Goal: Task Accomplishment & Management: Manage account settings

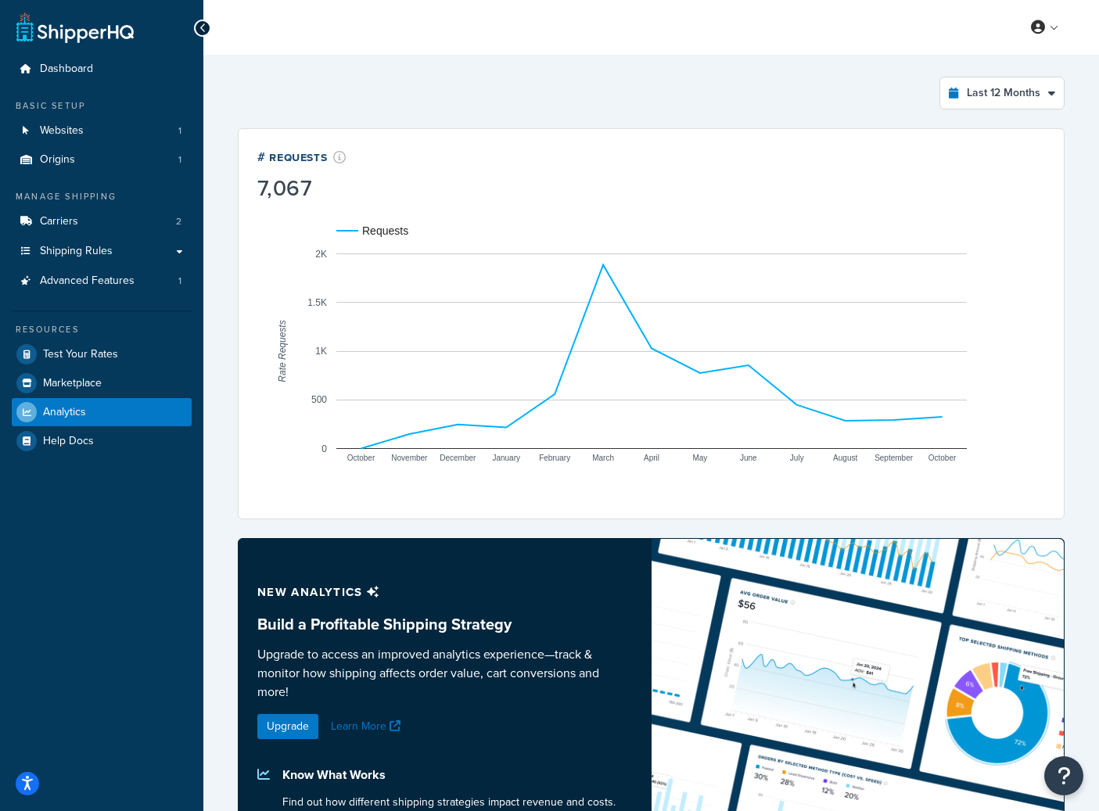
select select "last_year"
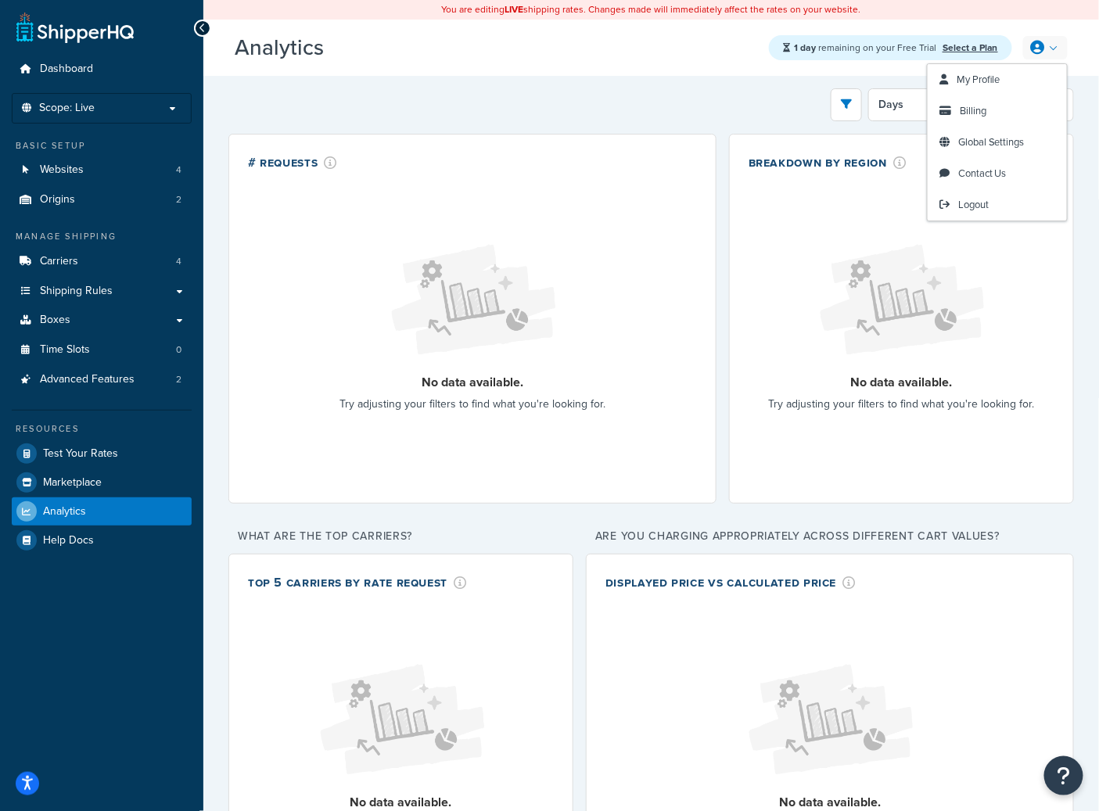
click at [710, 96] on div "Filters Website Soakandsleep Development Soakandsleep Development2 Soakandsleep…" at bounding box center [650, 104] width 845 height 33
click at [1025, 102] on select "Last 24 Hours Last 7 Days Last 30 Days Last 3 Months Last 6 Months Last 12 Mont…" at bounding box center [1011, 104] width 124 height 31
select select "last_year"
click at [949, 89] on select "Last 24 Hours Last 7 Days Last 30 Days Last 3 Months Last 6 Months Last 12 Mont…" at bounding box center [1011, 104] width 124 height 31
select select "1M"
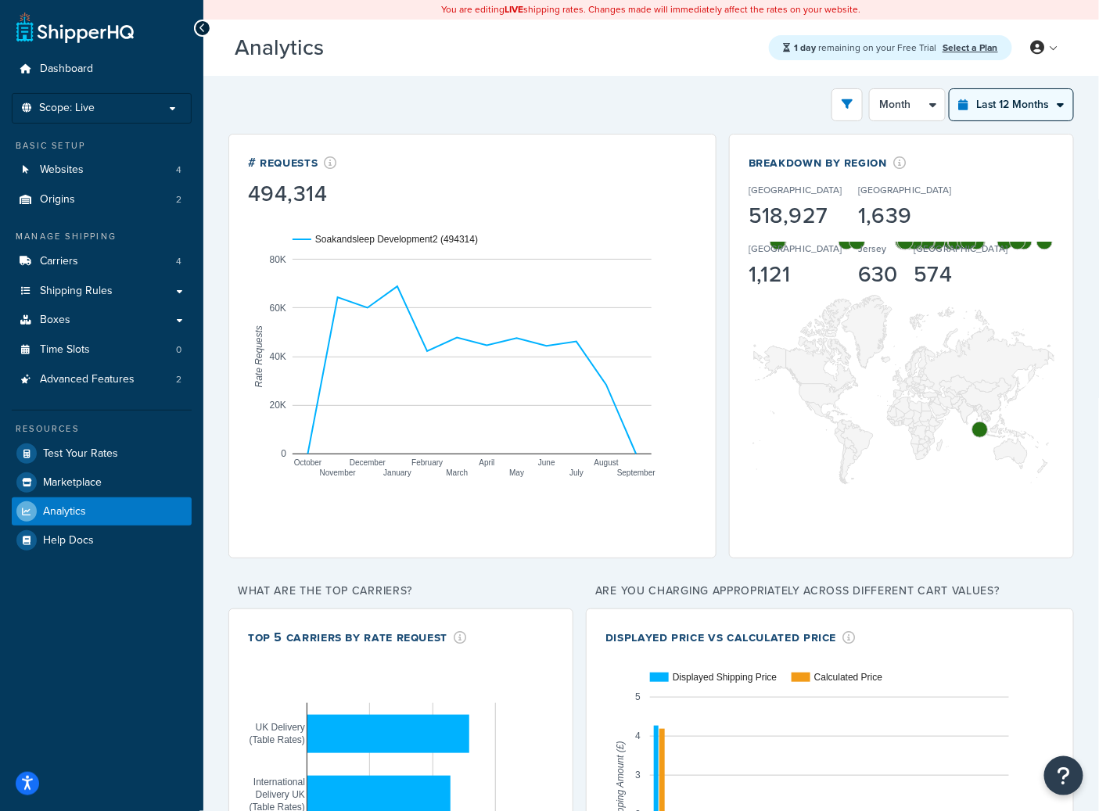
click at [1019, 92] on select "Last 24 Hours Last 7 Days Last 30 Days Last 3 Months Last 6 Months Last 12 Mont…" at bounding box center [1011, 104] width 124 height 31
select select "last_3_months"
click at [949, 89] on select "Last 24 Hours Last 7 Days Last 30 Days Last 3 Months Last 6 Months Last 12 Mont…" at bounding box center [1011, 104] width 124 height 31
select select "1w"
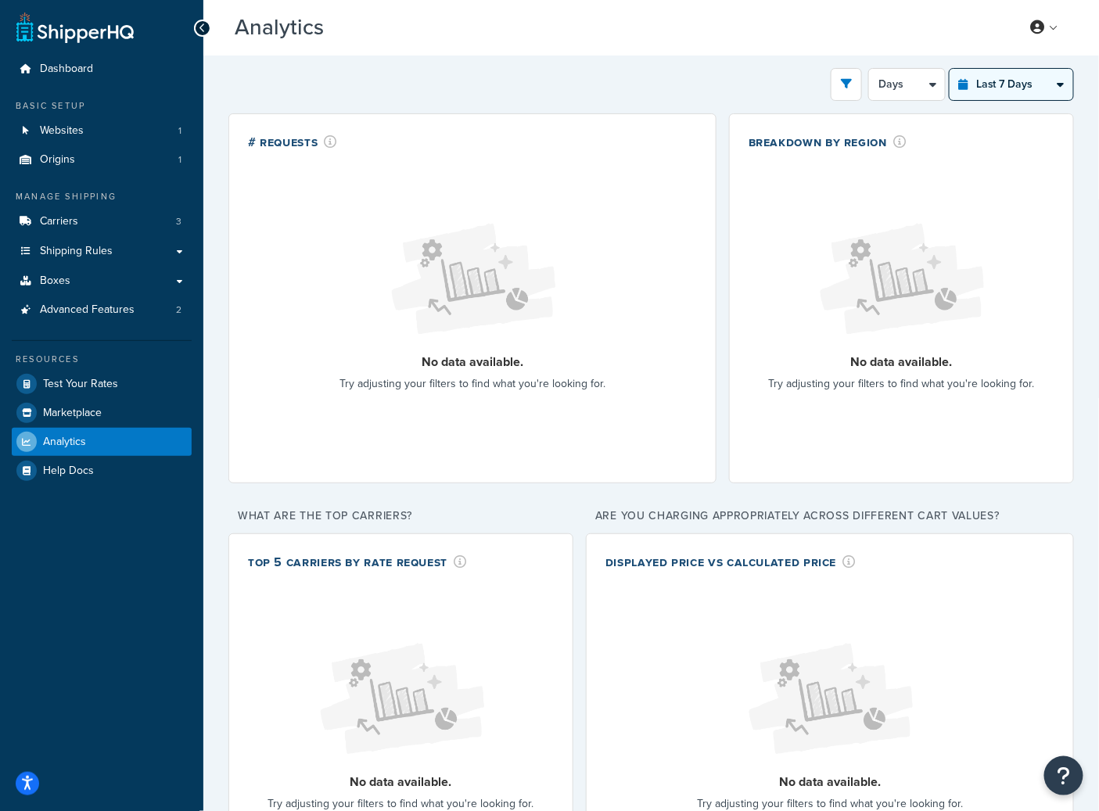
click at [1021, 83] on select "Last 24 Hours Last 7 Days Last 30 Days Last 3 Months Last 6 Months Last 12 Mont…" at bounding box center [1011, 84] width 124 height 31
select select "last_6_months"
click at [949, 69] on select "Last 24 Hours Last 7 Days Last 30 Days Last 3 Months Last 6 Months Last 12 Mont…" at bounding box center [1011, 84] width 124 height 31
select select "1w"
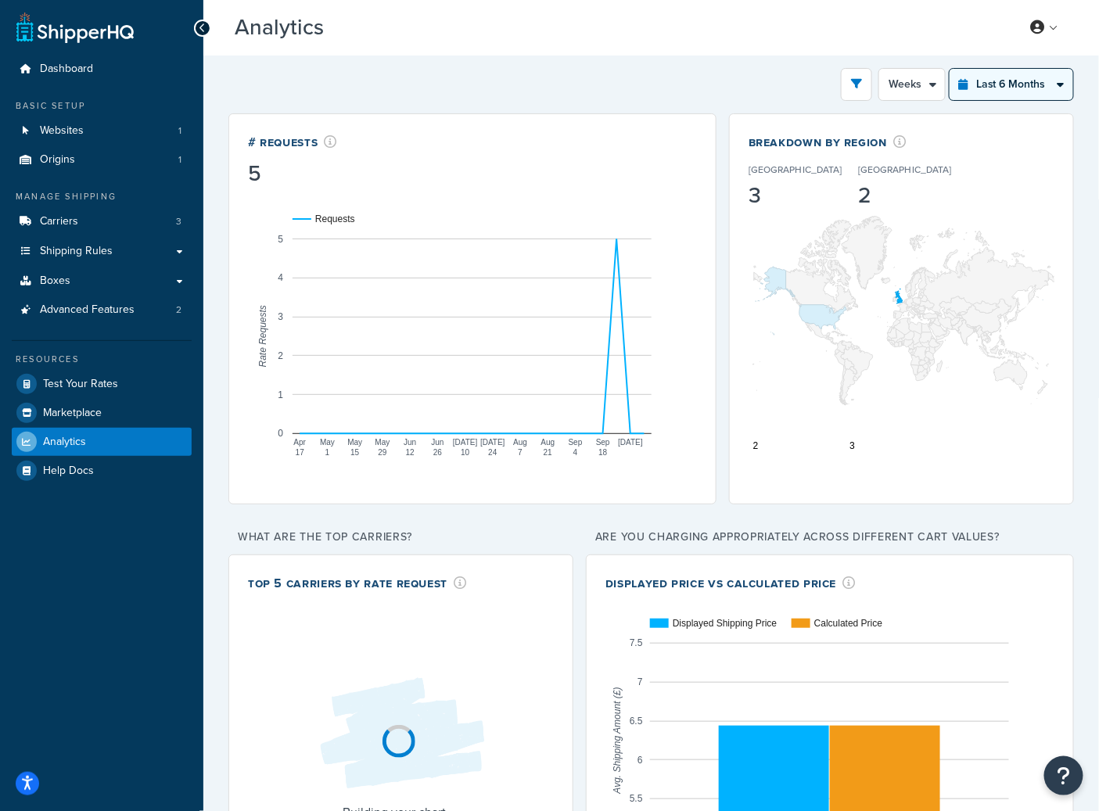
click at [1003, 74] on select "Last 24 Hours Last 7 Days Last 30 Days Last 3 Months Last 6 Months Last 12 Mont…" at bounding box center [1011, 84] width 124 height 31
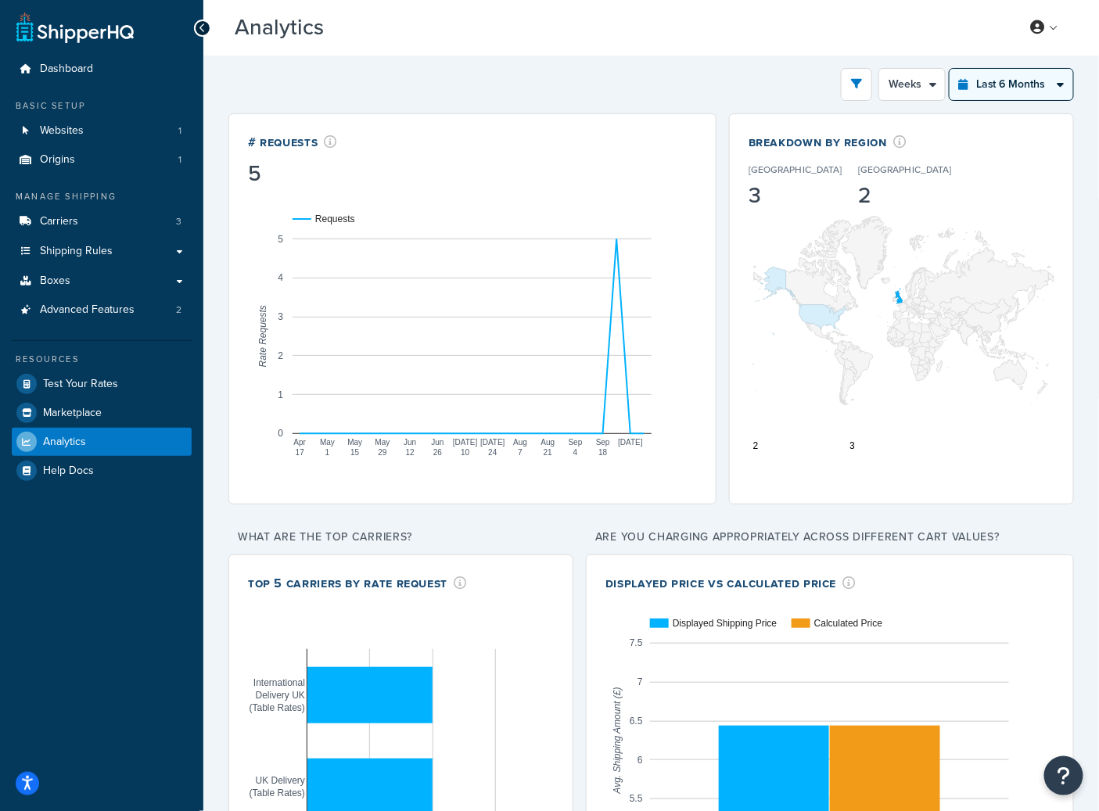
click at [985, 81] on select "Last 24 Hours Last 7 Days Last 30 Days Last 3 Months Last 6 Months Last 12 Mont…" at bounding box center [1011, 84] width 124 height 31
select select "last_year"
click at [949, 69] on select "Last 24 Hours Last 7 Days Last 30 Days Last 3 Months Last 6 Months Last 12 Mont…" at bounding box center [1011, 84] width 124 height 31
select select "1M"
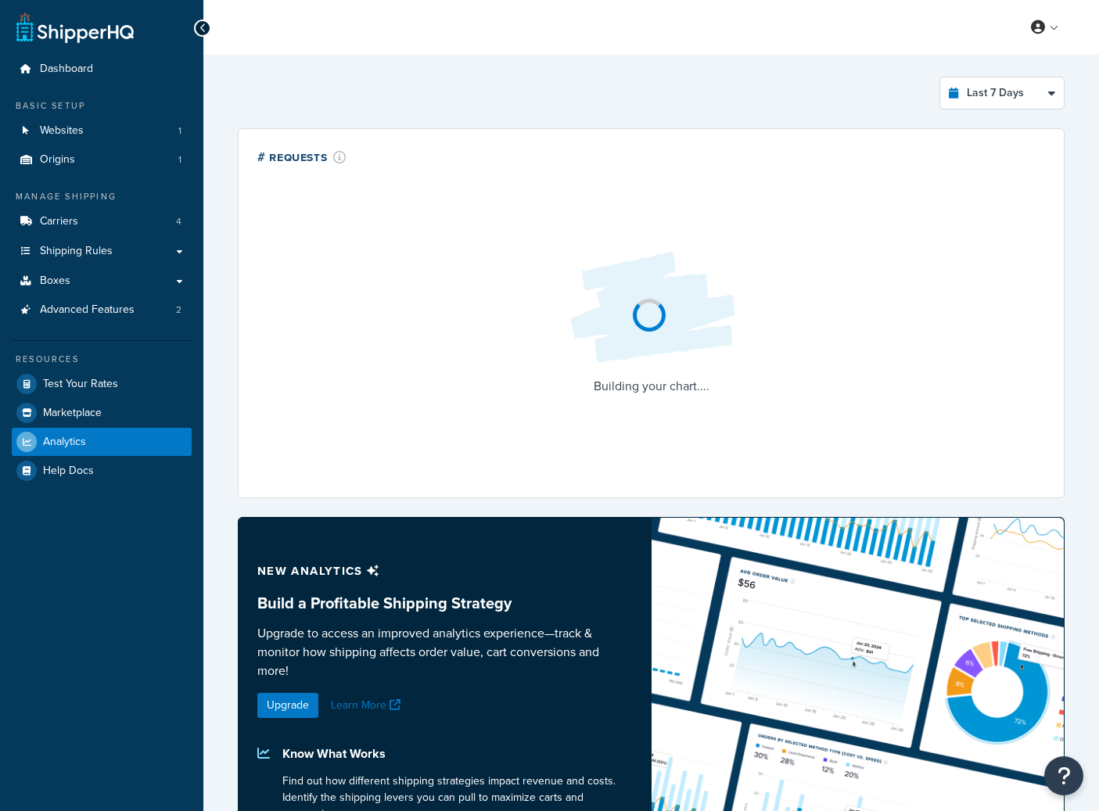
select select "last_7_days"
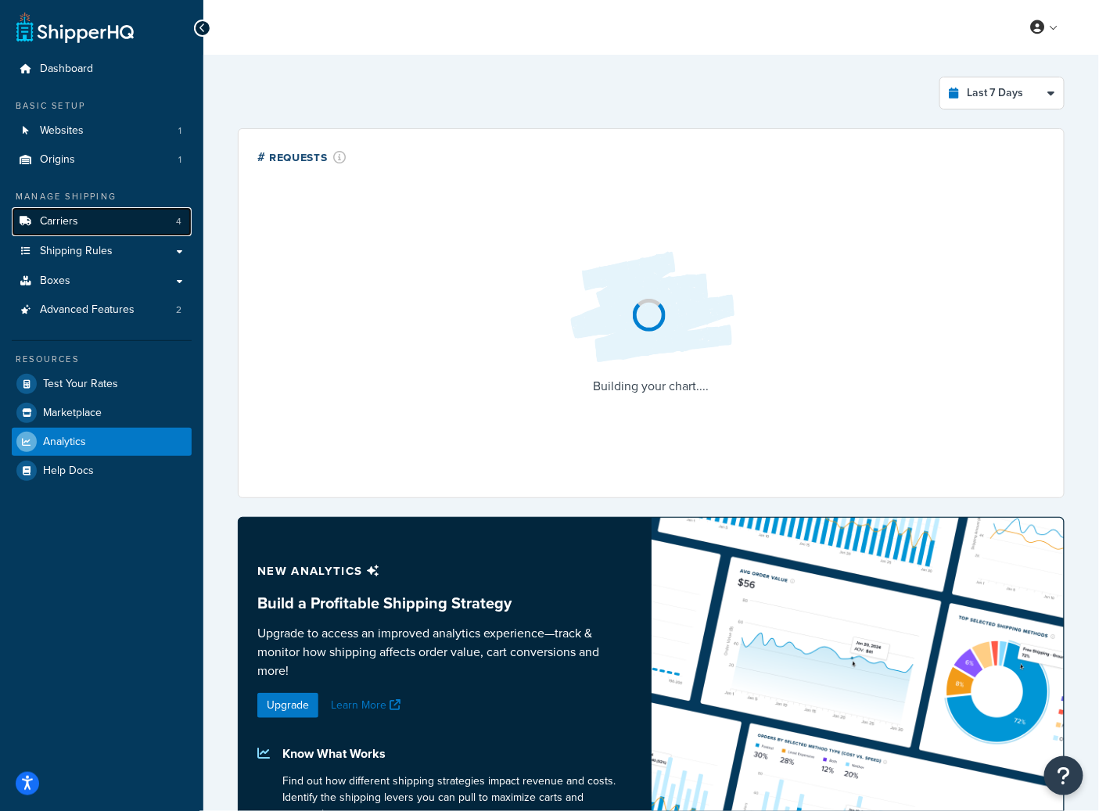
click at [98, 228] on link "Carriers 4" at bounding box center [102, 221] width 180 height 29
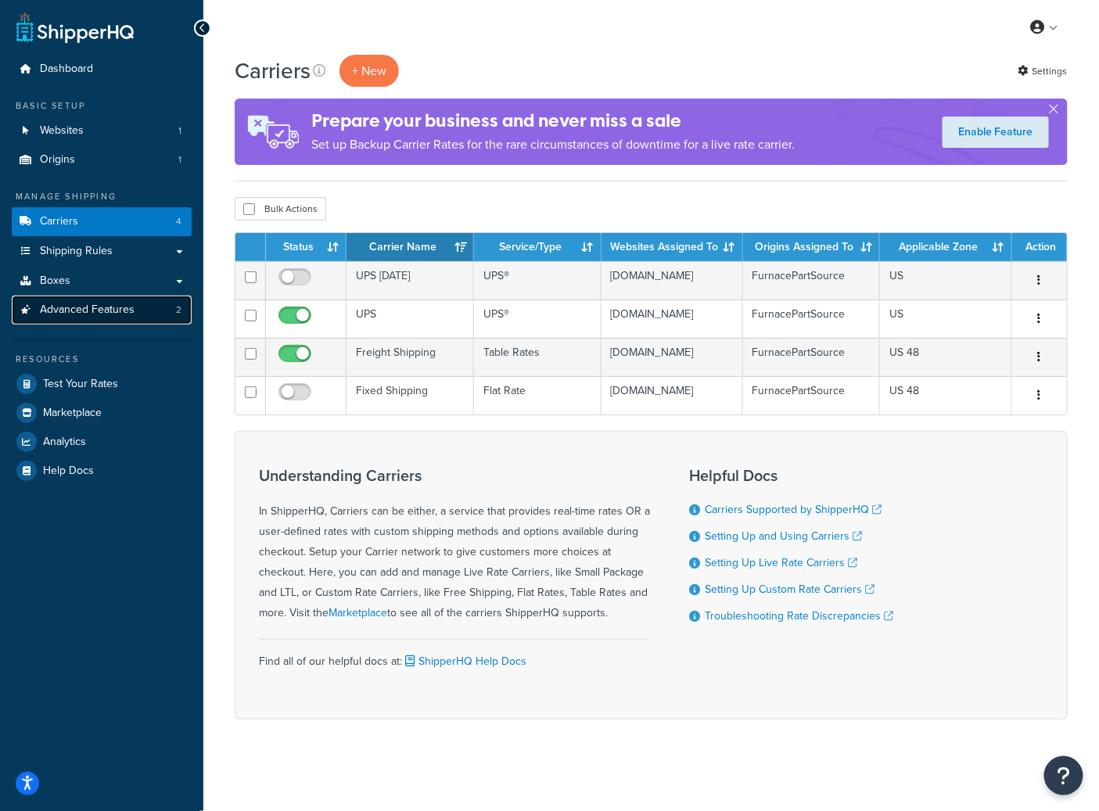
click at [99, 308] on span "Advanced Features" at bounding box center [87, 309] width 95 height 13
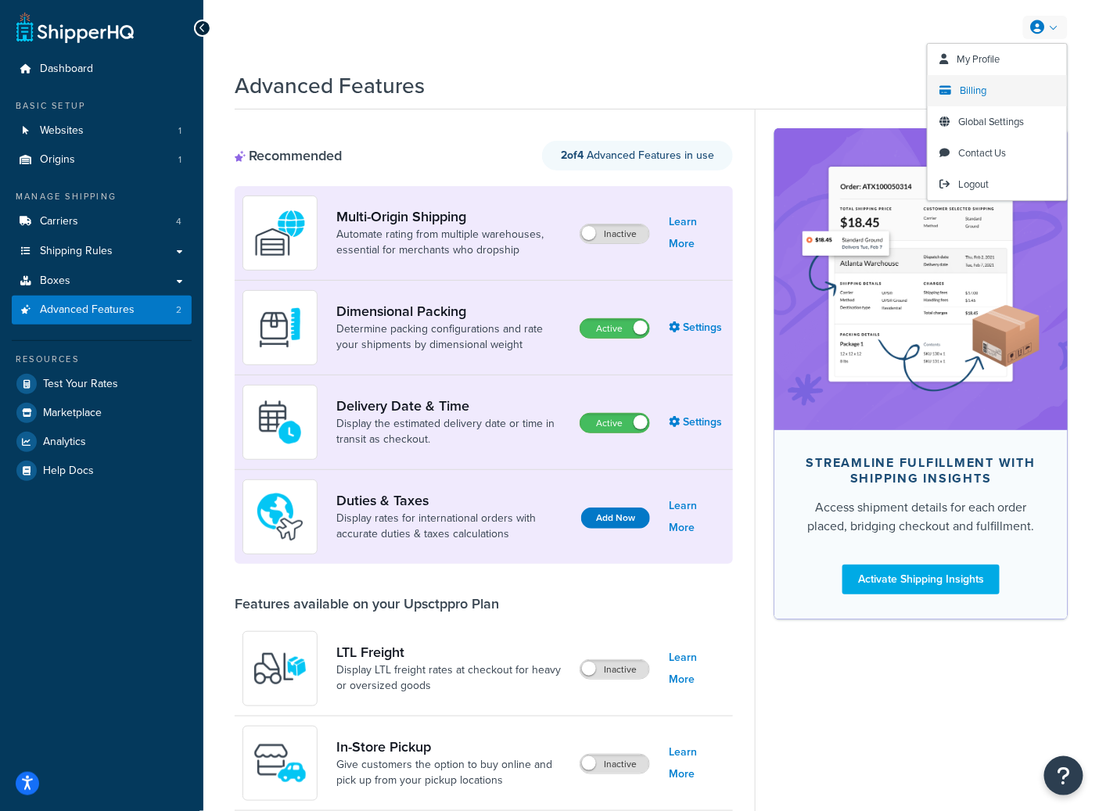
click at [977, 86] on span "Billing" at bounding box center [973, 90] width 27 height 15
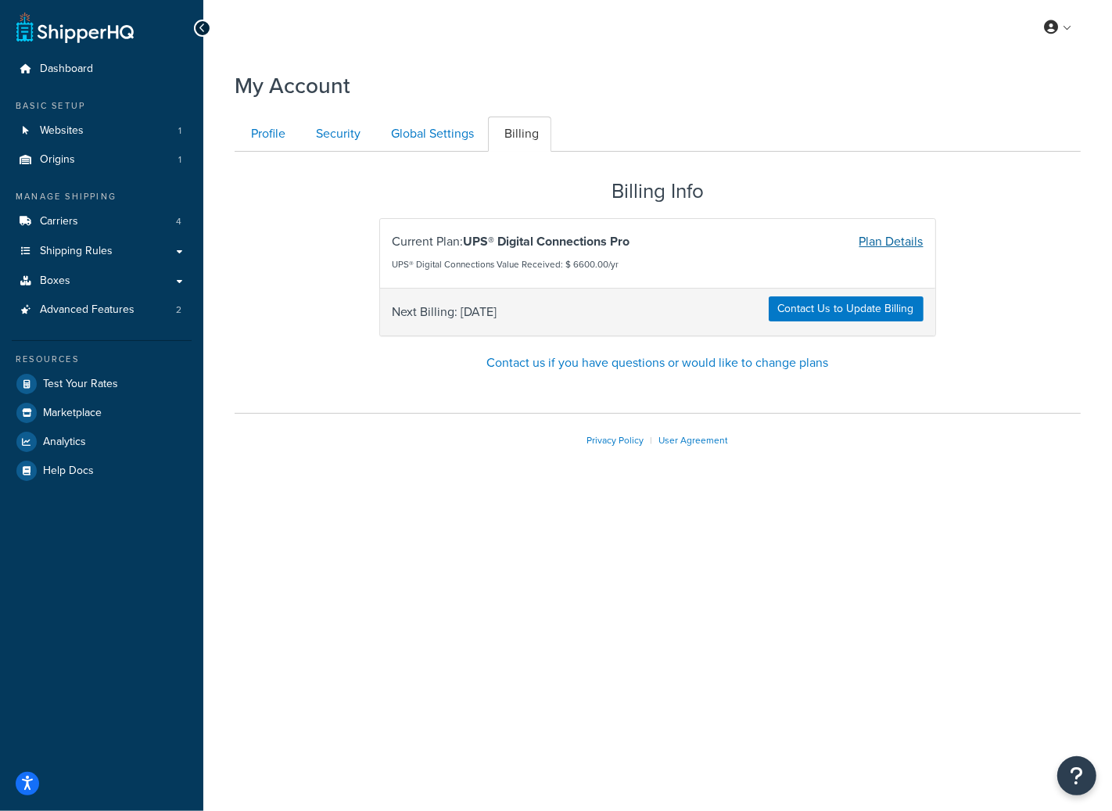
click at [879, 245] on link "Plan Details" at bounding box center [892, 241] width 64 height 18
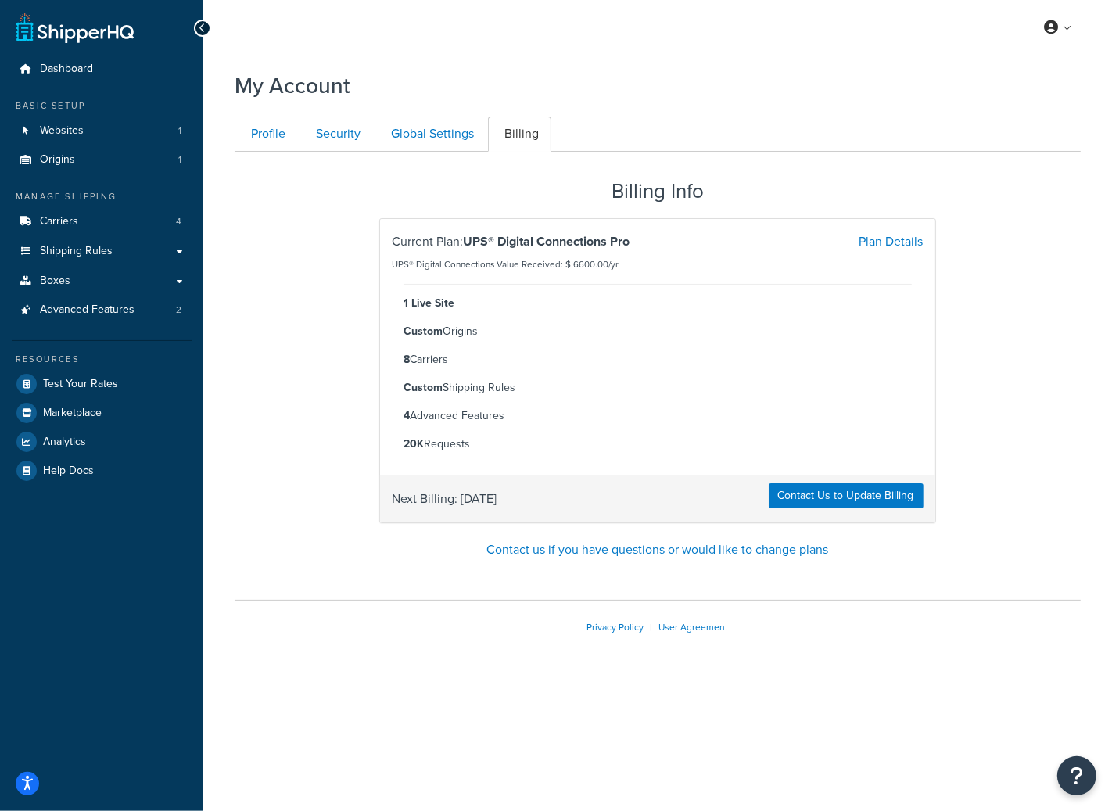
click at [389, 242] on div "Current Plan: UPS® Digital Connections Pro UPS® Digital Connections Value Recei…" at bounding box center [519, 253] width 278 height 45
drag, startPoint x: 389, startPoint y: 242, endPoint x: 555, endPoint y: 504, distance: 309.4
click at [555, 504] on div "Current Plan: UPS® Digital Connections Pro UPS® Digital Connections Value Recei…" at bounding box center [657, 370] width 556 height 305
drag, startPoint x: 513, startPoint y: 266, endPoint x: 674, endPoint y: 266, distance: 161.1
click at [674, 266] on div "Current Plan: UPS® Digital Connections Pro UPS® Digital Connections Value Recei…" at bounding box center [657, 253] width 555 height 45
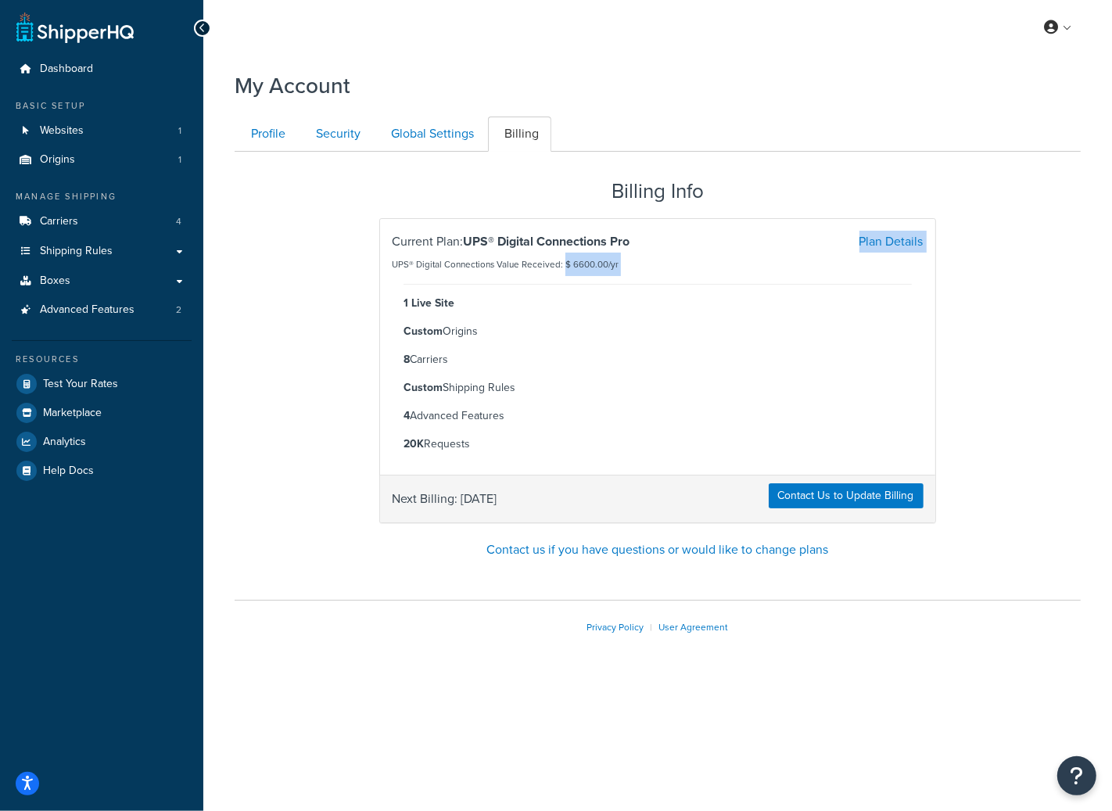
drag, startPoint x: 398, startPoint y: 361, endPoint x: 447, endPoint y: 382, distance: 52.6
click at [451, 364] on div "1 Live Site Custom Origins 8 Carriers Custom Shipping Rules 4 Advanced Features…" at bounding box center [657, 369] width 531 height 171
drag, startPoint x: 406, startPoint y: 388, endPoint x: 515, endPoint y: 388, distance: 108.7
click at [515, 388] on li "Custom Shipping Rules" at bounding box center [658, 388] width 508 height 22
drag, startPoint x: 391, startPoint y: 415, endPoint x: 493, endPoint y: 415, distance: 101.7
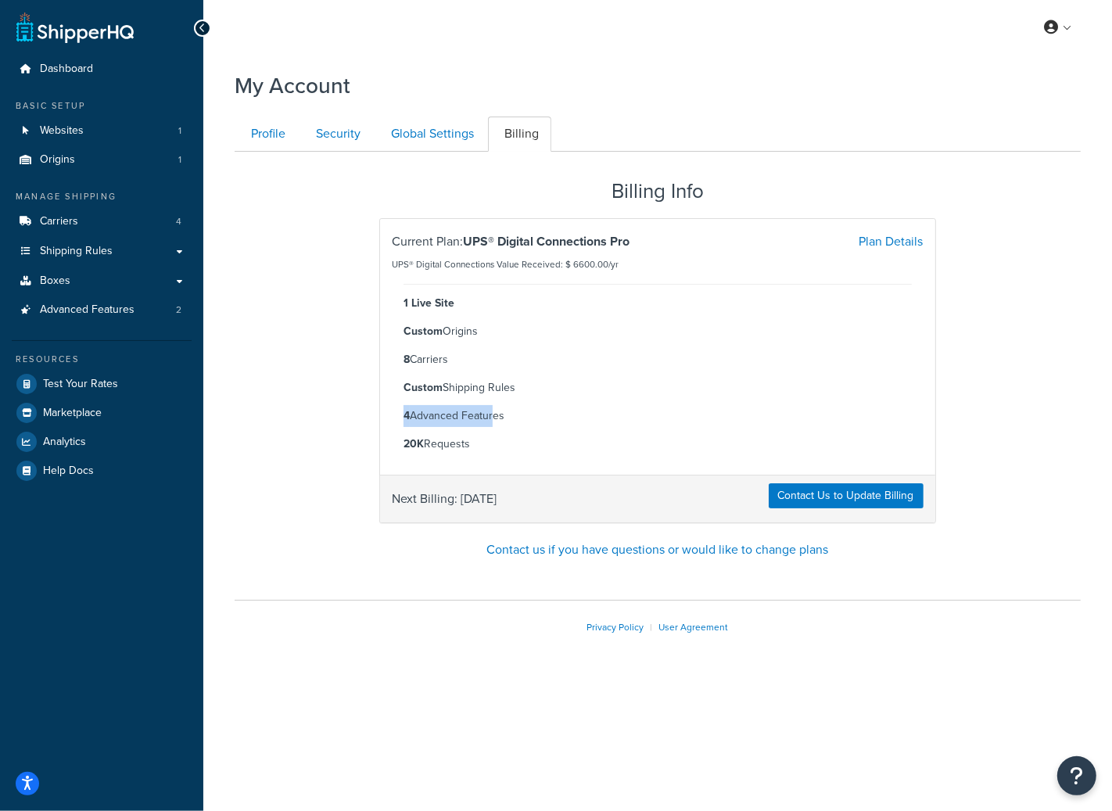
click at [493, 414] on div "1 Live Site Custom Origins 8 Carriers Custom Shipping Rules 4 Advanced Features…" at bounding box center [657, 369] width 531 height 171
drag, startPoint x: 409, startPoint y: 332, endPoint x: 497, endPoint y: 337, distance: 88.5
click at [498, 337] on li "Custom Origins" at bounding box center [658, 332] width 508 height 22
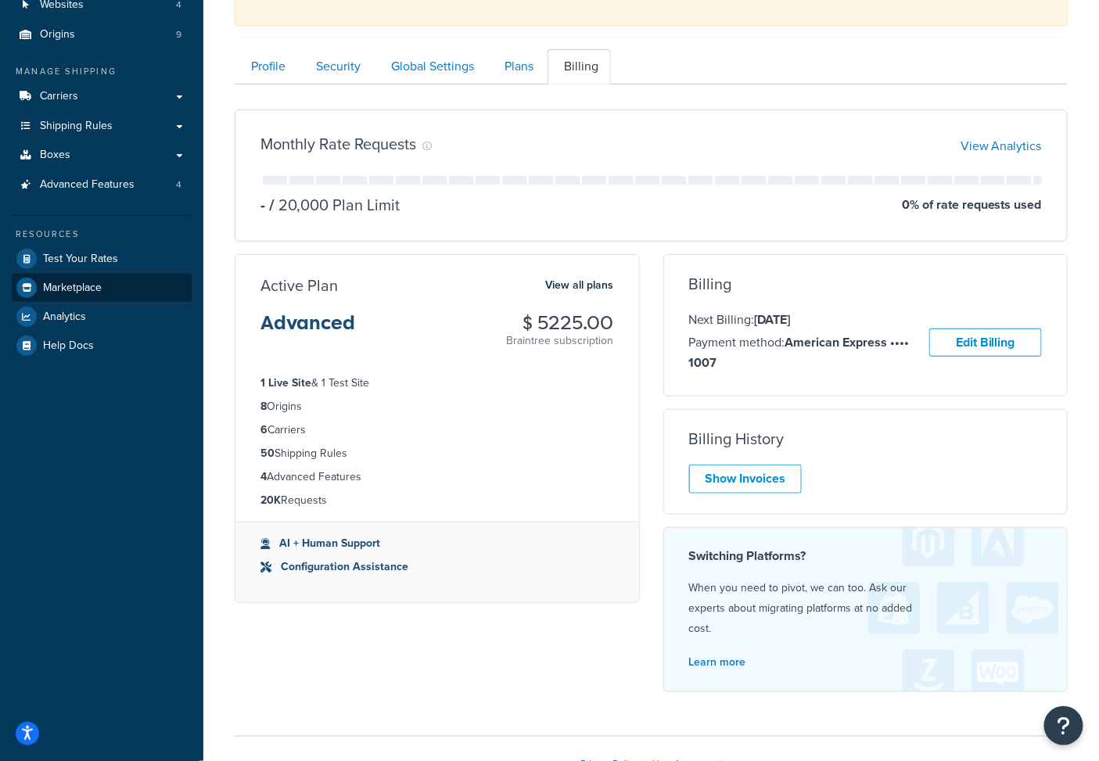
scroll to position [163, 0]
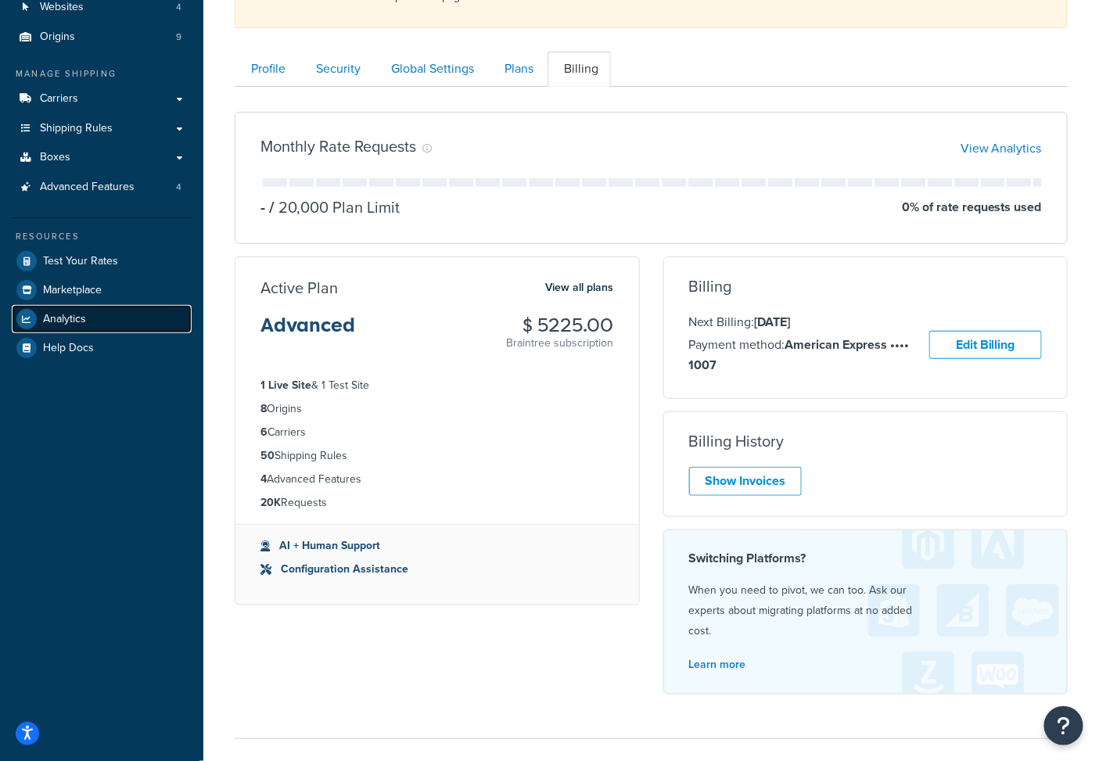
click at [56, 320] on span "Analytics" at bounding box center [64, 319] width 43 height 13
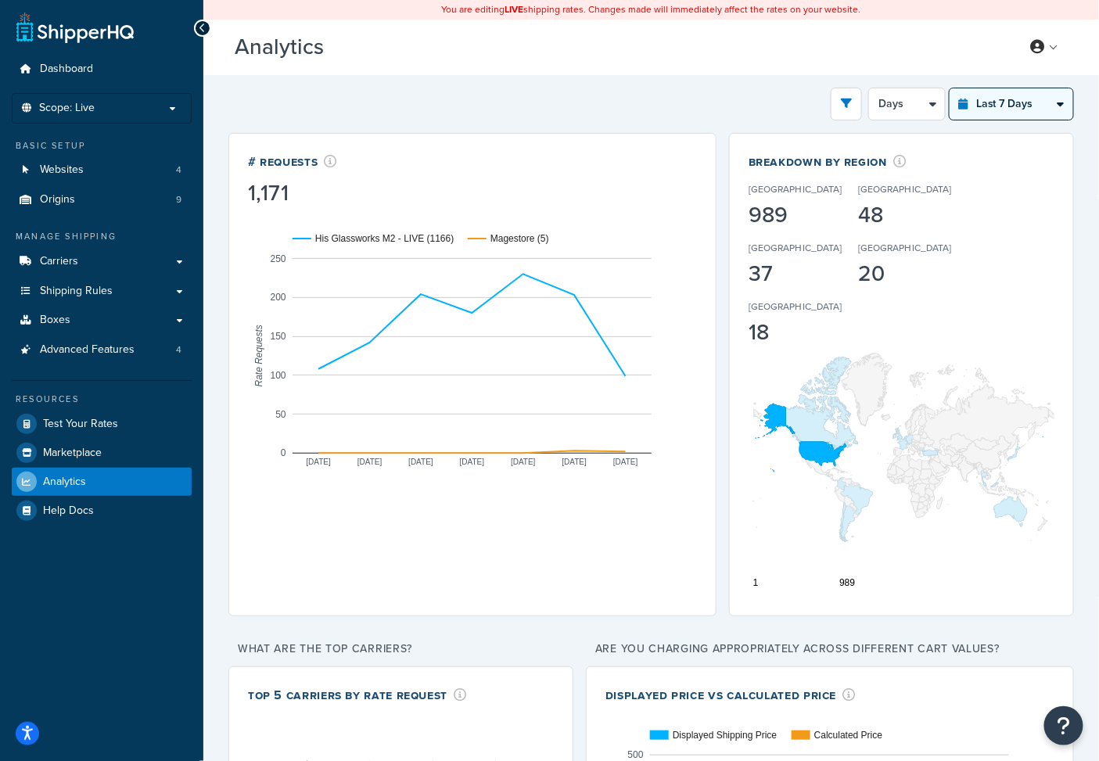
click at [1003, 108] on select "Last 24 Hours Last 7 Days Last 30 Days Last 3 Months Last 6 Months Last 12 Mont…" at bounding box center [1011, 103] width 124 height 31
select select "last_year"
click at [949, 88] on select "Last 24 Hours Last 7 Days Last 30 Days Last 3 Months Last 6 Months Last 12 Mont…" at bounding box center [1011, 103] width 124 height 31
select select "1M"
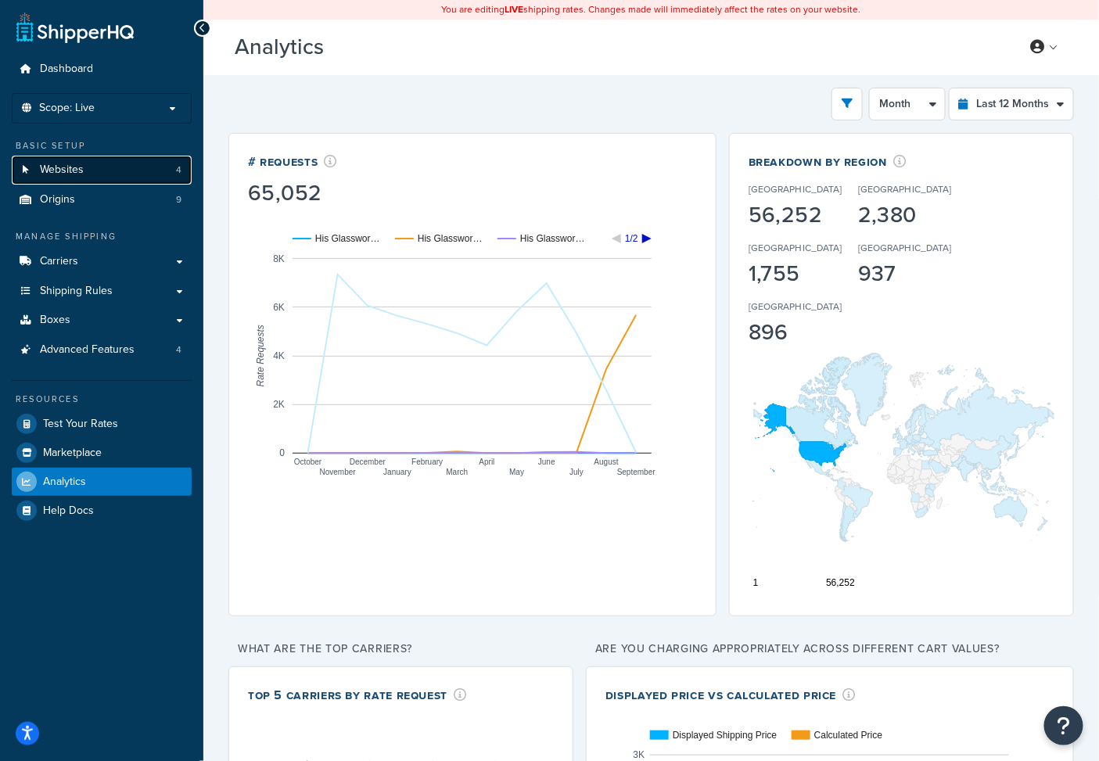
click at [102, 181] on link "Websites 4" at bounding box center [102, 170] width 180 height 29
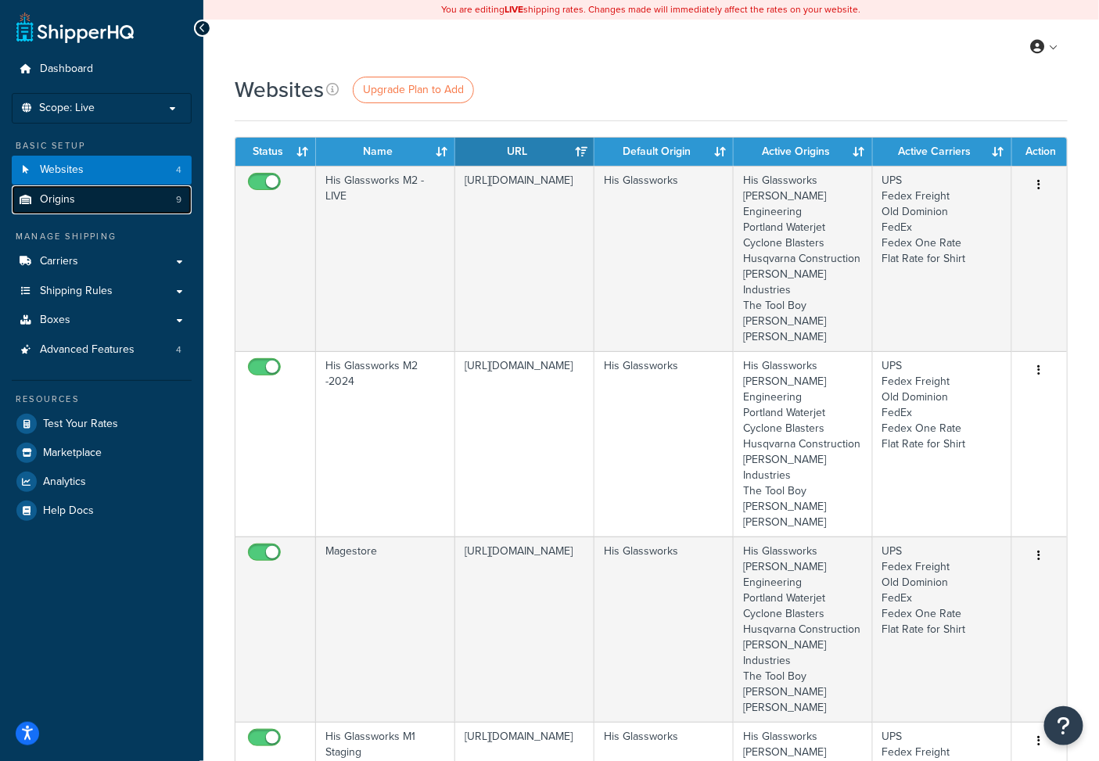
click at [92, 196] on link "Origins 9" at bounding box center [102, 199] width 180 height 29
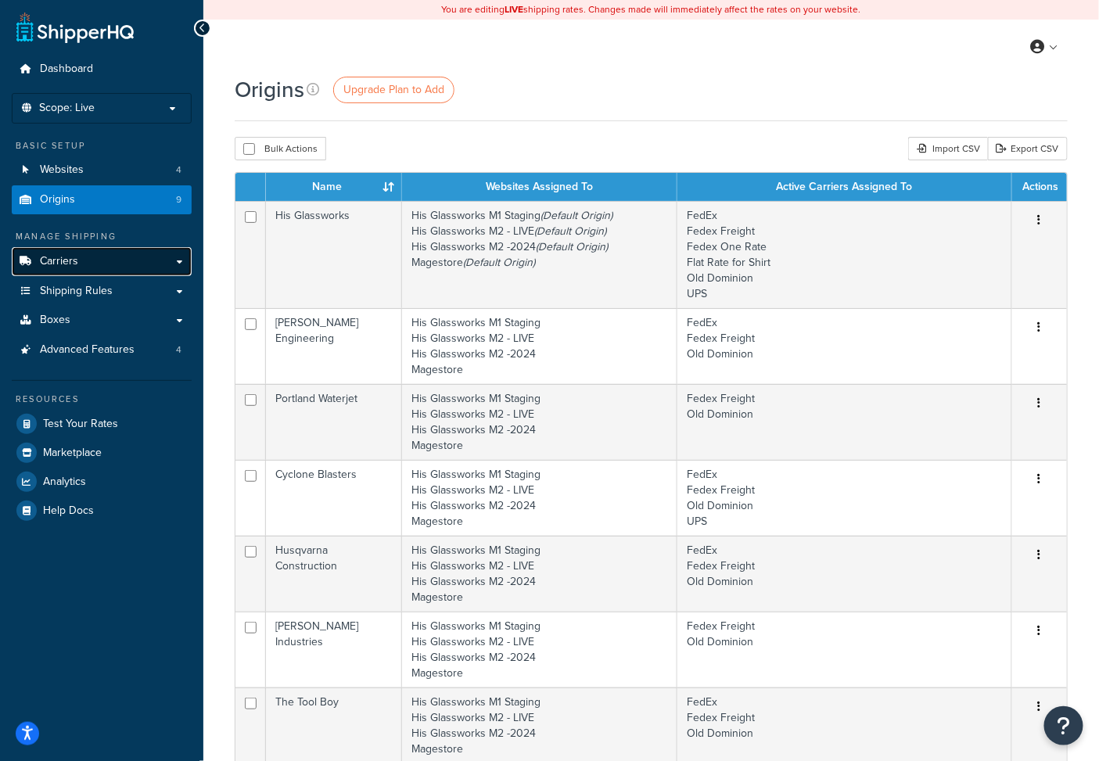
click at [88, 264] on link "Carriers" at bounding box center [102, 261] width 180 height 29
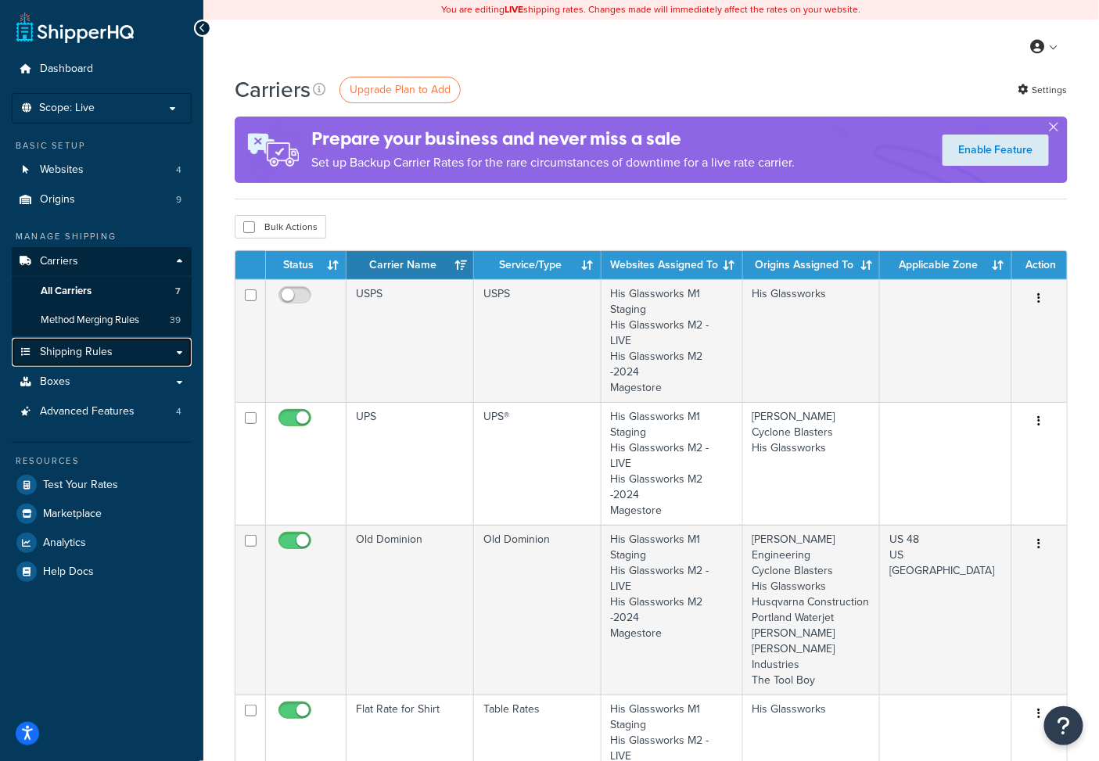
click at [82, 352] on span "Shipping Rules" at bounding box center [76, 352] width 73 height 13
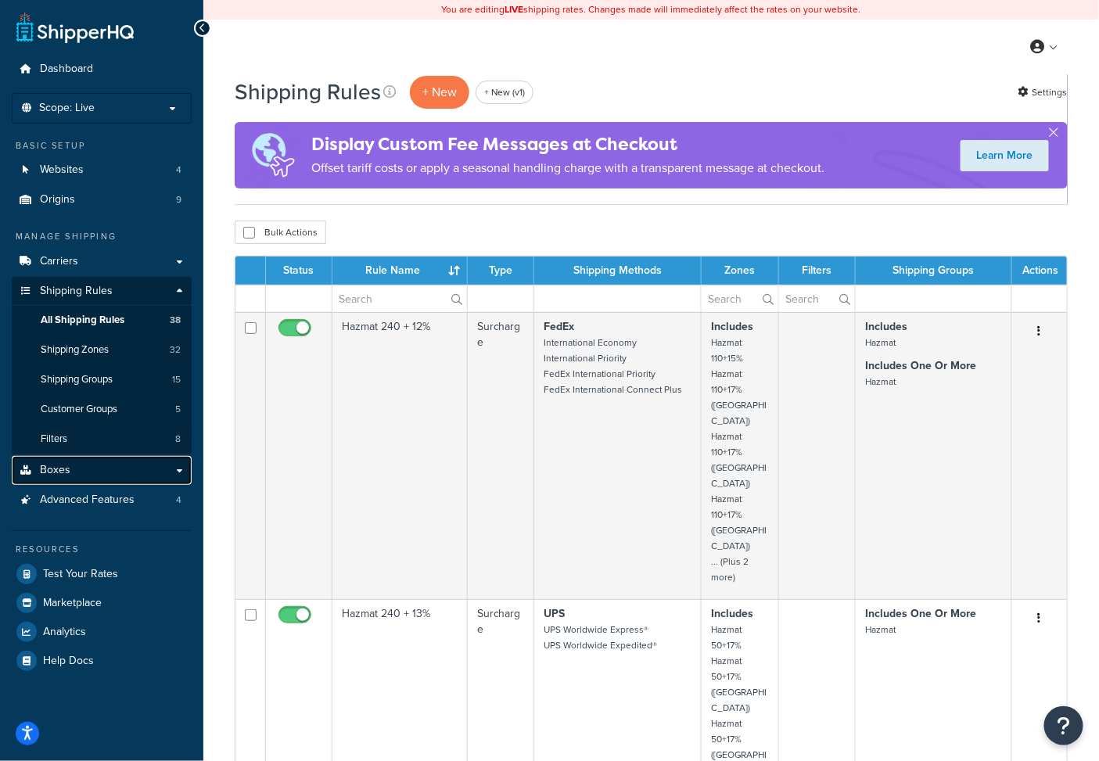
click at [62, 466] on span "Boxes" at bounding box center [55, 470] width 31 height 13
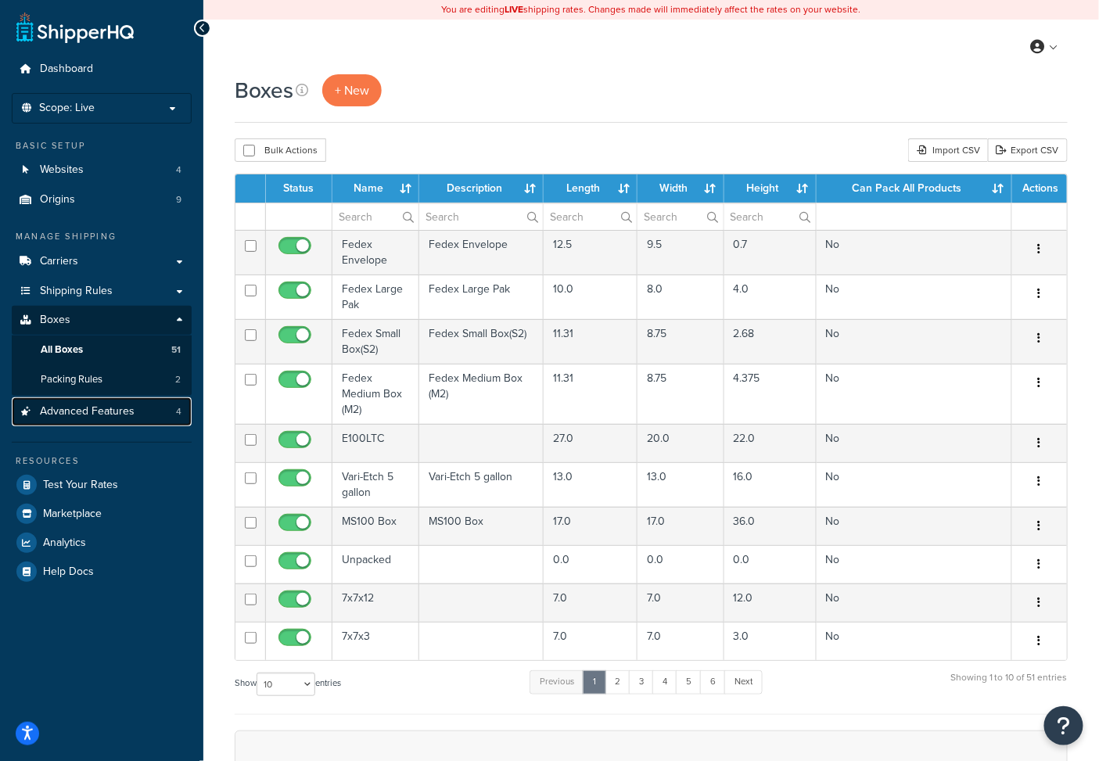
click at [117, 415] on span "Advanced Features" at bounding box center [87, 411] width 95 height 13
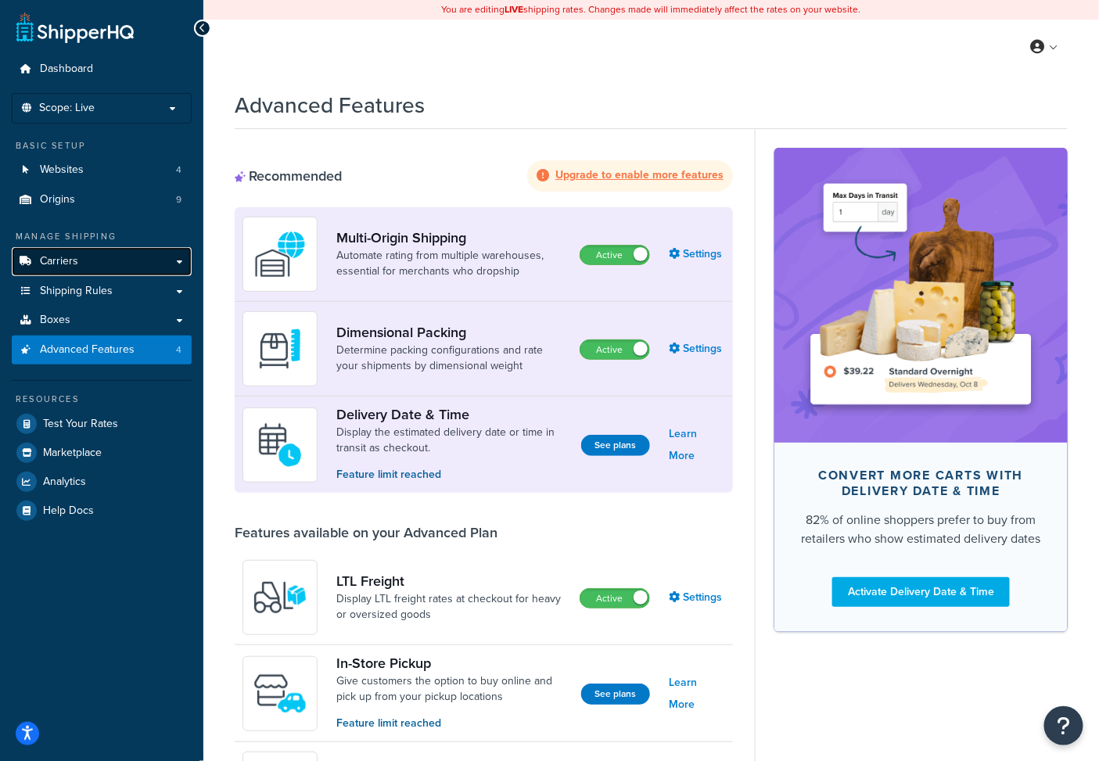
click at [135, 253] on link "Carriers" at bounding box center [102, 261] width 180 height 29
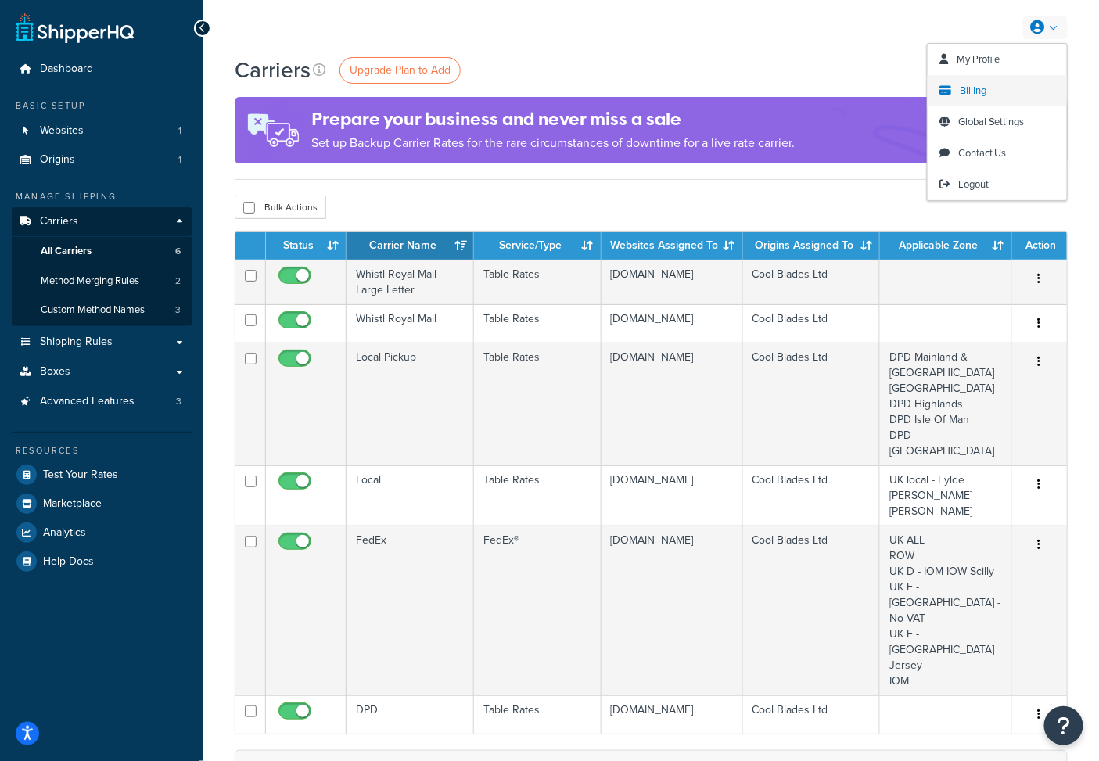
drag, startPoint x: 971, startPoint y: 99, endPoint x: 963, endPoint y: 103, distance: 9.1
click at [971, 99] on link "Billing" at bounding box center [997, 90] width 139 height 31
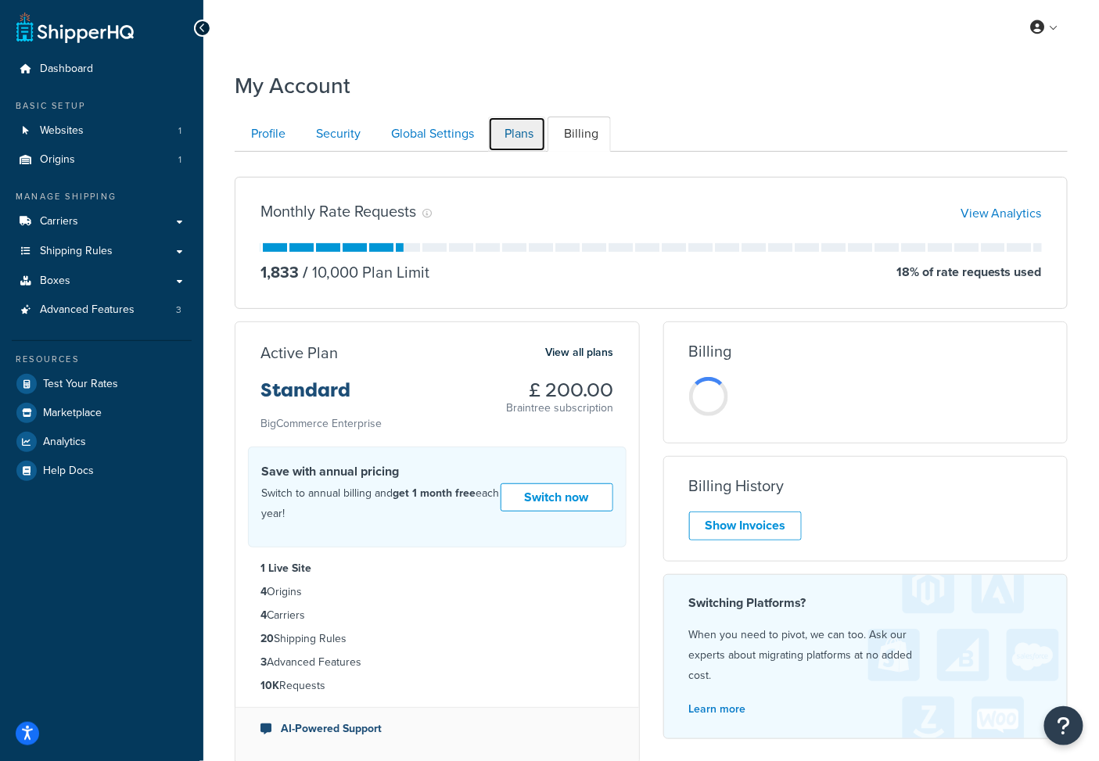
click at [511, 135] on link "Plans" at bounding box center [517, 134] width 58 height 35
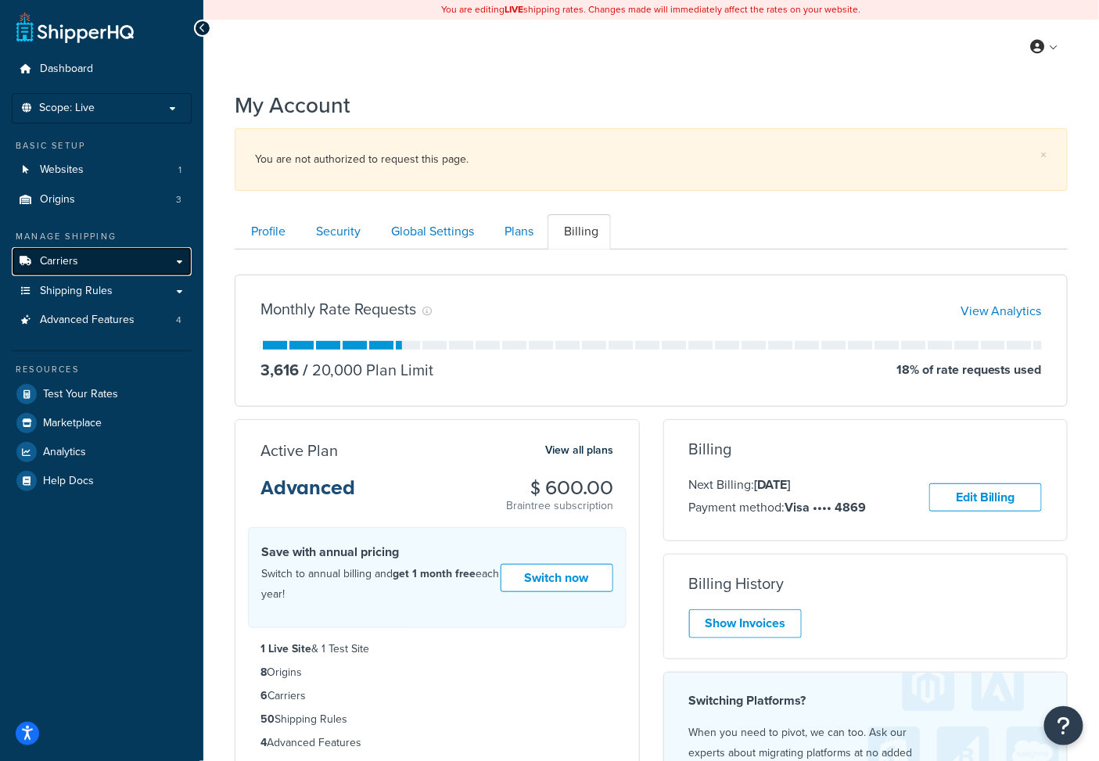
click at [69, 264] on span "Carriers" at bounding box center [59, 261] width 38 height 13
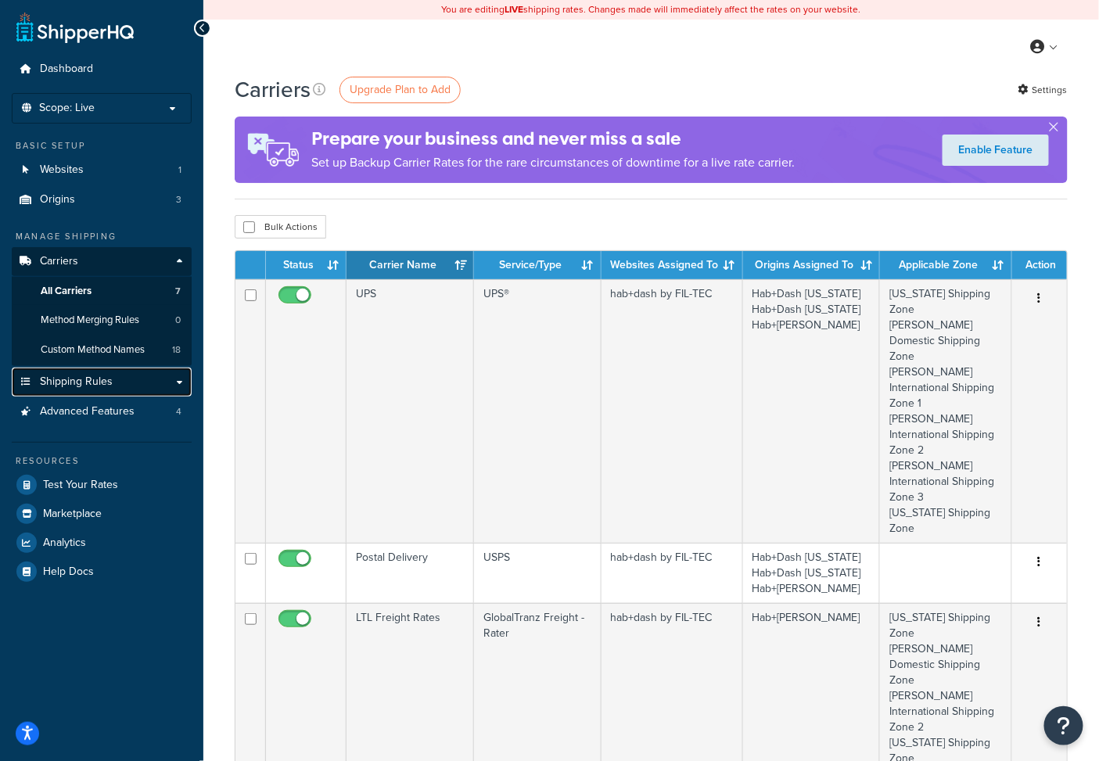
click at [63, 381] on span "Shipping Rules" at bounding box center [76, 381] width 73 height 13
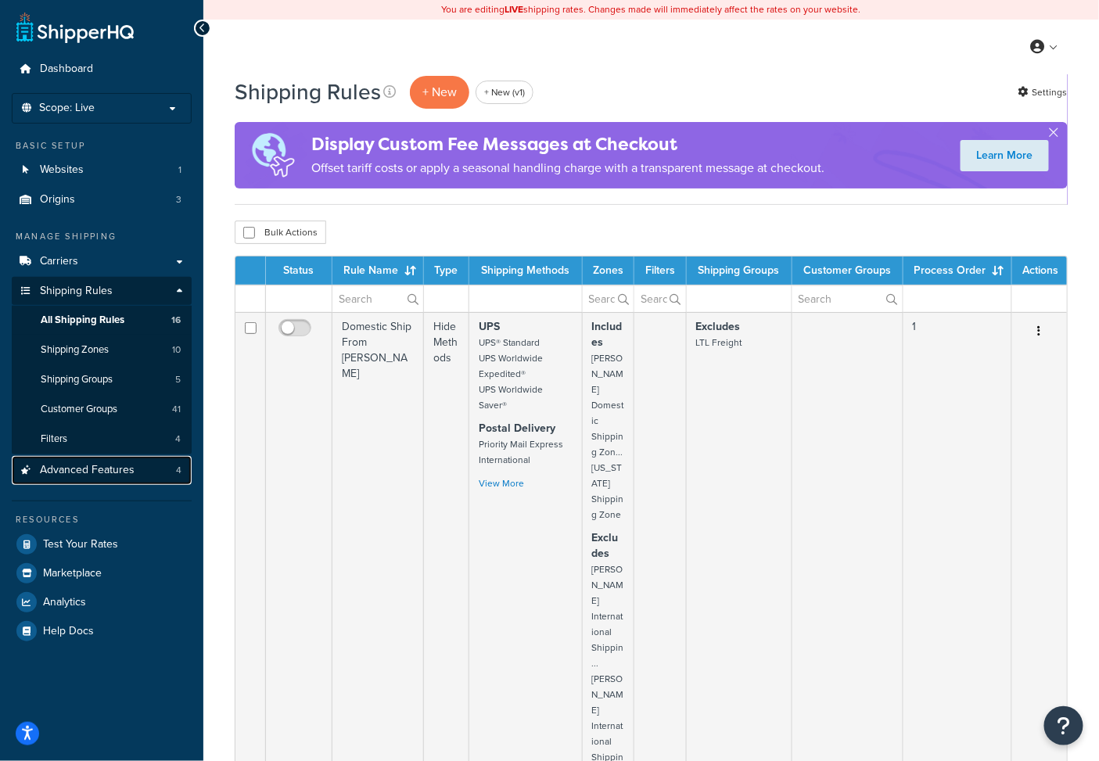
click at [97, 470] on span "Advanced Features" at bounding box center [87, 470] width 95 height 13
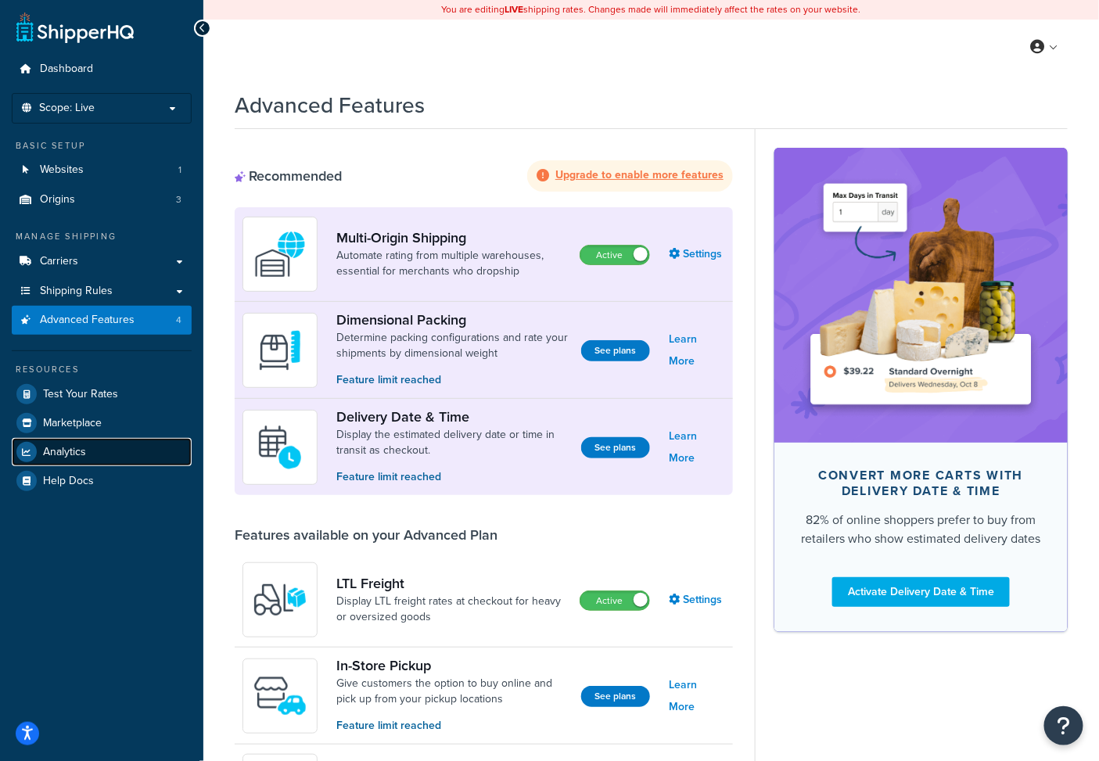
click at [92, 451] on link "Analytics" at bounding box center [102, 452] width 180 height 28
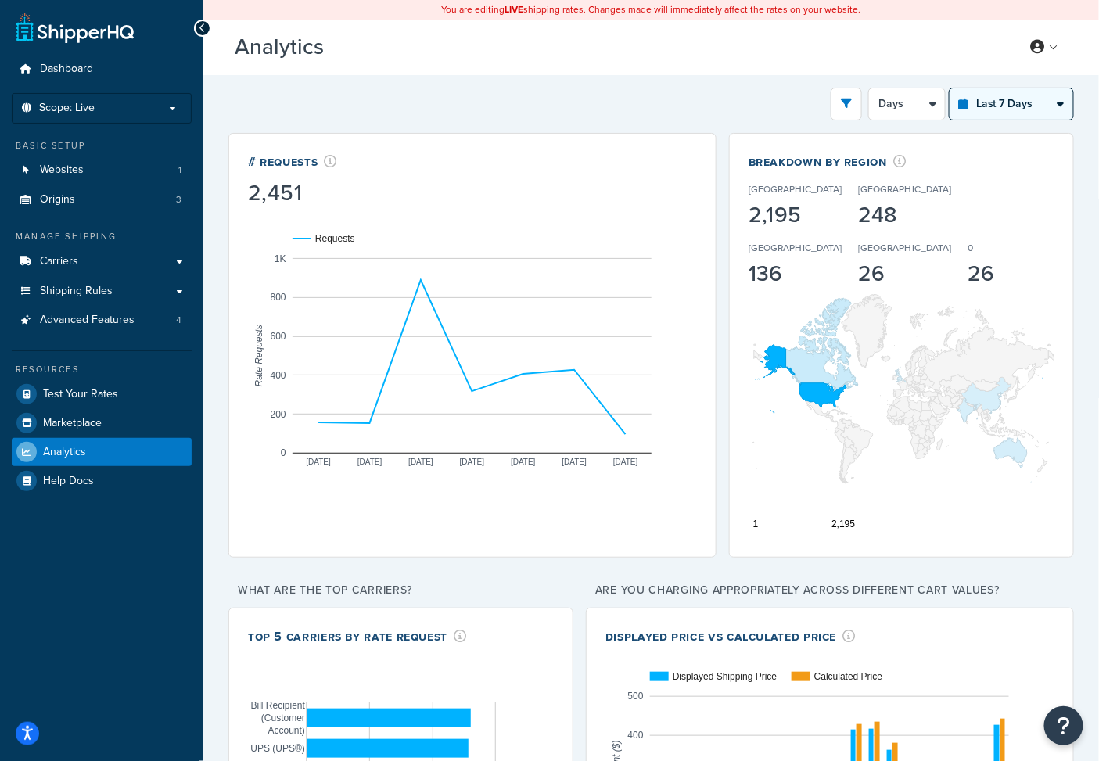
click at [997, 106] on select "Last 24 Hours Last 7 Days Last 30 Days Last 3 Months Last 6 Months Last 12 Mont…" at bounding box center [1011, 103] width 124 height 31
select select "last_3_months"
click at [949, 88] on select "Last 24 Hours Last 7 Days Last 30 Days Last 3 Months Last 6 Months Last 12 Mont…" at bounding box center [1011, 103] width 124 height 31
select select "1w"
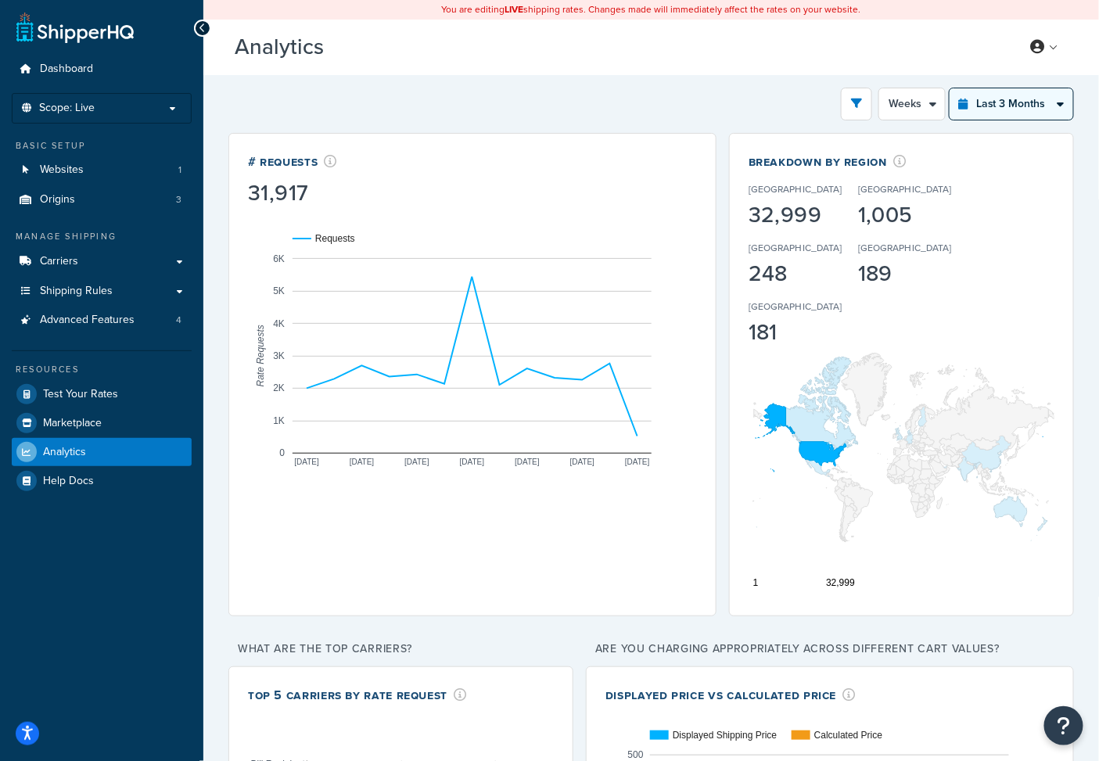
click at [1028, 101] on select "Last 24 Hours Last 7 Days Last 30 Days Last 3 Months Last 6 Months Last 12 Mont…" at bounding box center [1011, 103] width 124 height 31
select select "last_year"
click at [949, 88] on select "Last 24 Hours Last 7 Days Last 30 Days Last 3 Months Last 6 Months Last 12 Mont…" at bounding box center [1011, 103] width 124 height 31
select select "1M"
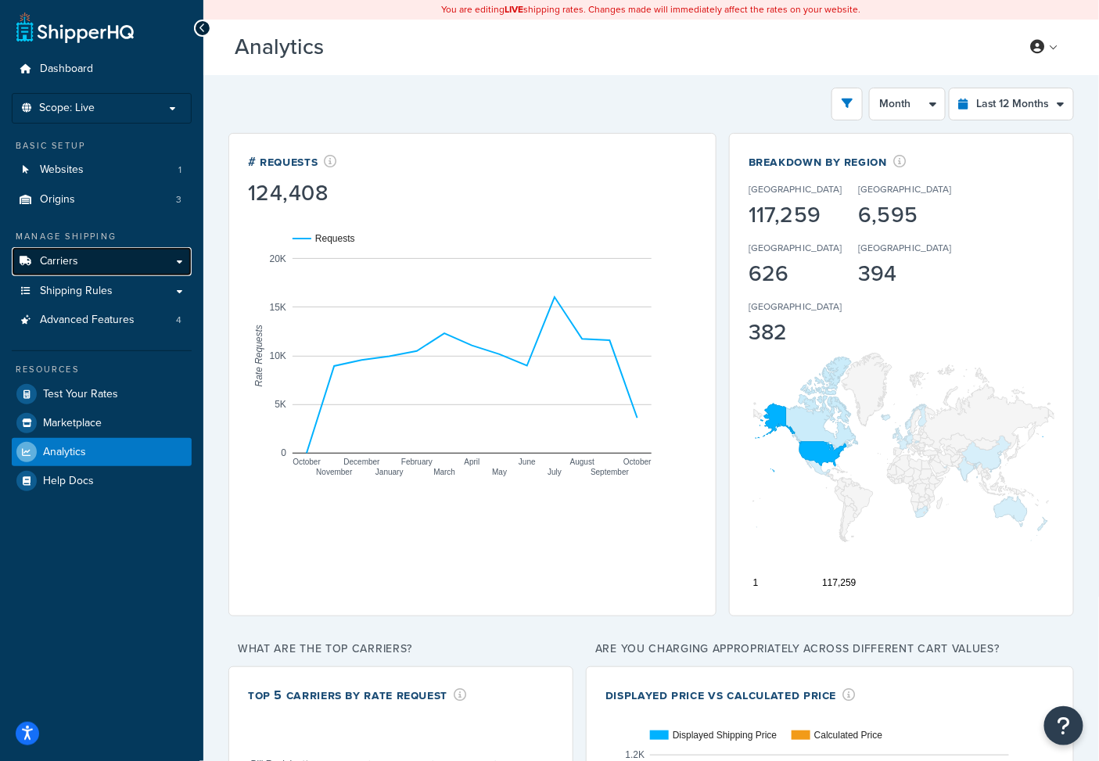
click at [101, 265] on link "Carriers" at bounding box center [102, 261] width 180 height 29
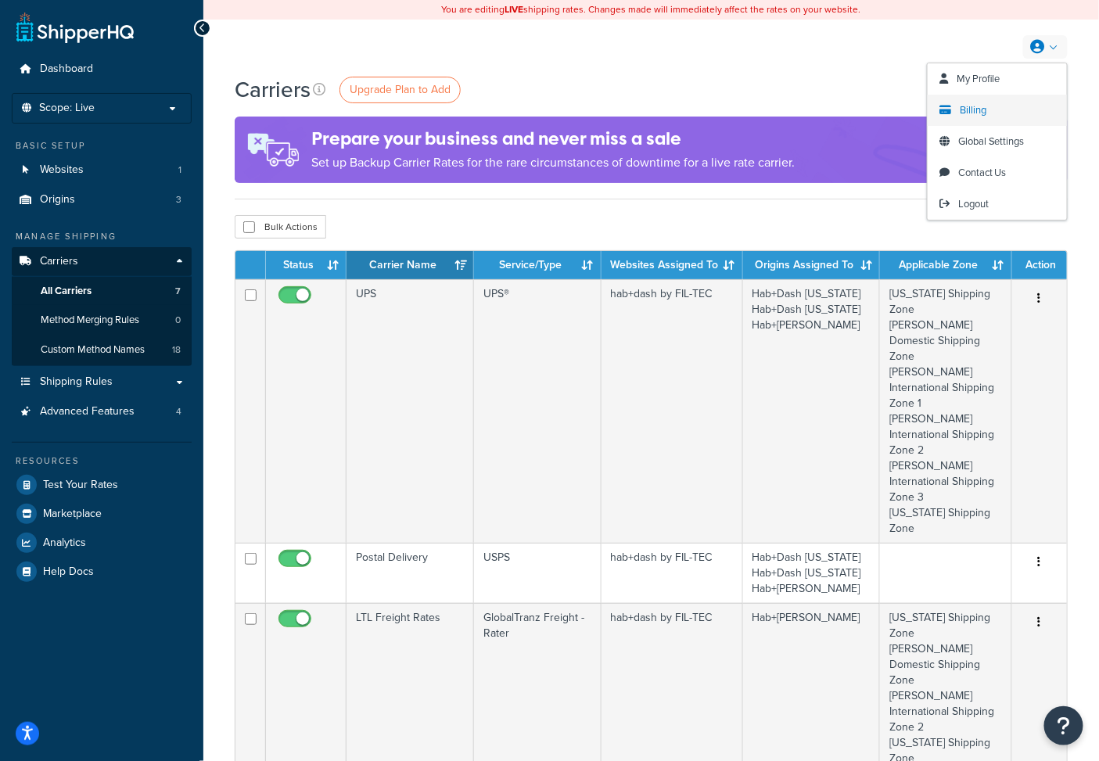
click at [988, 103] on link "Billing" at bounding box center [997, 110] width 139 height 31
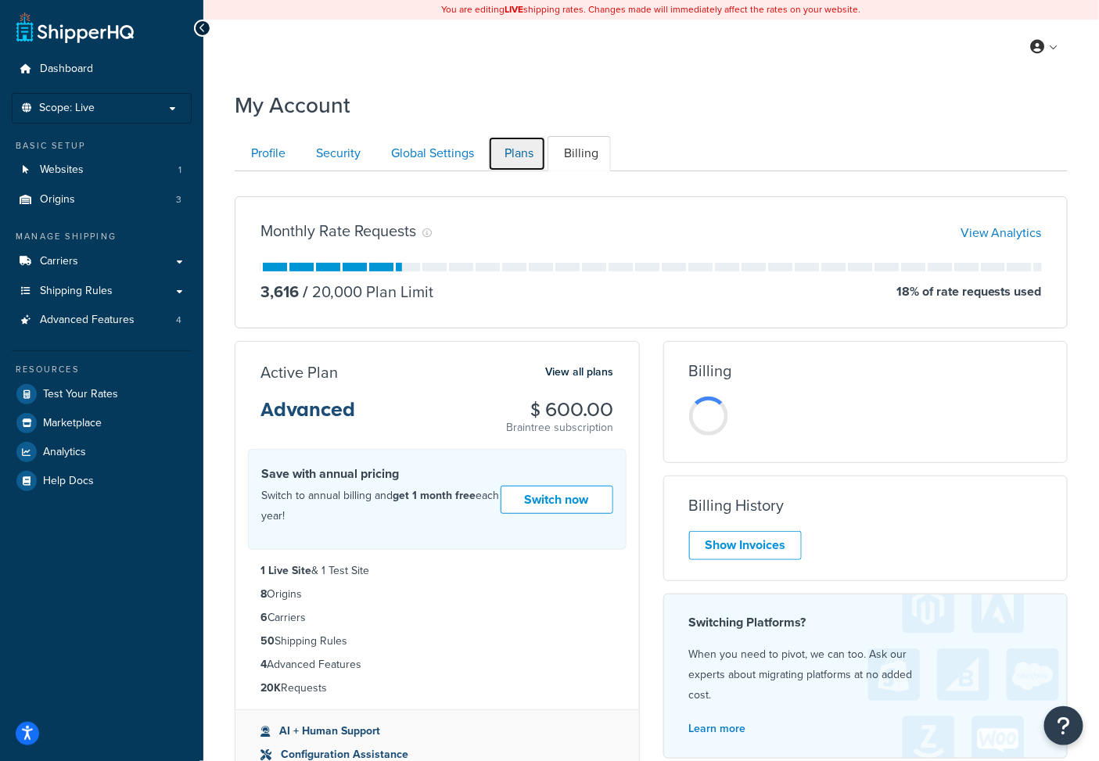
click at [524, 166] on link "Plans" at bounding box center [517, 153] width 58 height 35
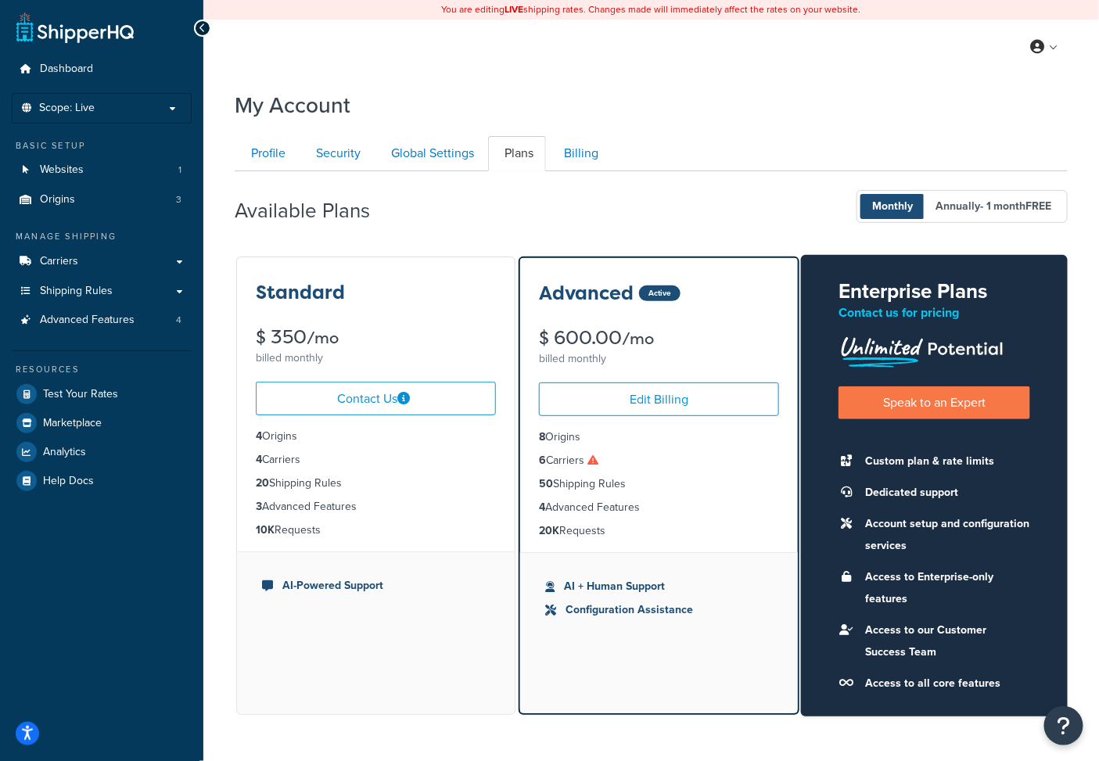
click at [109, 155] on div "Basic Setup Websites 1 Origins 3" at bounding box center [102, 176] width 180 height 75
click at [109, 168] on link "Websites 1" at bounding box center [102, 170] width 180 height 29
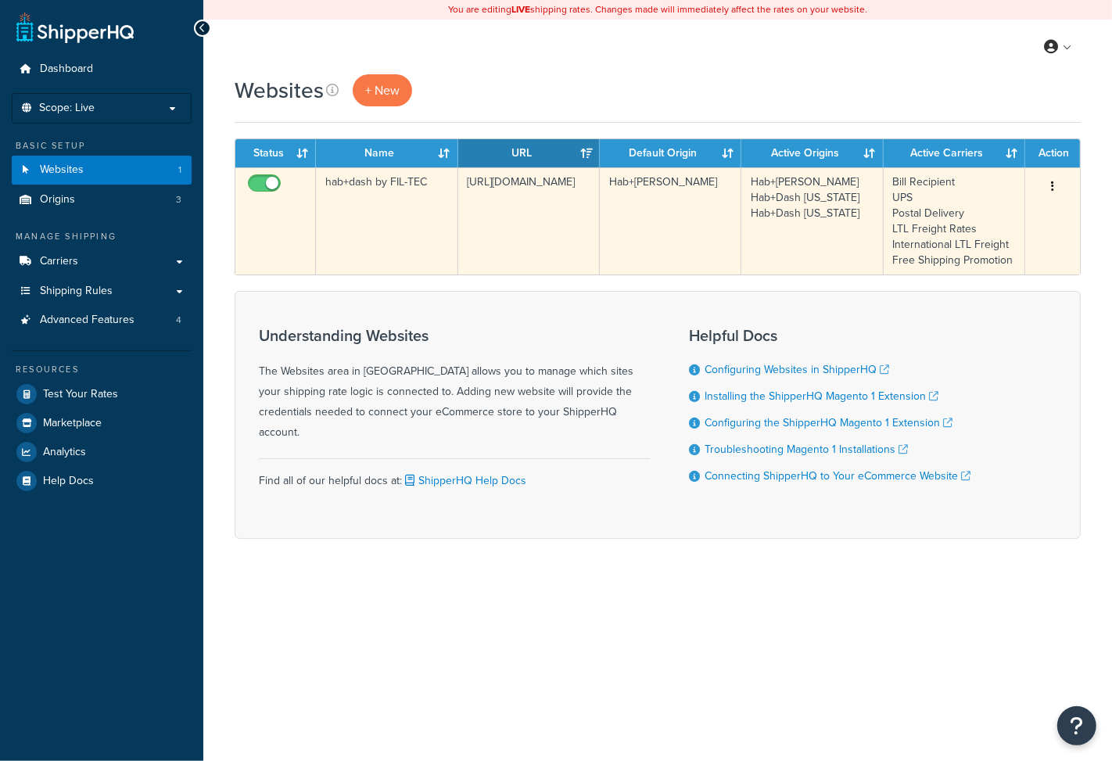
click at [505, 230] on td "[URL][DOMAIN_NAME]" at bounding box center [529, 220] width 142 height 107
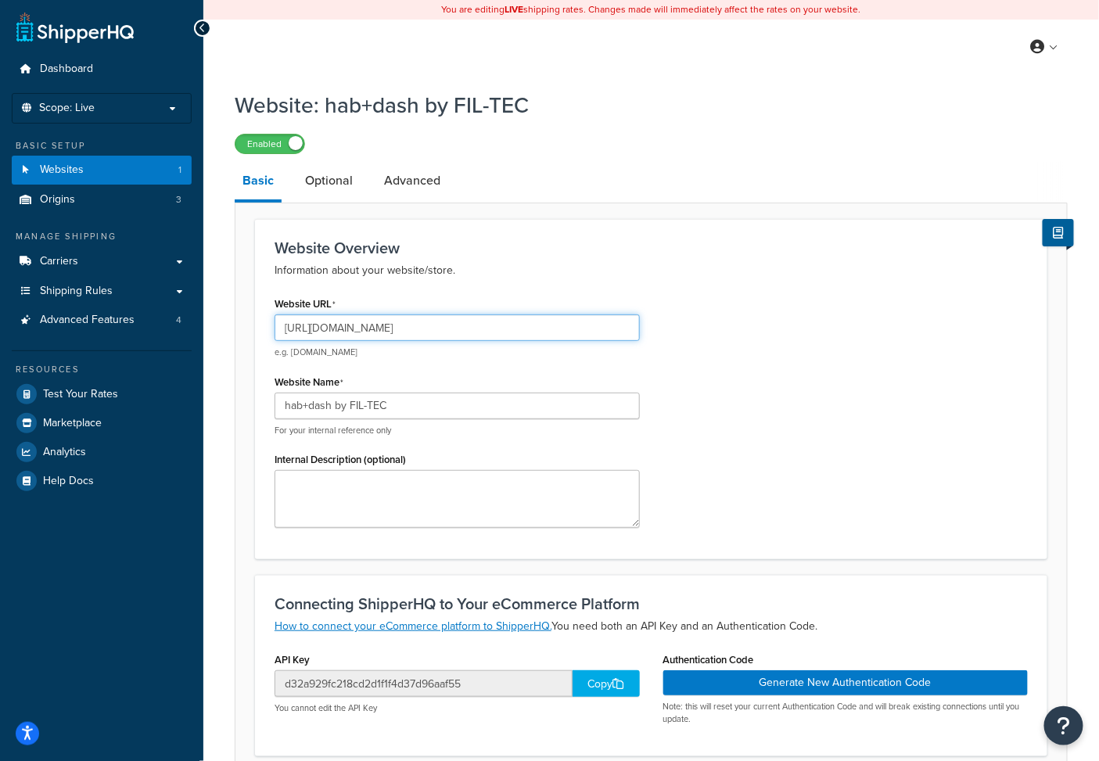
click at [435, 334] on input "[URL][DOMAIN_NAME]" at bounding box center [457, 327] width 365 height 27
click at [436, 334] on input "[URL][DOMAIN_NAME]" at bounding box center [457, 327] width 365 height 27
click at [436, 335] on input "https://www.habanddash.com" at bounding box center [457, 327] width 365 height 27
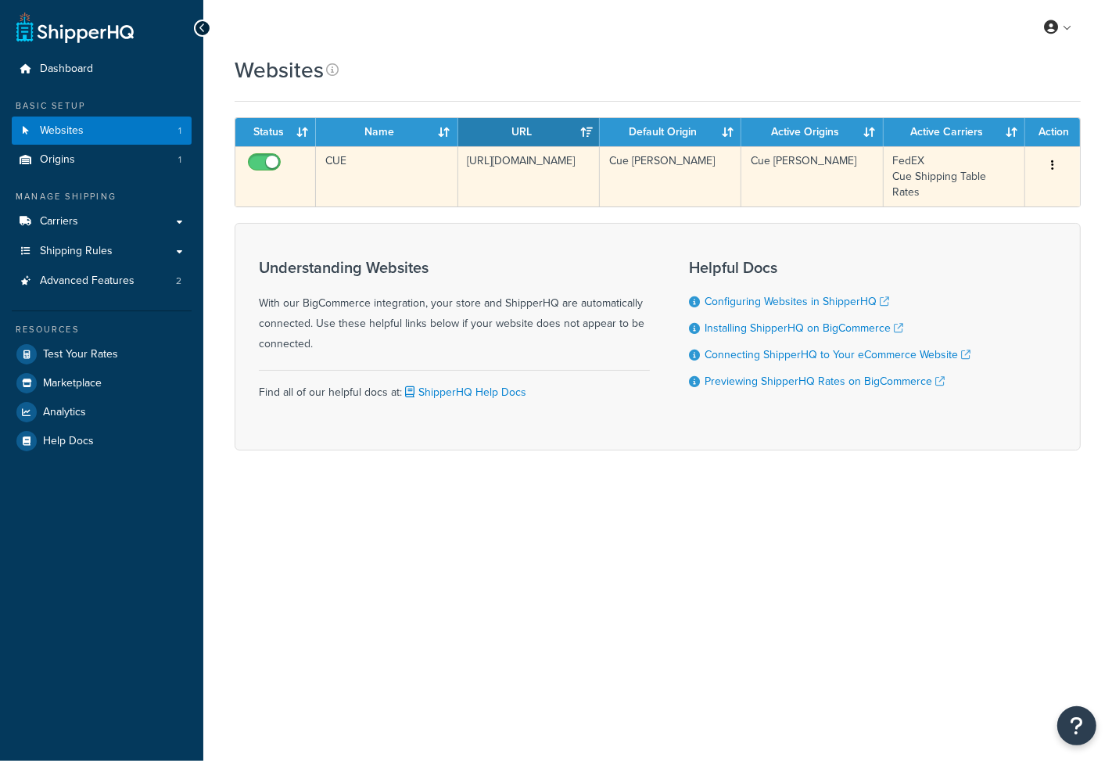
click at [528, 181] on td "[URL][DOMAIN_NAME]" at bounding box center [529, 176] width 142 height 60
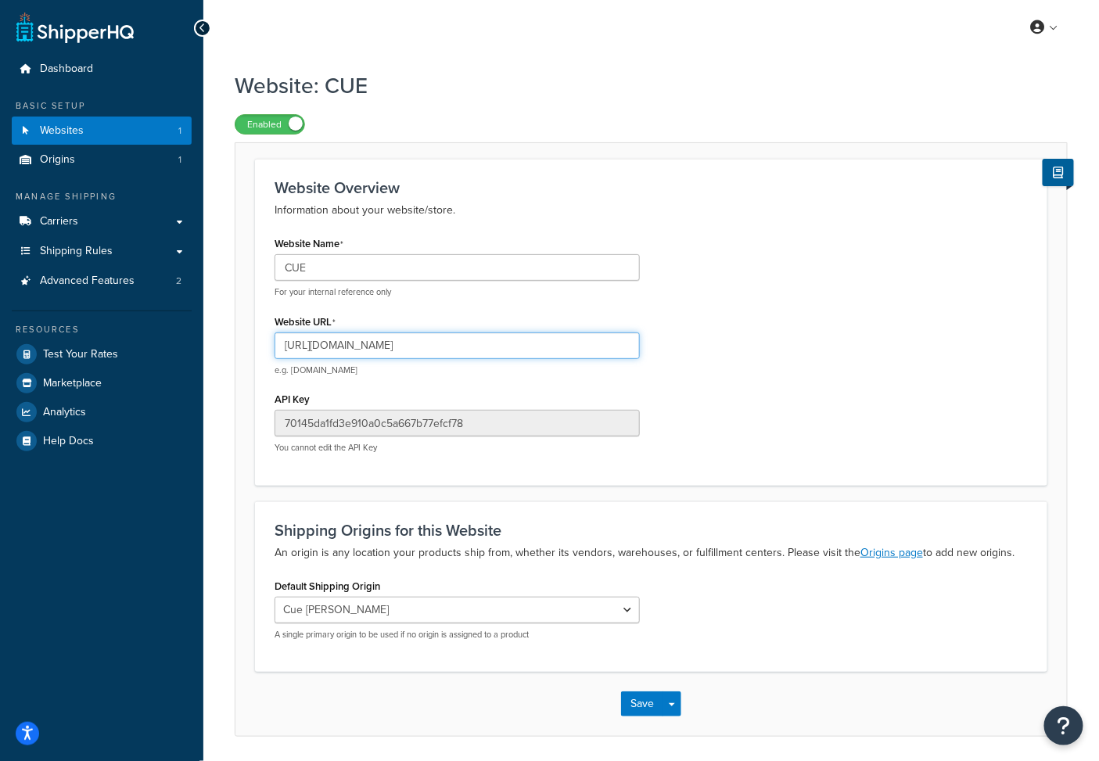
click at [391, 353] on input "[URL][DOMAIN_NAME]" at bounding box center [457, 345] width 365 height 27
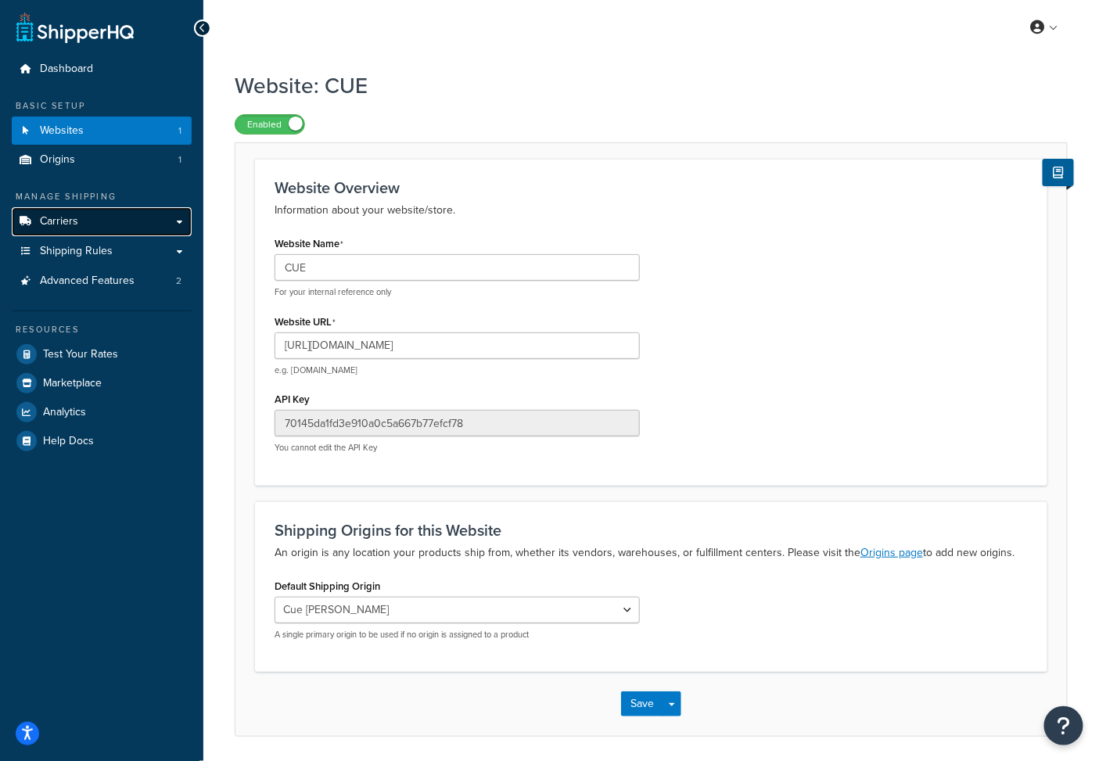
click at [71, 220] on span "Carriers" at bounding box center [59, 221] width 38 height 13
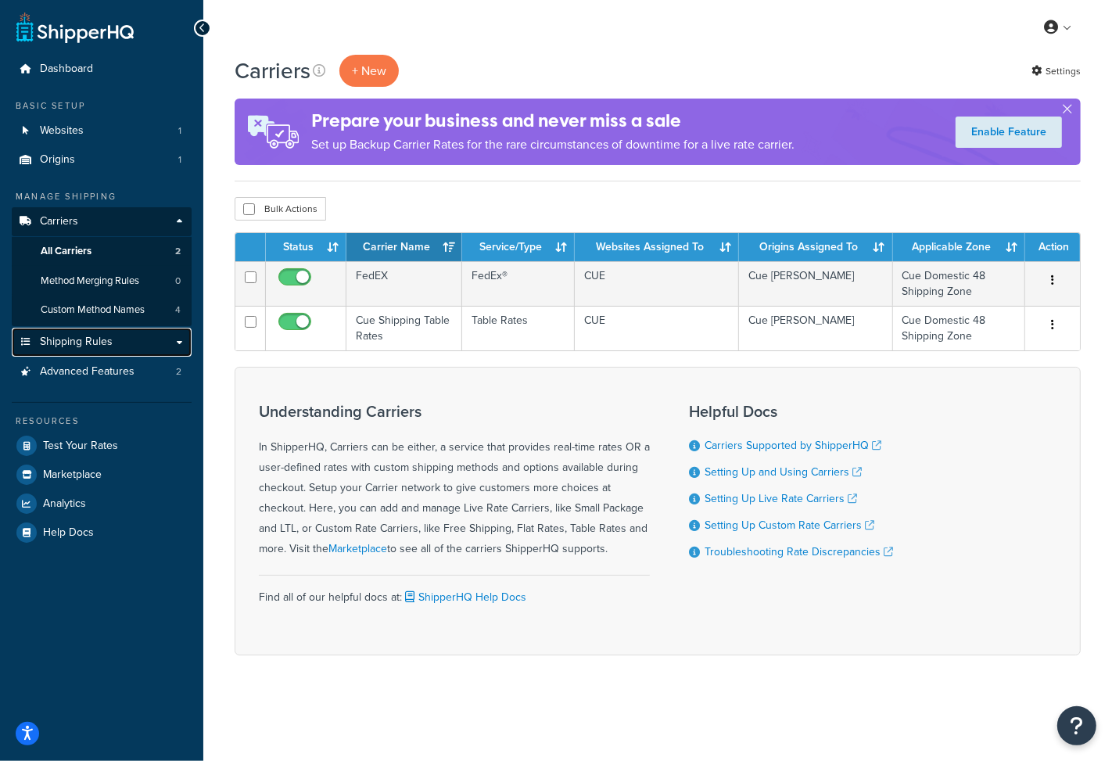
click at [93, 338] on span "Shipping Rules" at bounding box center [76, 342] width 73 height 13
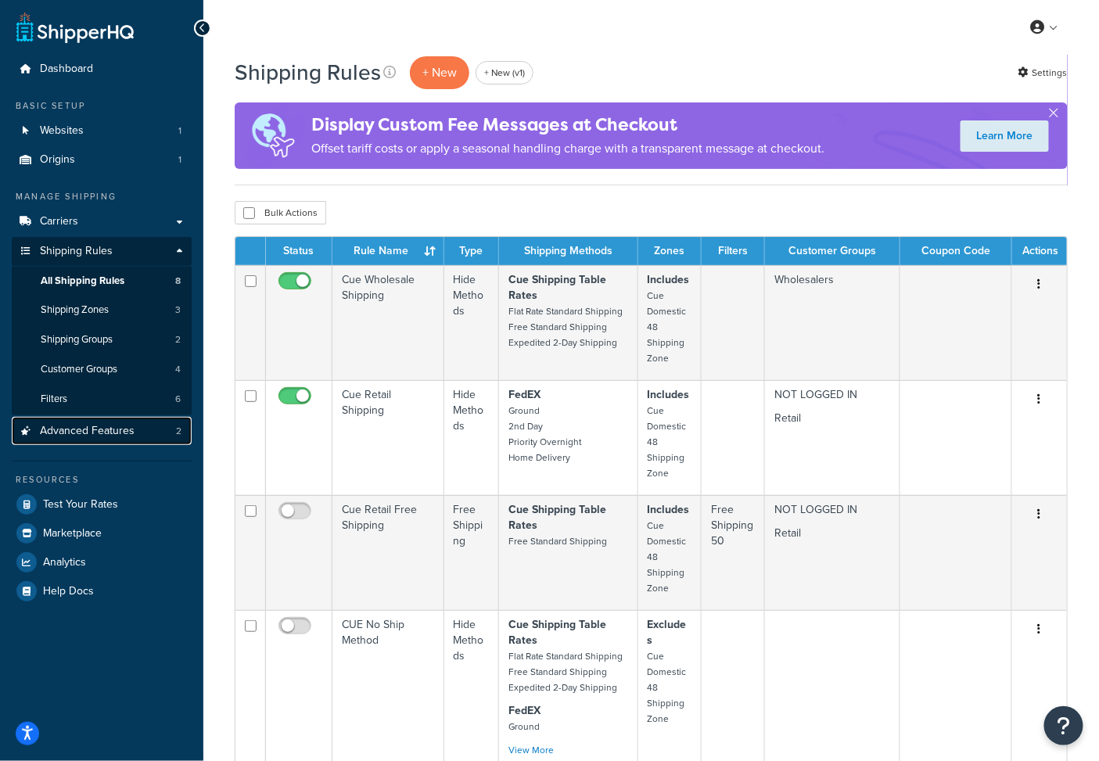
click at [118, 429] on span "Advanced Features" at bounding box center [87, 431] width 95 height 13
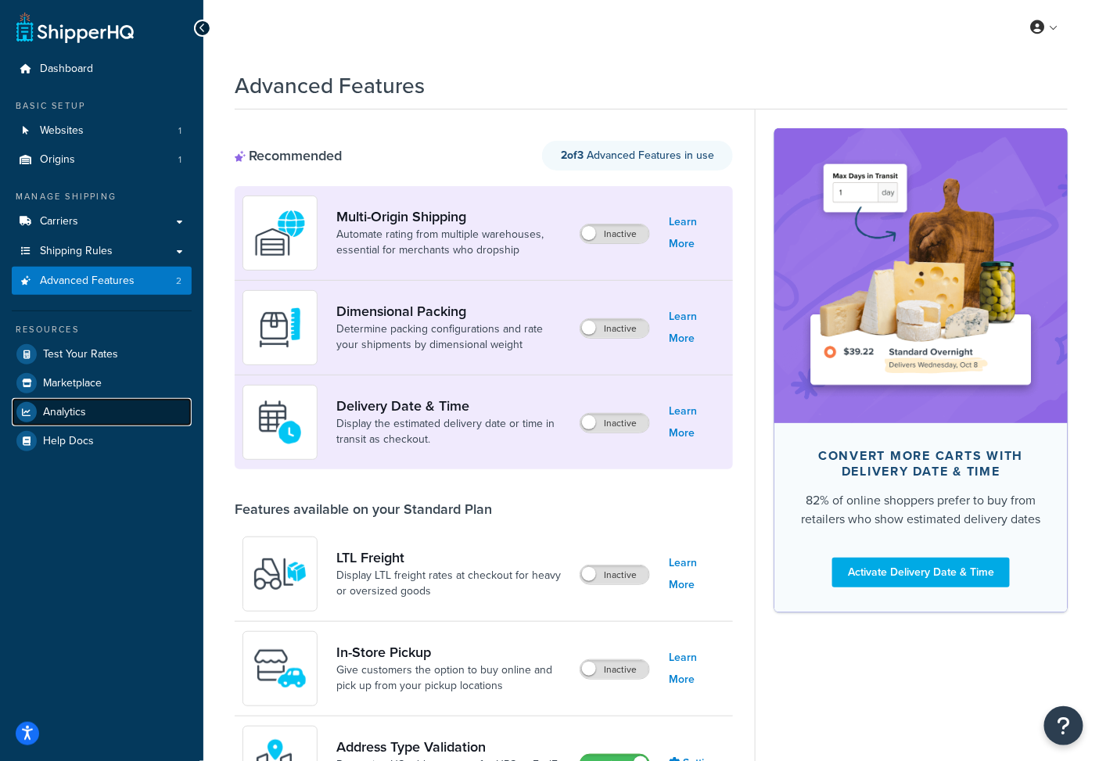
click at [92, 409] on link "Analytics" at bounding box center [102, 412] width 180 height 28
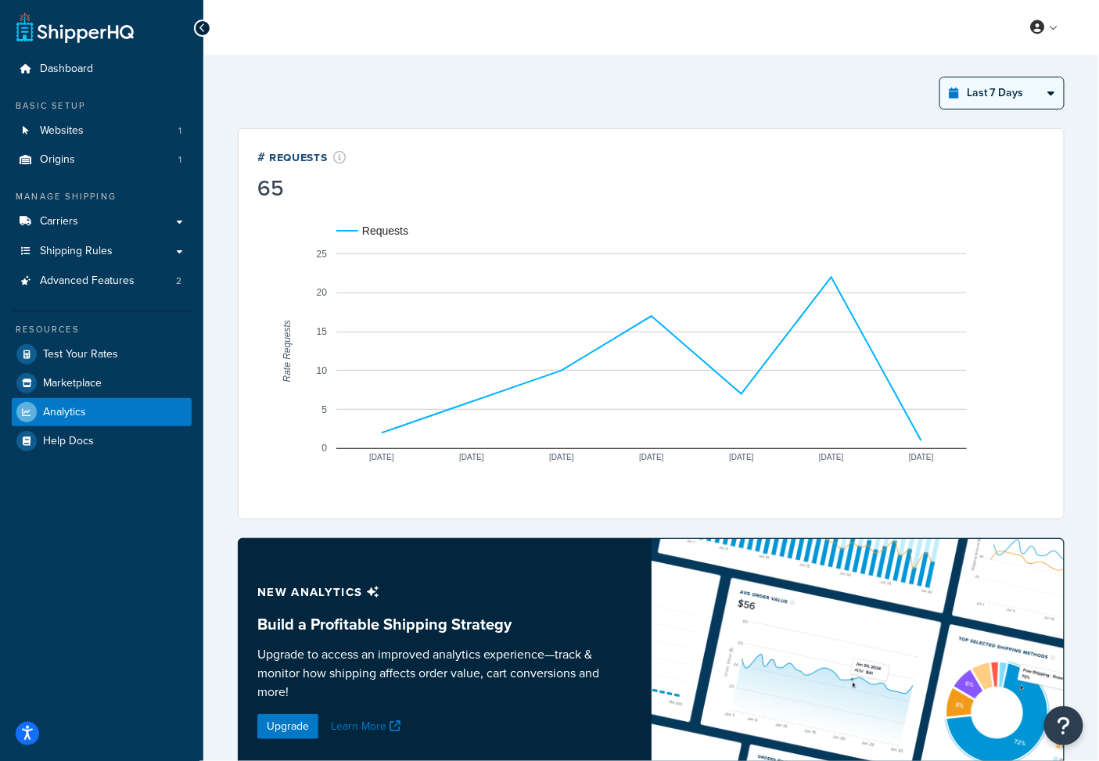
click at [978, 99] on select "Last 24 Hours Last 7 Days Last 30 Days Last 3 Months Last 6 Months Last 12 Mont…" at bounding box center [1002, 92] width 124 height 31
click at [940, 77] on select "Last 24 Hours Last 7 Days Last 30 Days Last 3 Months Last 6 Months Last 12 Mont…" at bounding box center [1002, 92] width 124 height 31
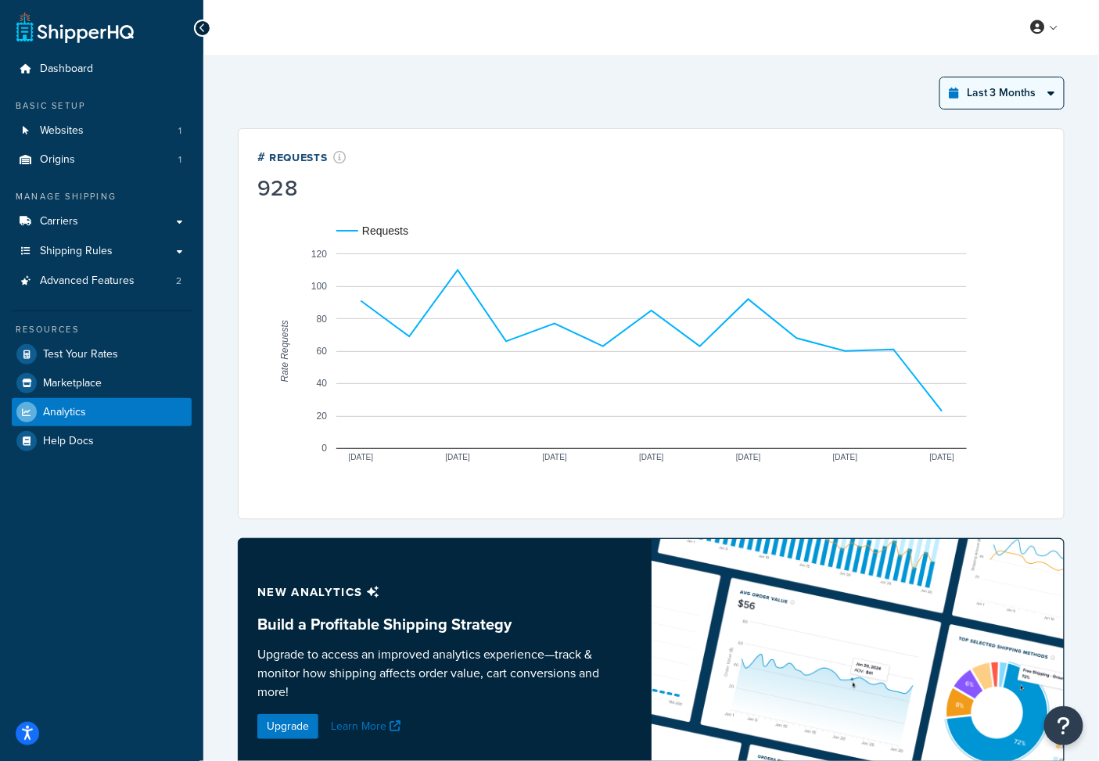
click at [997, 94] on select "Last 24 Hours Last 7 Days Last 30 Days Last 3 Months Last 6 Months Last 12 Mont…" at bounding box center [1002, 92] width 124 height 31
select select "last_year"
click at [940, 77] on select "Last 24 Hours Last 7 Days Last 30 Days Last 3 Months Last 6 Months Last 12 Mont…" at bounding box center [1002, 92] width 124 height 31
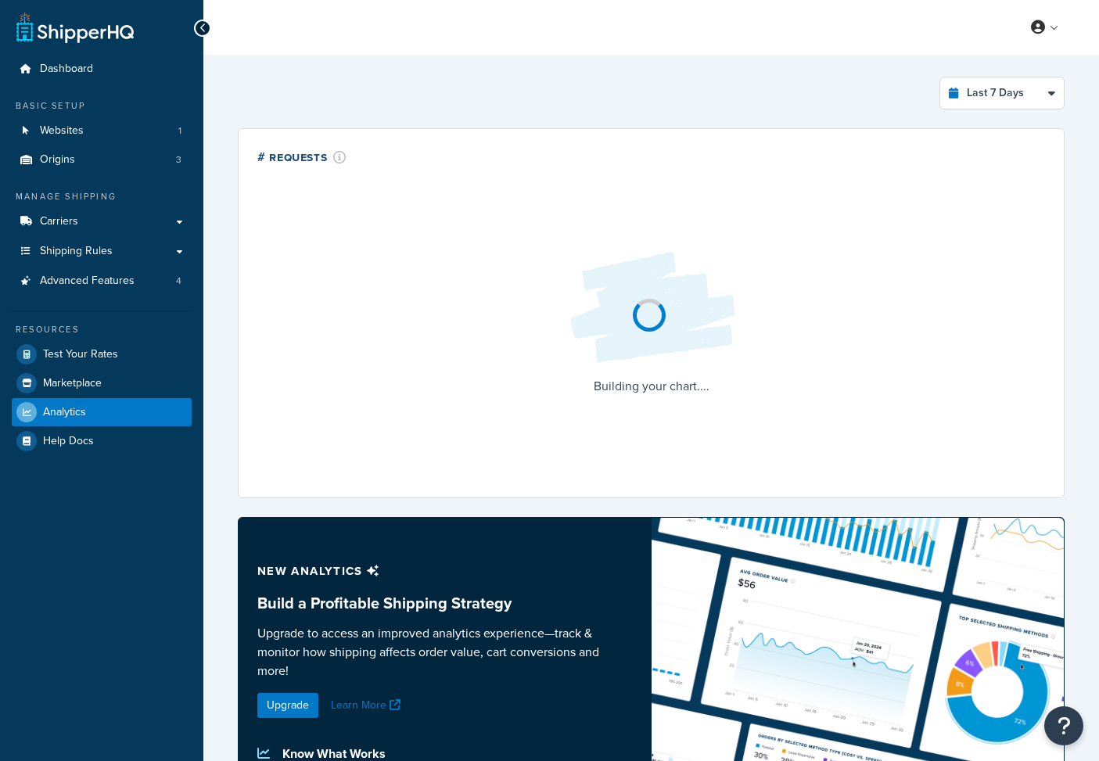
select select "last_7_days"
click at [131, 138] on link "Websites 1" at bounding box center [102, 131] width 180 height 29
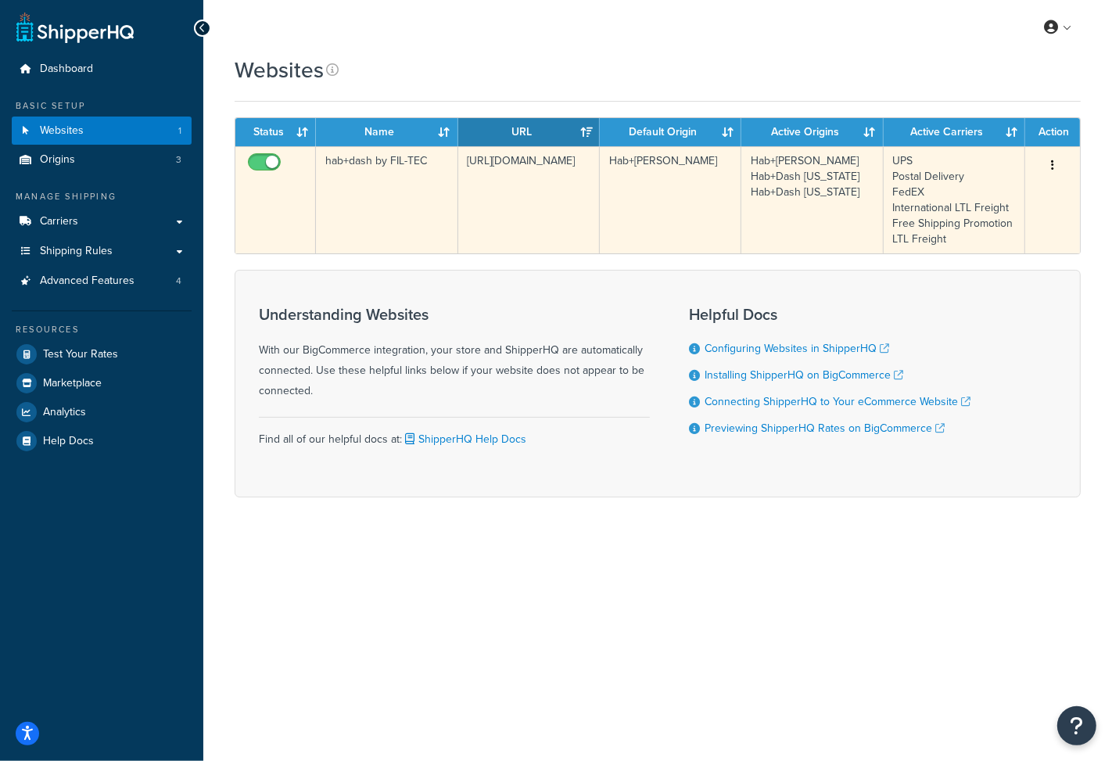
click at [495, 182] on td "[URL][DOMAIN_NAME]" at bounding box center [529, 199] width 142 height 107
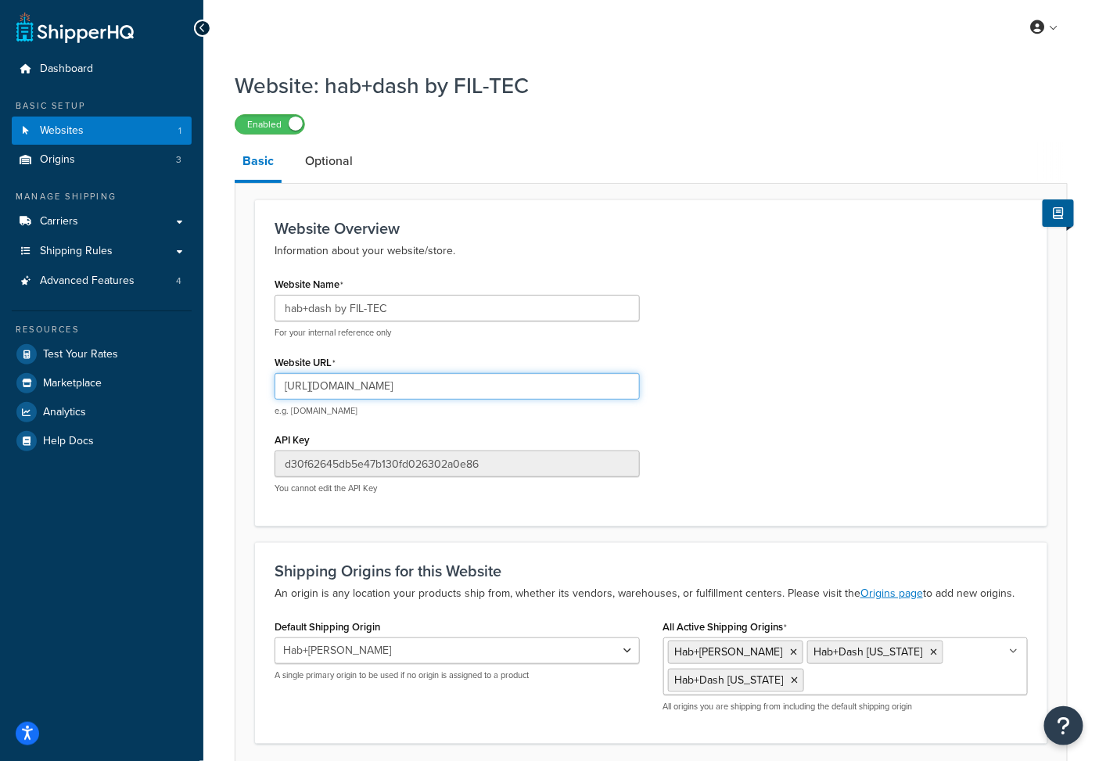
click at [364, 380] on input "https://www.habanddash.com" at bounding box center [457, 386] width 365 height 27
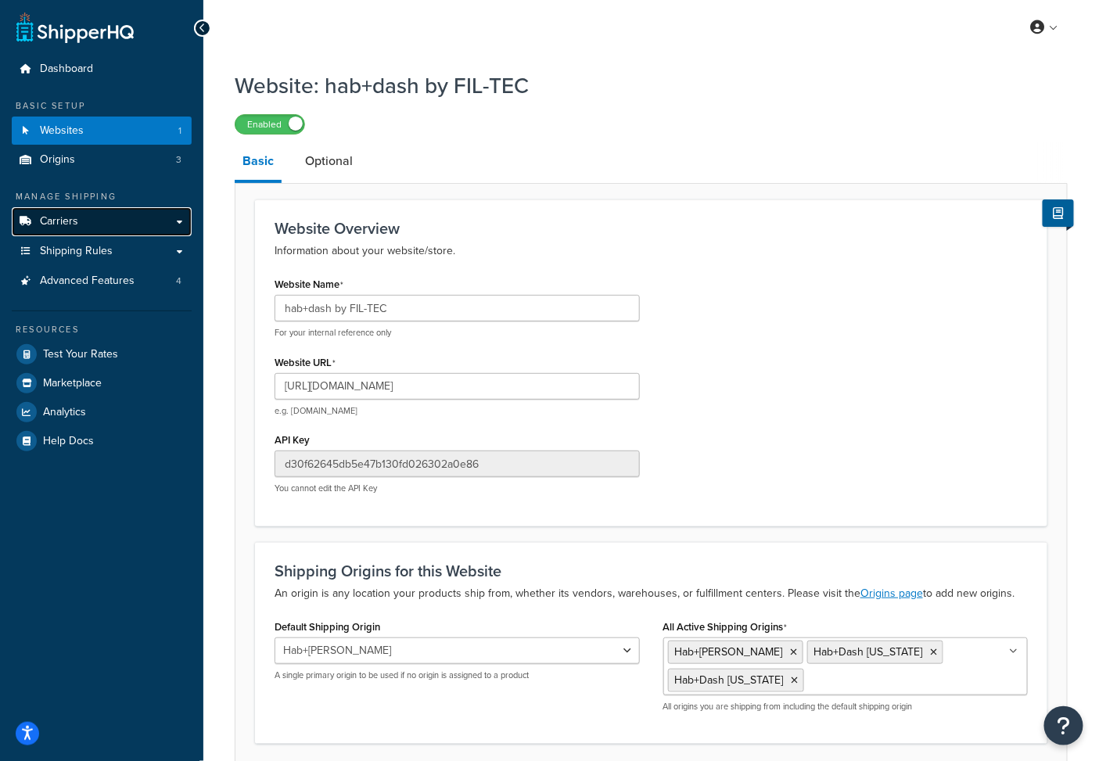
click at [77, 223] on link "Carriers" at bounding box center [102, 221] width 180 height 29
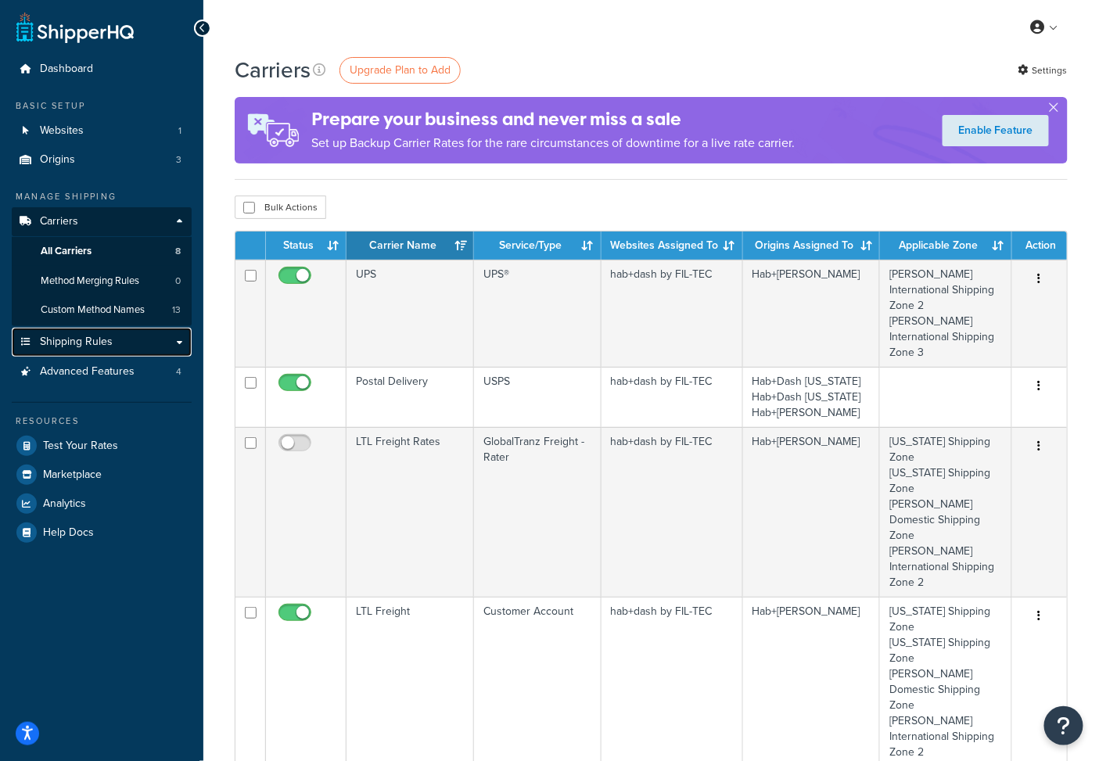
click at [135, 345] on link "Shipping Rules" at bounding box center [102, 342] width 180 height 29
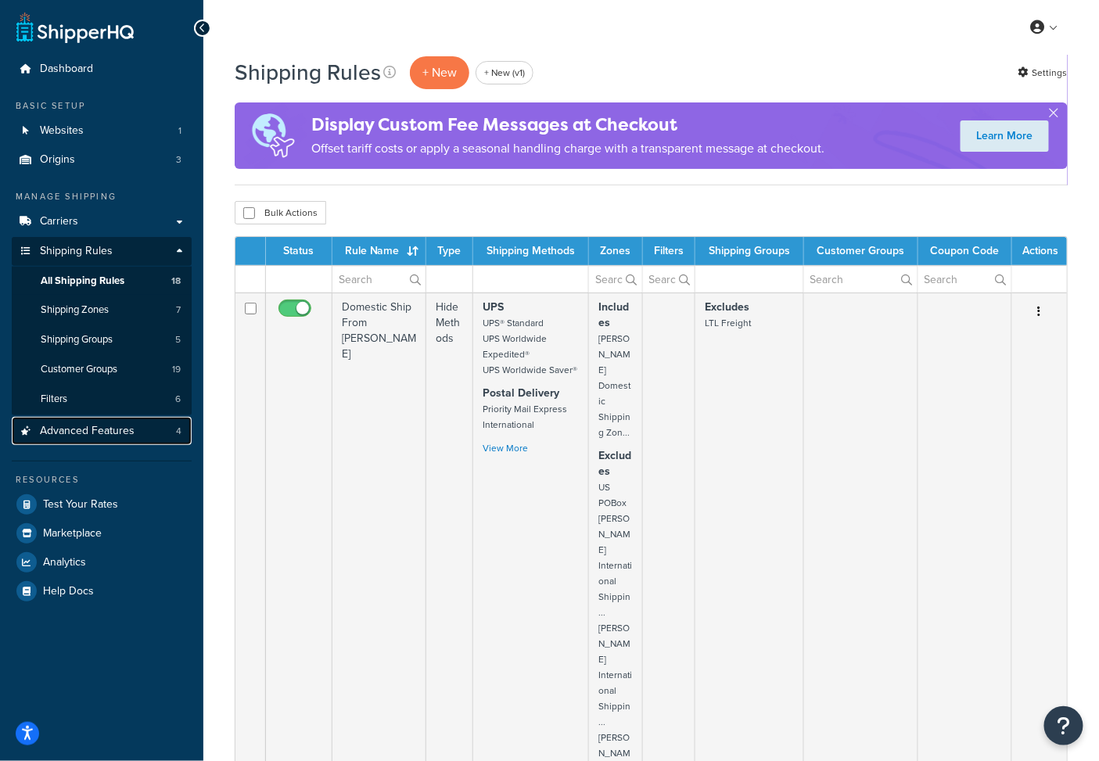
click at [113, 437] on span "Advanced Features" at bounding box center [87, 431] width 95 height 13
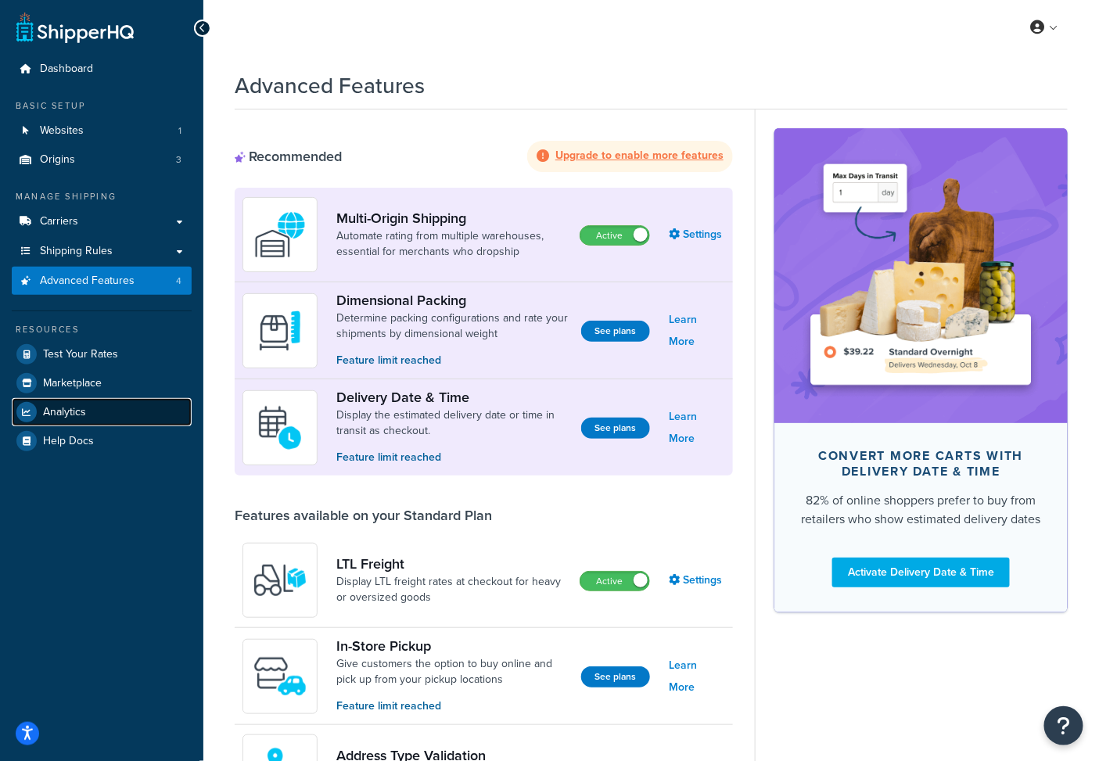
click at [93, 421] on link "Analytics" at bounding box center [102, 412] width 180 height 28
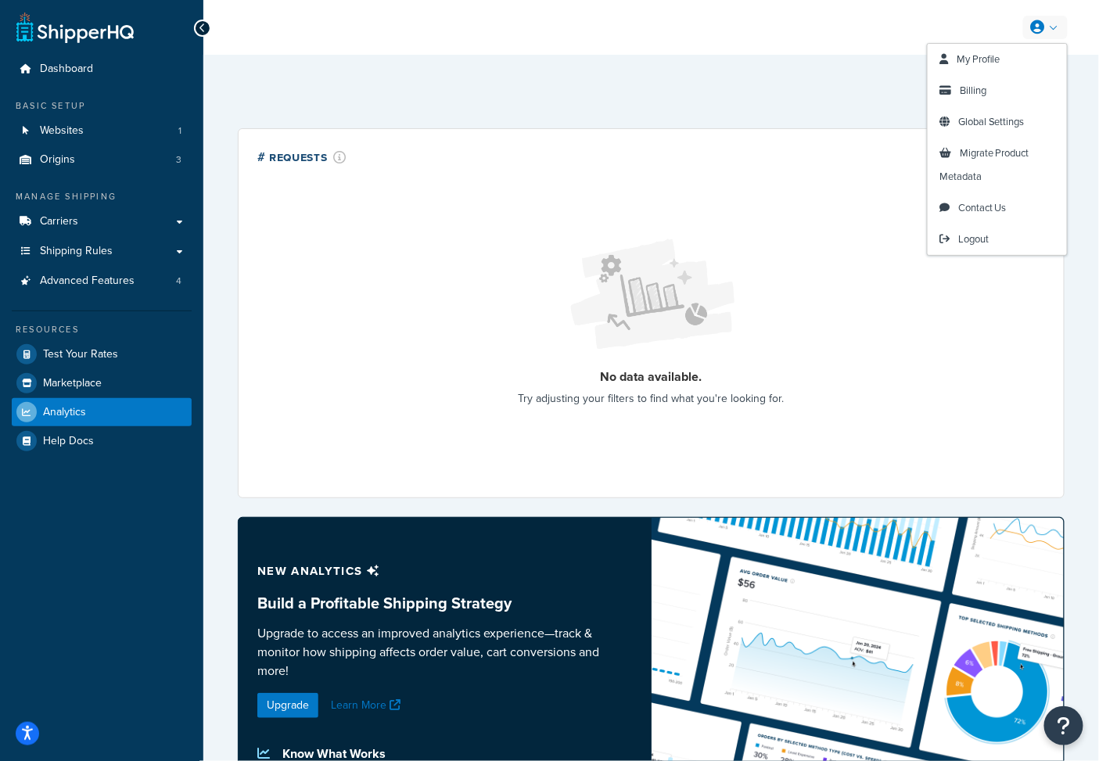
drag, startPoint x: 801, startPoint y: 81, endPoint x: 924, endPoint y: 84, distance: 122.9
click at [803, 81] on div "Last 7 Days Select a time period Last 24 Hours Last 7 Days Last 30 Days Last 3 …" at bounding box center [651, 93] width 827 height 33
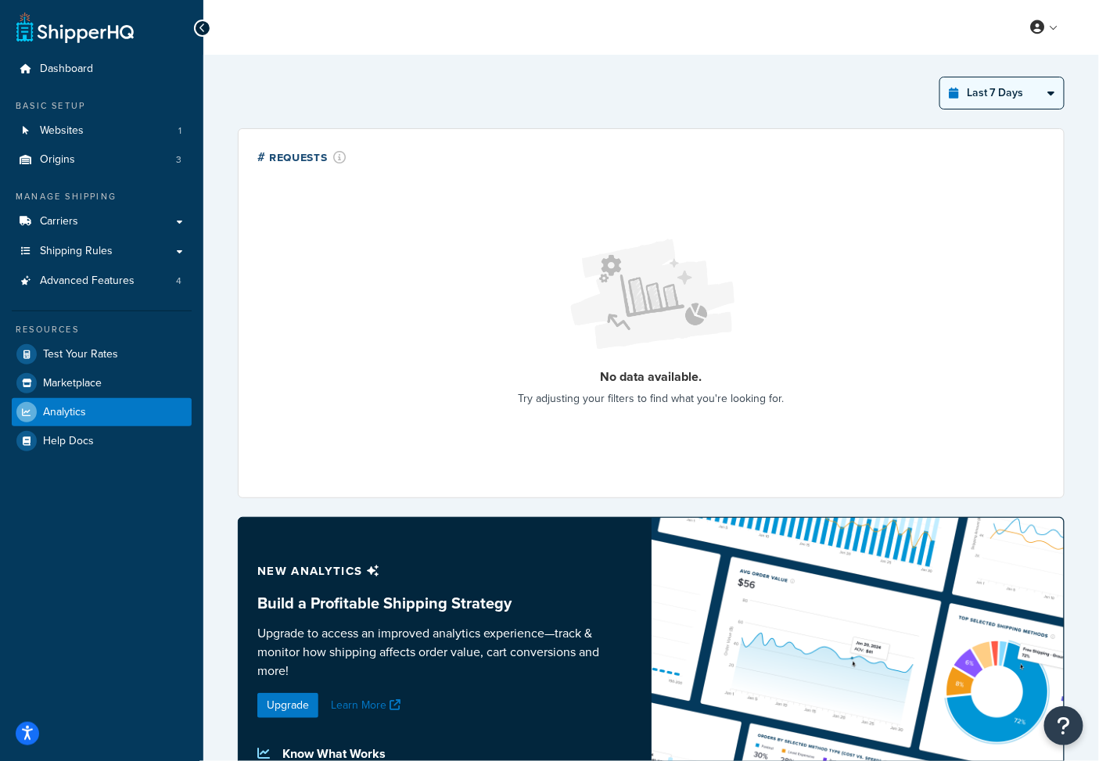
click at [1031, 82] on select "Last 24 Hours Last 7 Days Last 30 Days Last 3 Months Last 6 Months Last 12 Mont…" at bounding box center [1002, 92] width 124 height 31
select select "last_year"
click at [940, 77] on select "Last 24 Hours Last 7 Days Last 30 Days Last 3 Months Last 6 Months Last 12 Mont…" at bounding box center [1002, 92] width 124 height 31
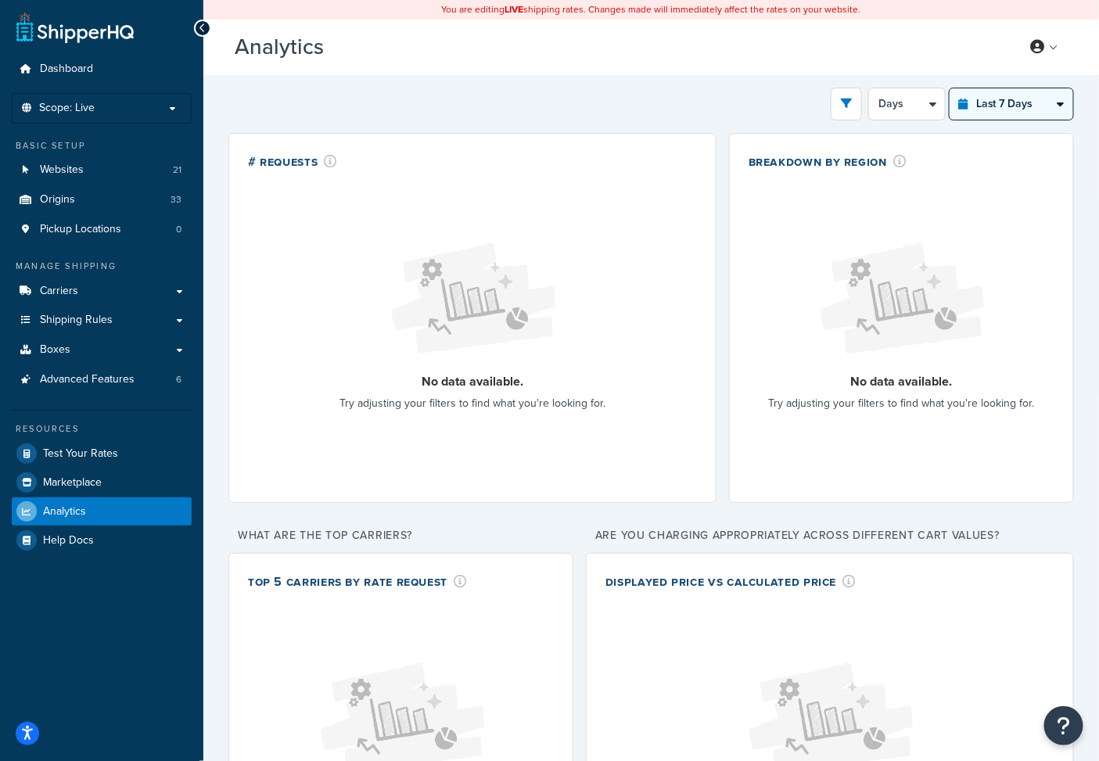
click at [1035, 104] on select "Last 24 Hours Last 7 Days Last 30 Days Last 3 Months Last 6 Months Last 12 Mont…" at bounding box center [1011, 103] width 124 height 31
select select "last_3_months"
click at [949, 88] on select "Last 24 Hours Last 7 Days Last 30 Days Last 3 Months Last 6 Months Last 12 Mont…" at bounding box center [1011, 103] width 124 height 31
select select "1w"
click at [1025, 103] on select "Last 24 Hours Last 7 Days Last 30 Days Last 3 Months Last 6 Months Last 12 Mont…" at bounding box center [1011, 103] width 124 height 31
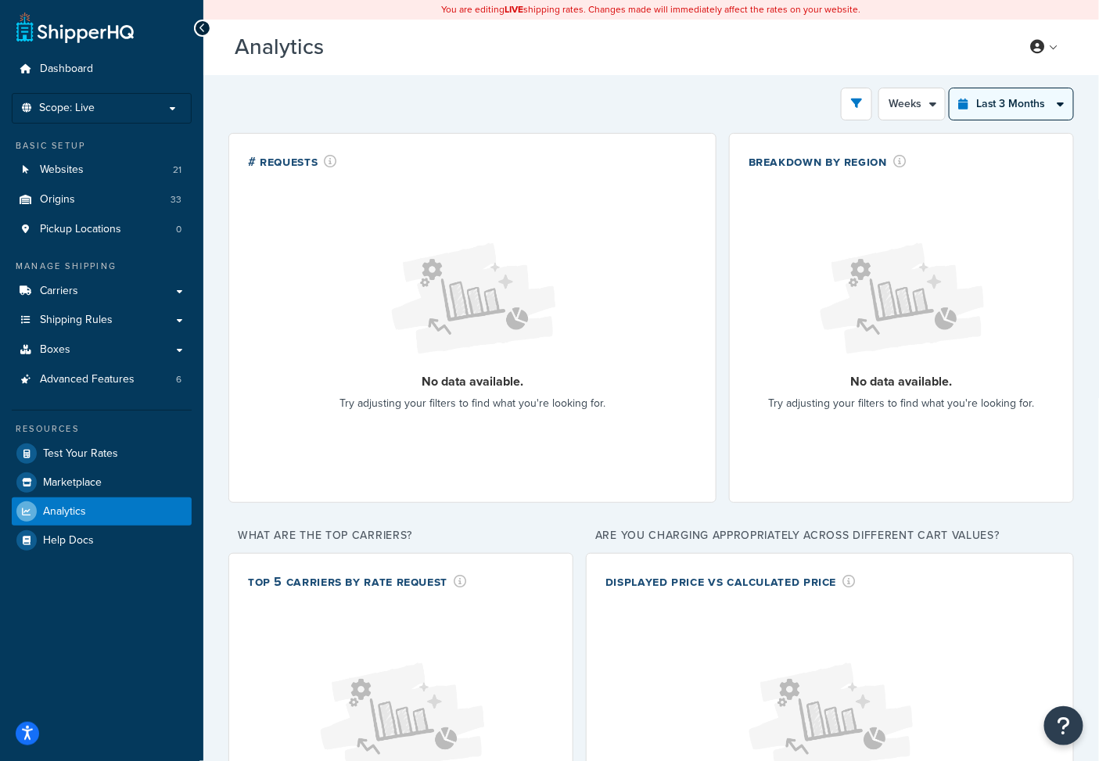
select select "last_7_days"
click at [949, 88] on select "Last 24 Hours Last 7 Days Last 30 Days Last 3 Months Last 6 Months Last 12 Mont…" at bounding box center [1011, 103] width 124 height 31
select select "1d"
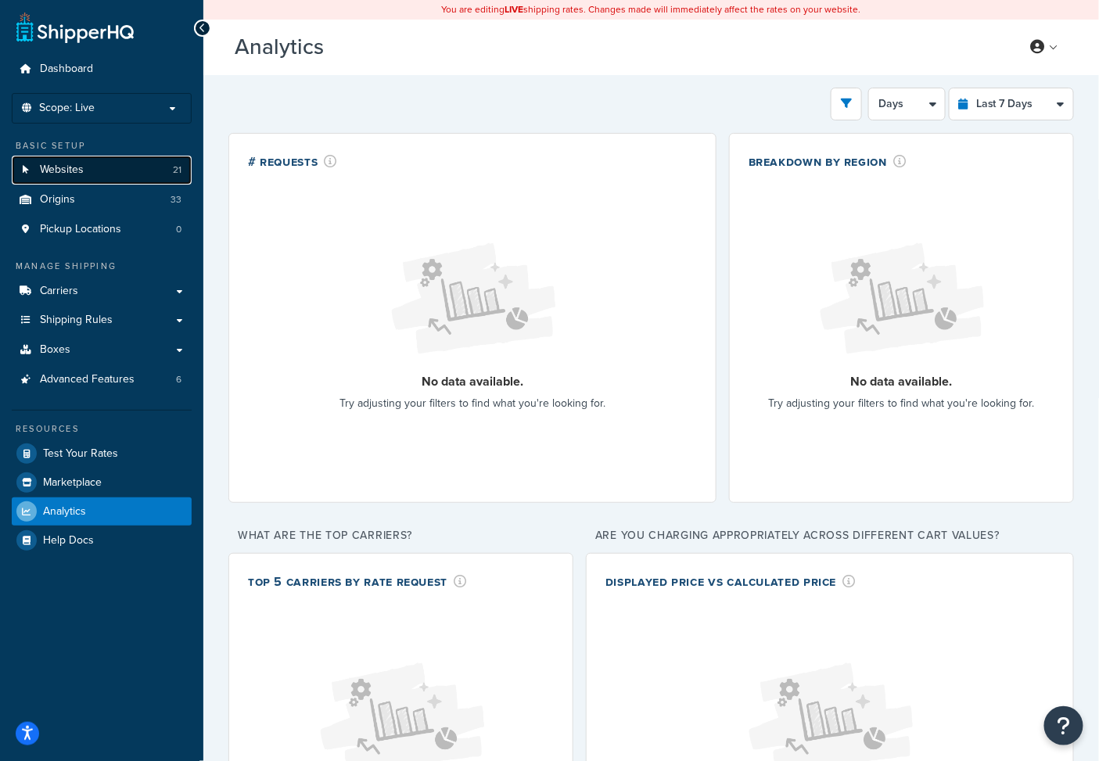
click at [113, 167] on link "Websites 21" at bounding box center [102, 170] width 180 height 29
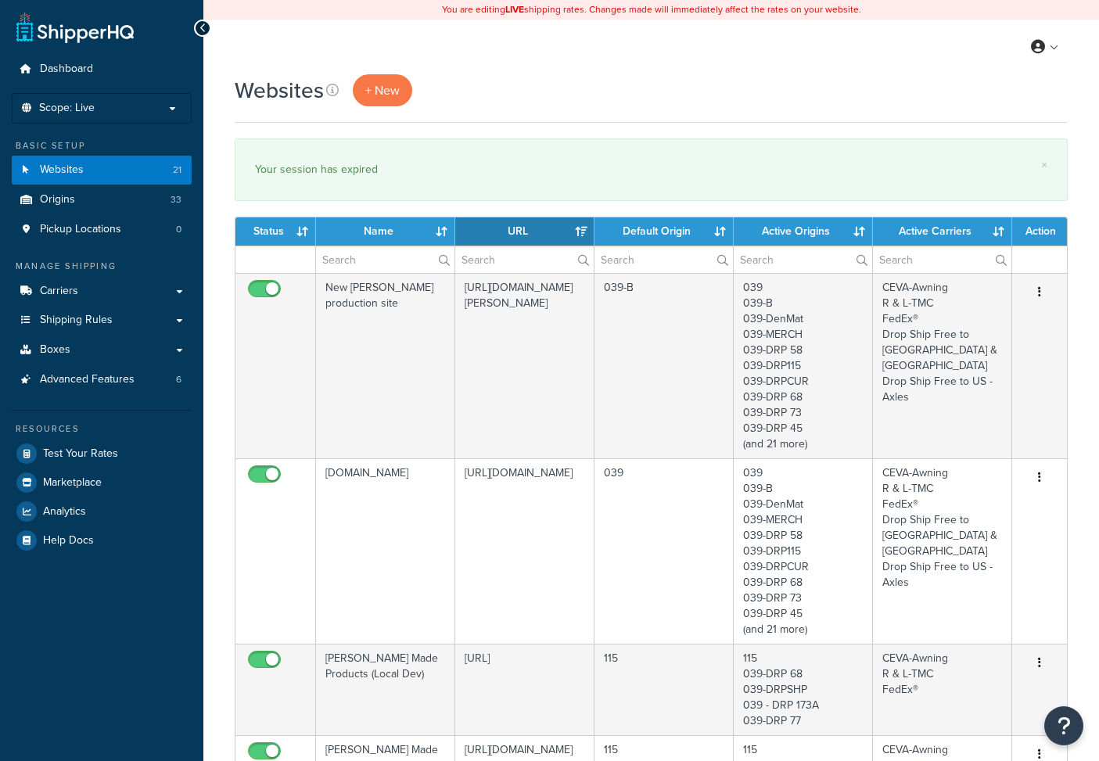
select select "15"
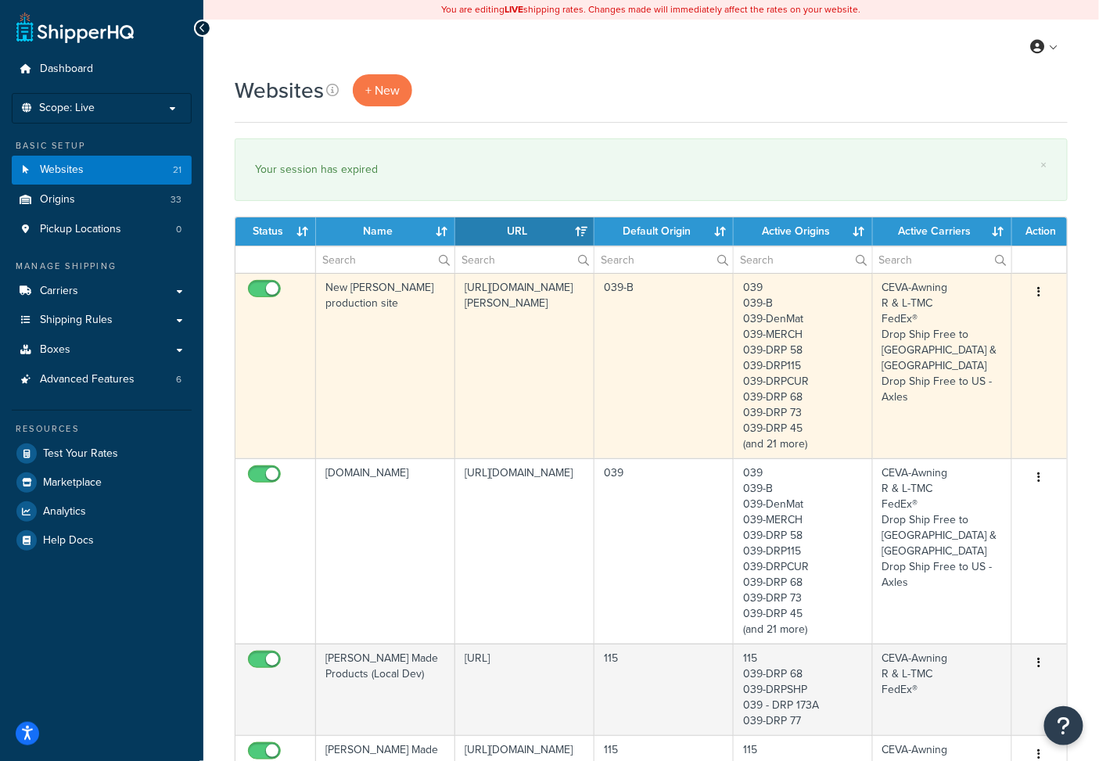
click at [532, 418] on td "[URL][DOMAIN_NAME][PERSON_NAME]" at bounding box center [524, 365] width 139 height 185
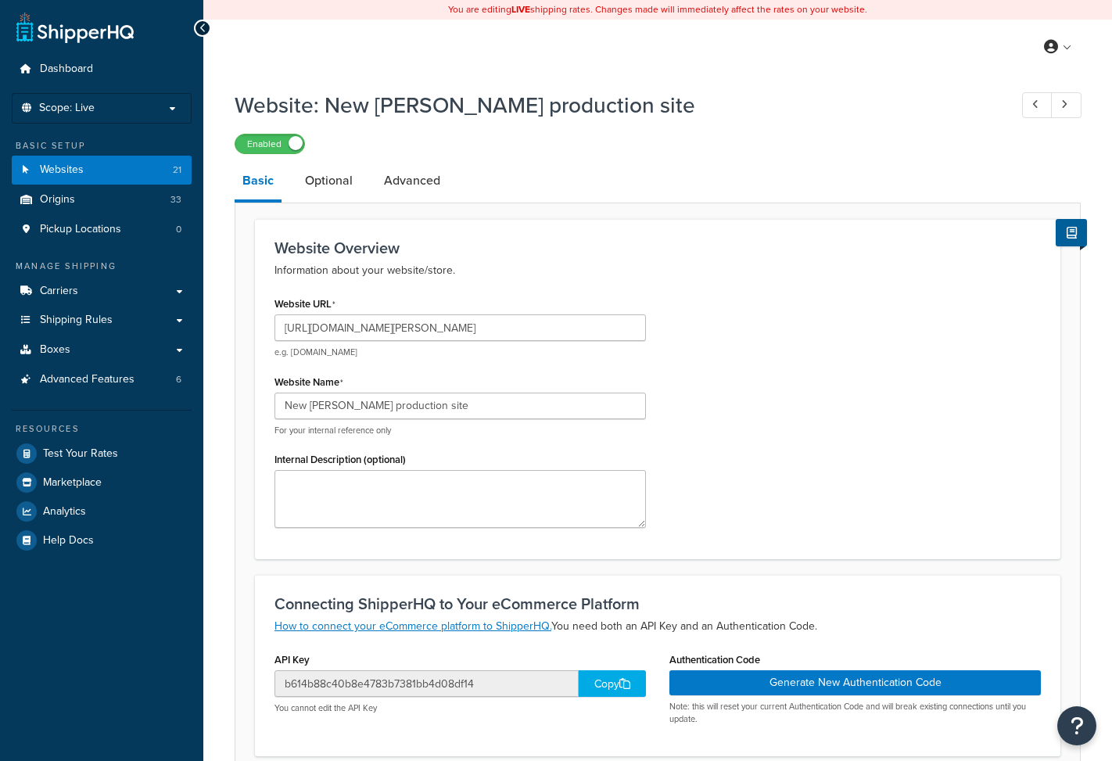
select select "33567"
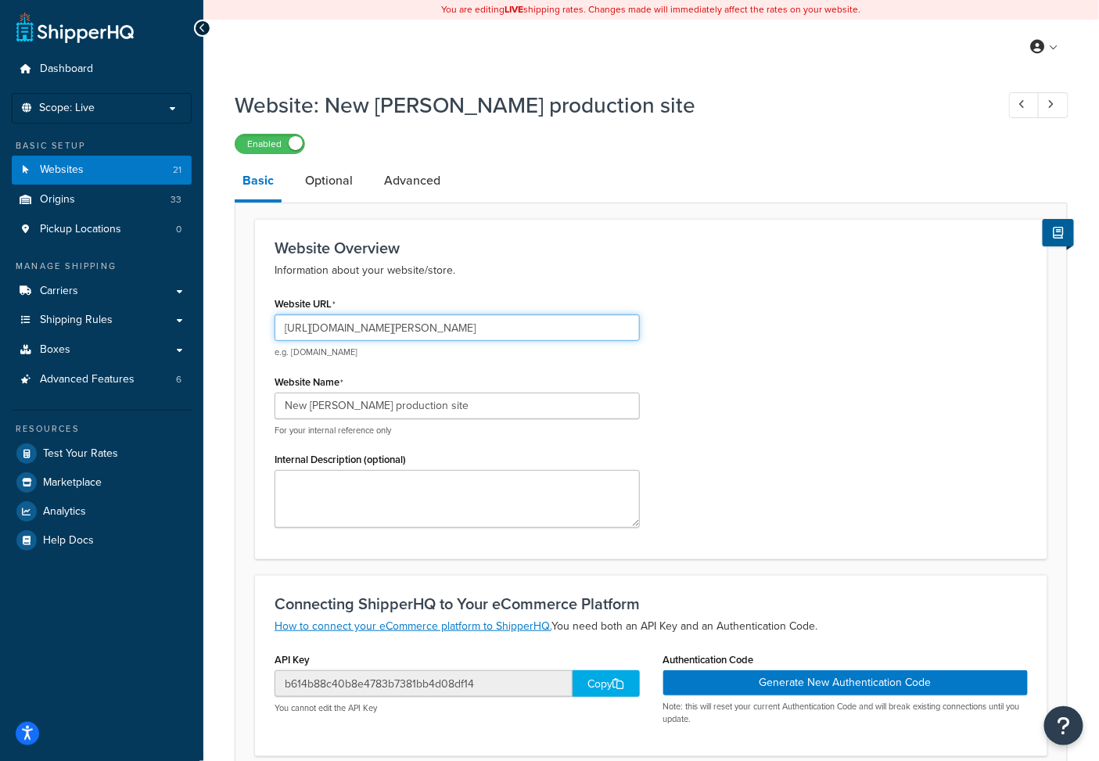
click at [440, 325] on input "[URL][DOMAIN_NAME][PERSON_NAME]" at bounding box center [457, 327] width 365 height 27
click at [439, 325] on input "[URL][DOMAIN_NAME][PERSON_NAME]" at bounding box center [457, 327] width 365 height 27
click at [438, 324] on input "https://www.lippert.com/" at bounding box center [457, 327] width 365 height 27
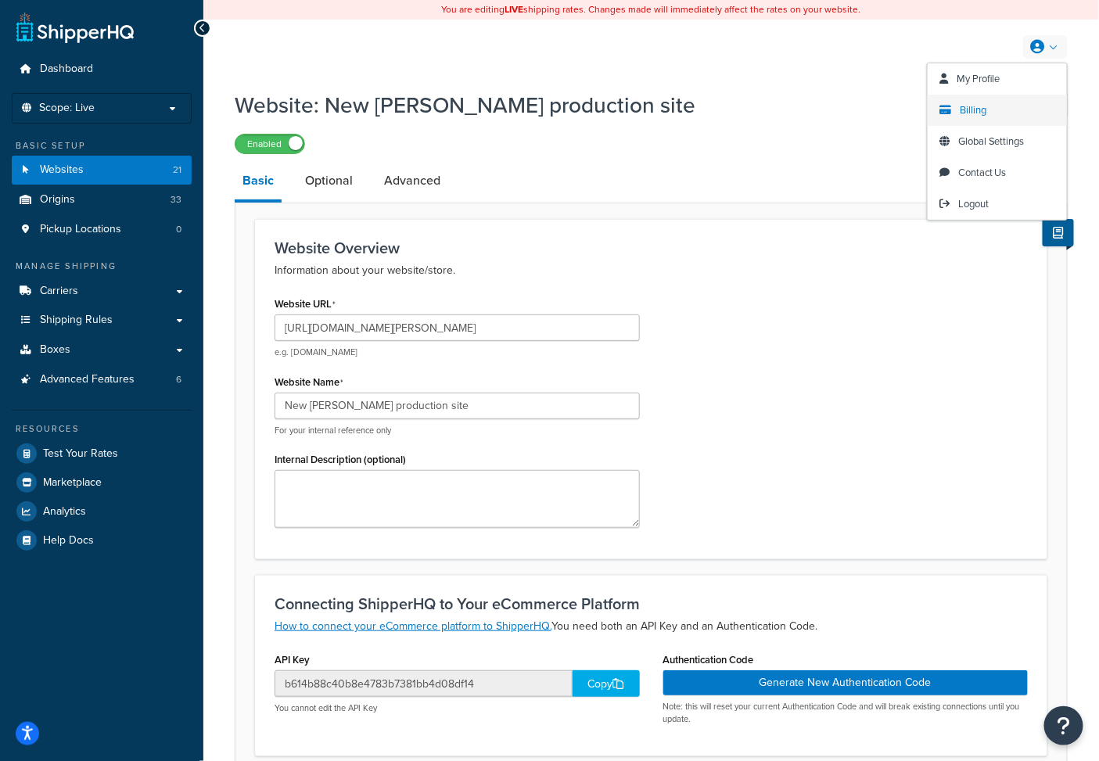
click at [986, 108] on span "Billing" at bounding box center [973, 109] width 27 height 15
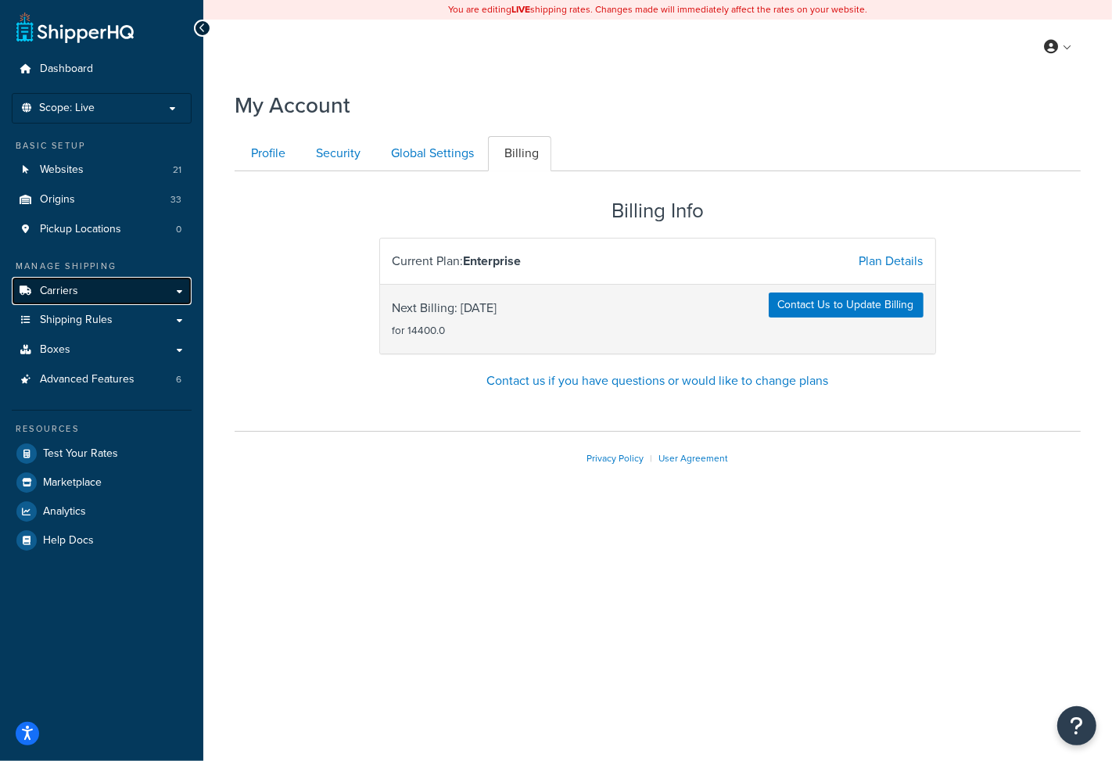
click at [84, 291] on link "Carriers" at bounding box center [102, 291] width 180 height 29
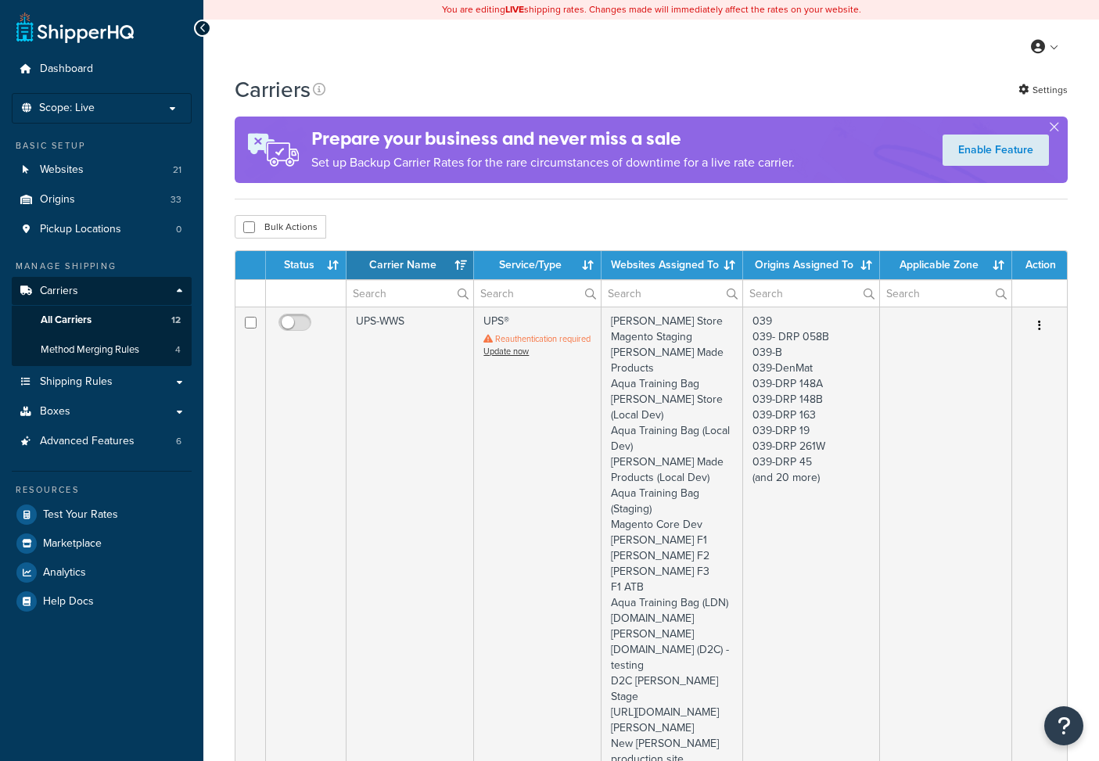
select select "15"
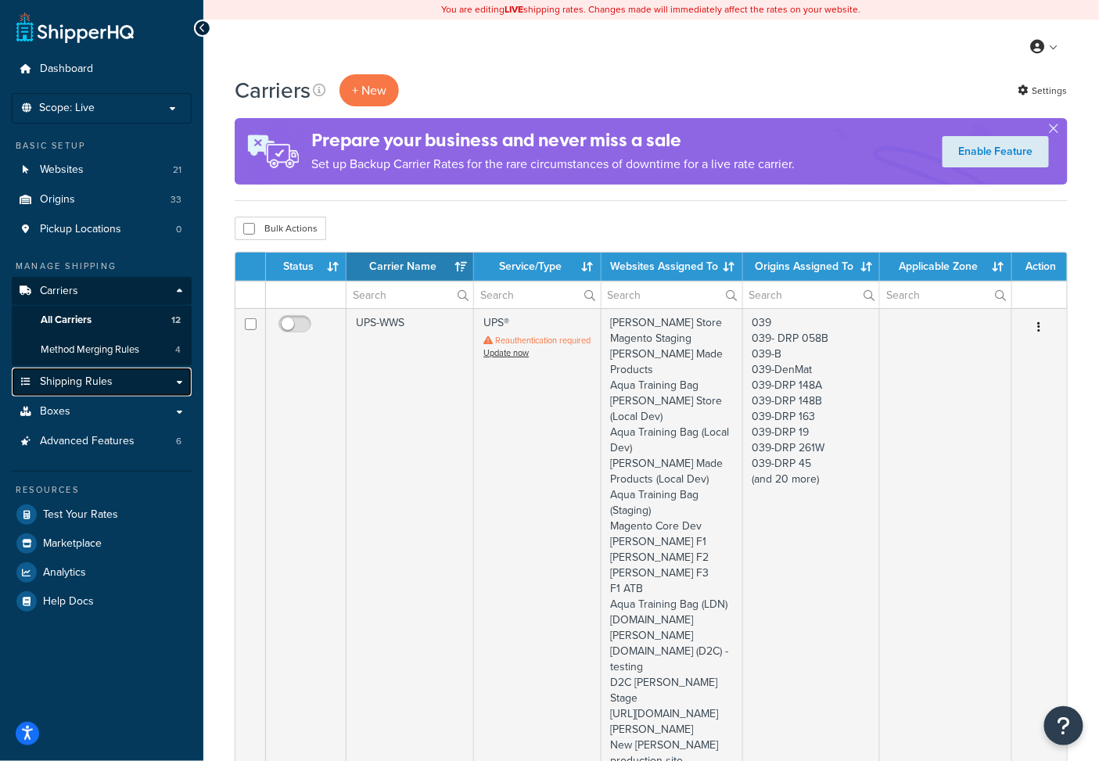
click at [75, 371] on link "Shipping Rules" at bounding box center [102, 382] width 180 height 29
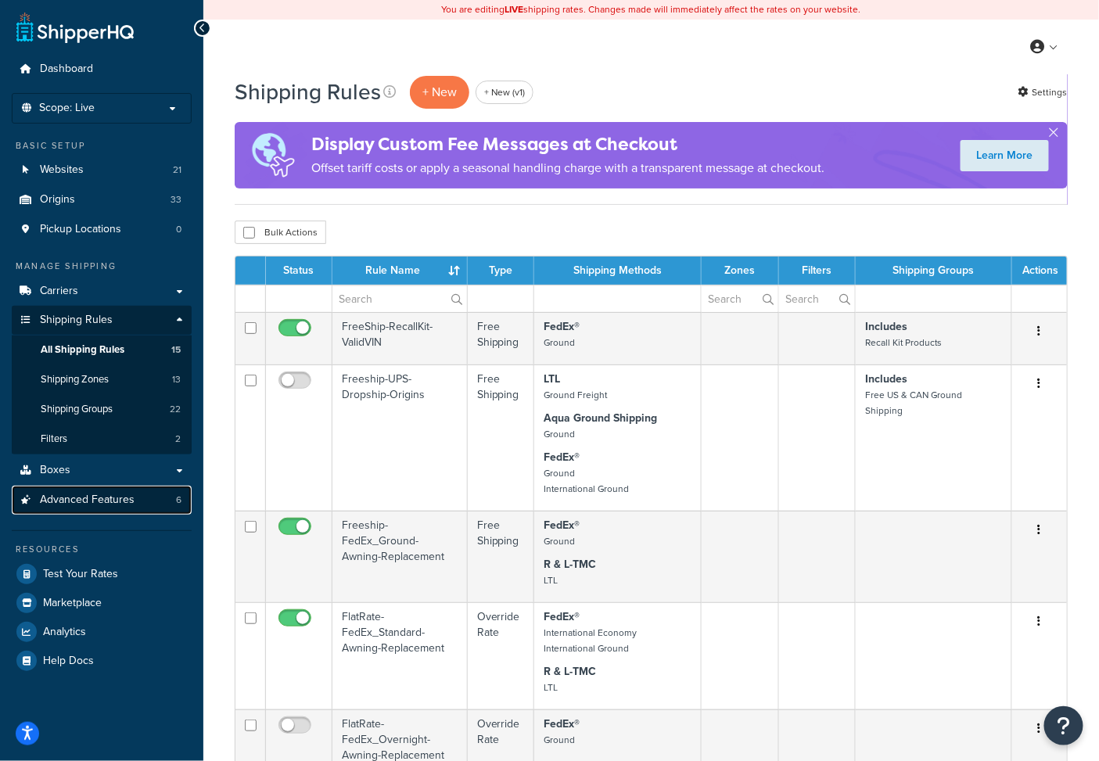
click at [106, 497] on span "Advanced Features" at bounding box center [87, 500] width 95 height 13
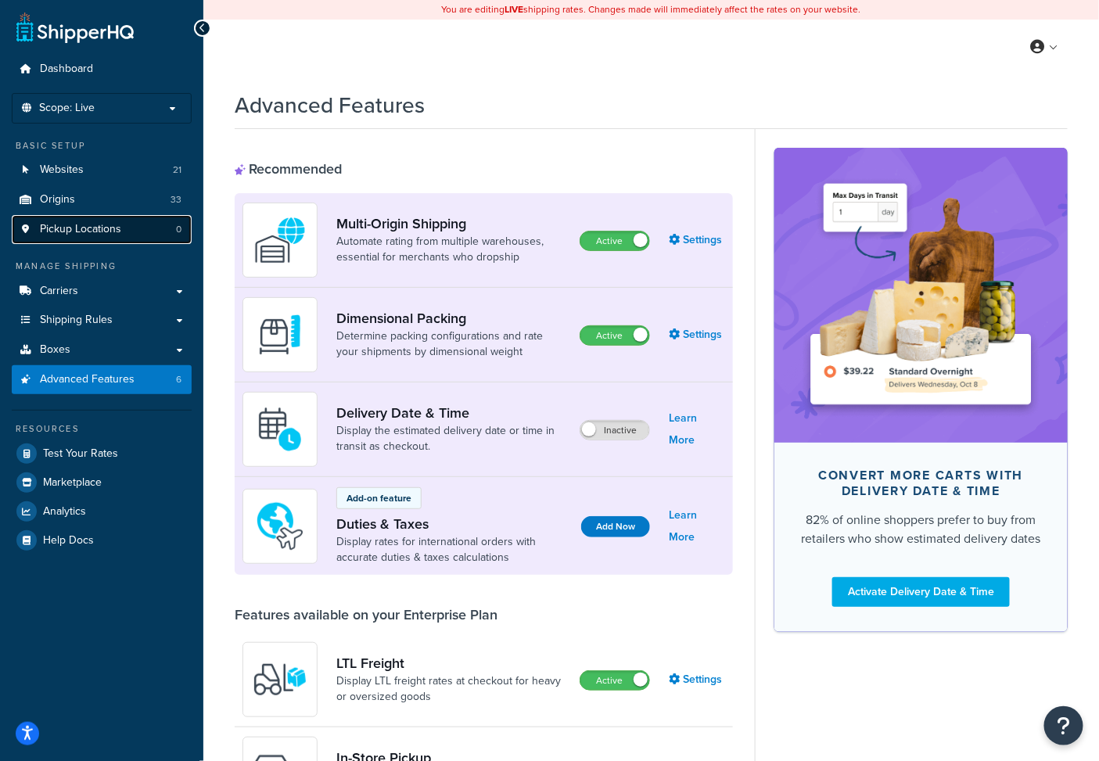
click at [81, 235] on span "Pickup Locations" at bounding box center [80, 229] width 81 height 13
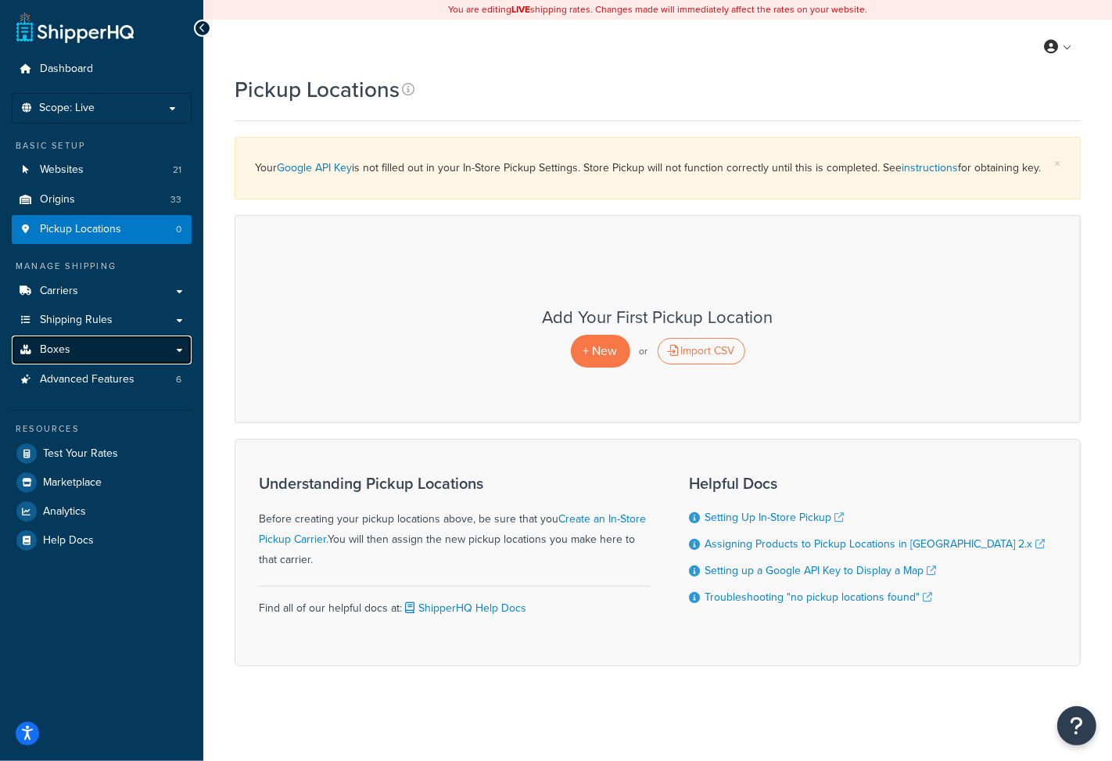
click at [131, 353] on link "Boxes" at bounding box center [102, 350] width 180 height 29
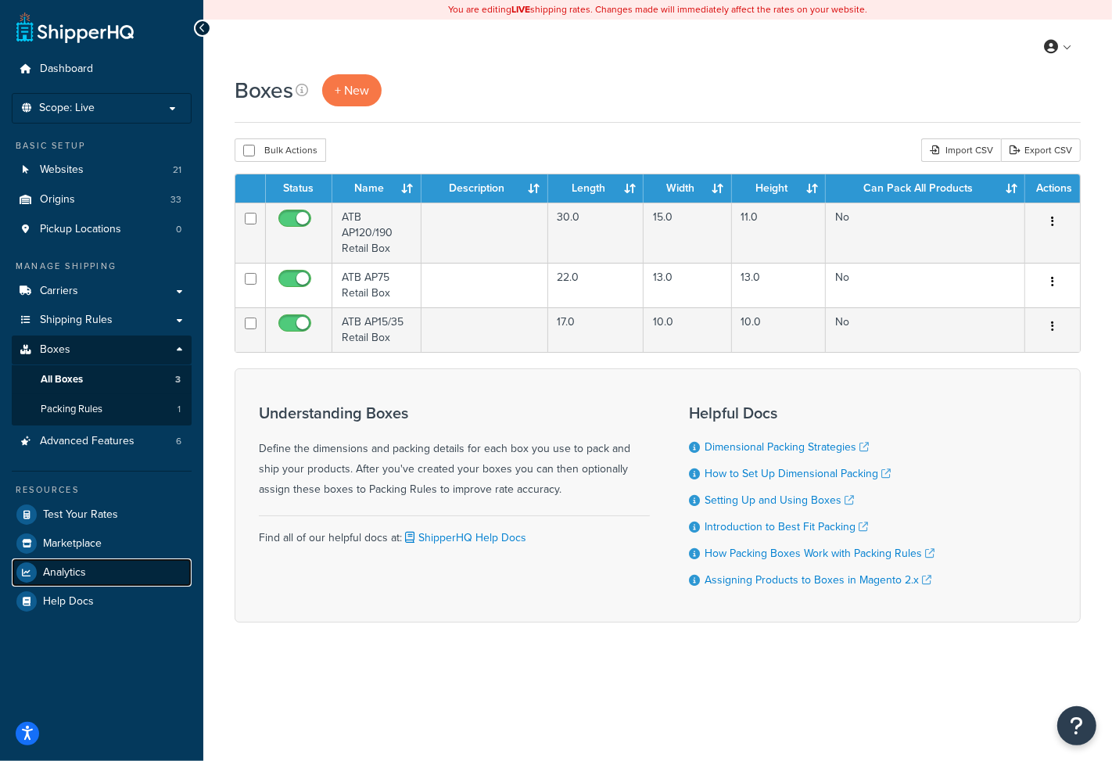
click at [106, 572] on link "Analytics" at bounding box center [102, 572] width 180 height 28
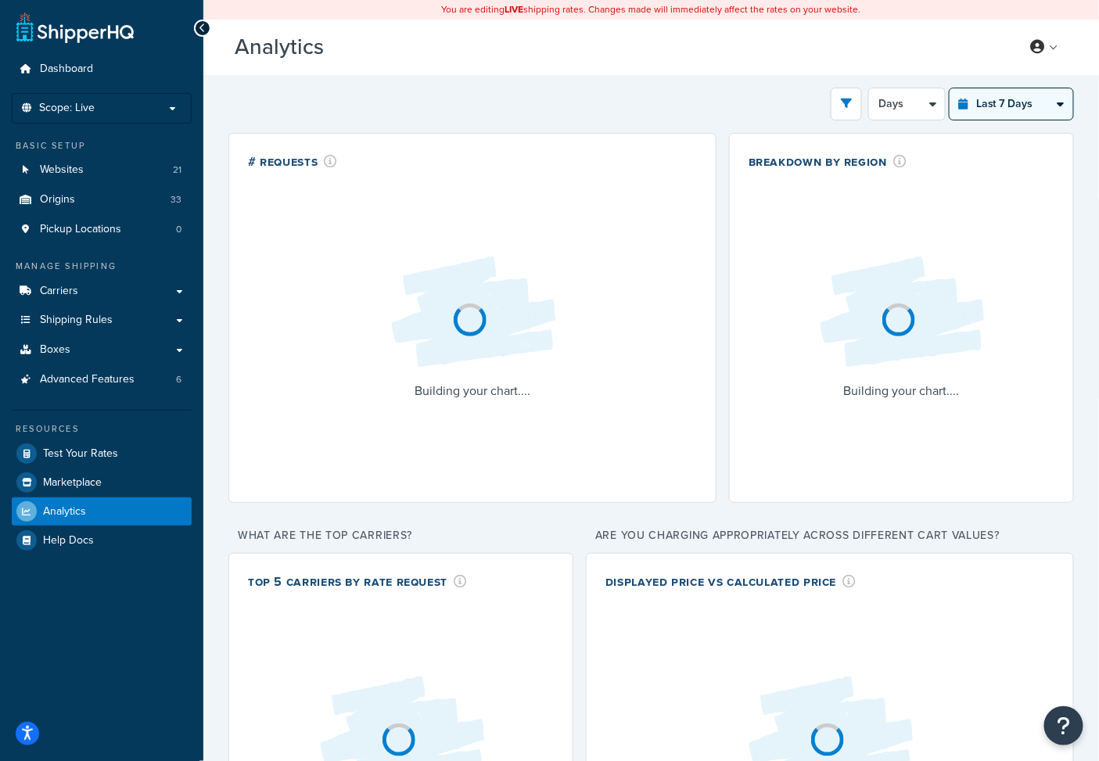
click at [1027, 111] on select "Last 24 Hours Last 7 Days Last 30 Days Last 3 Months Last 6 Months Last 12 Mont…" at bounding box center [1011, 103] width 124 height 31
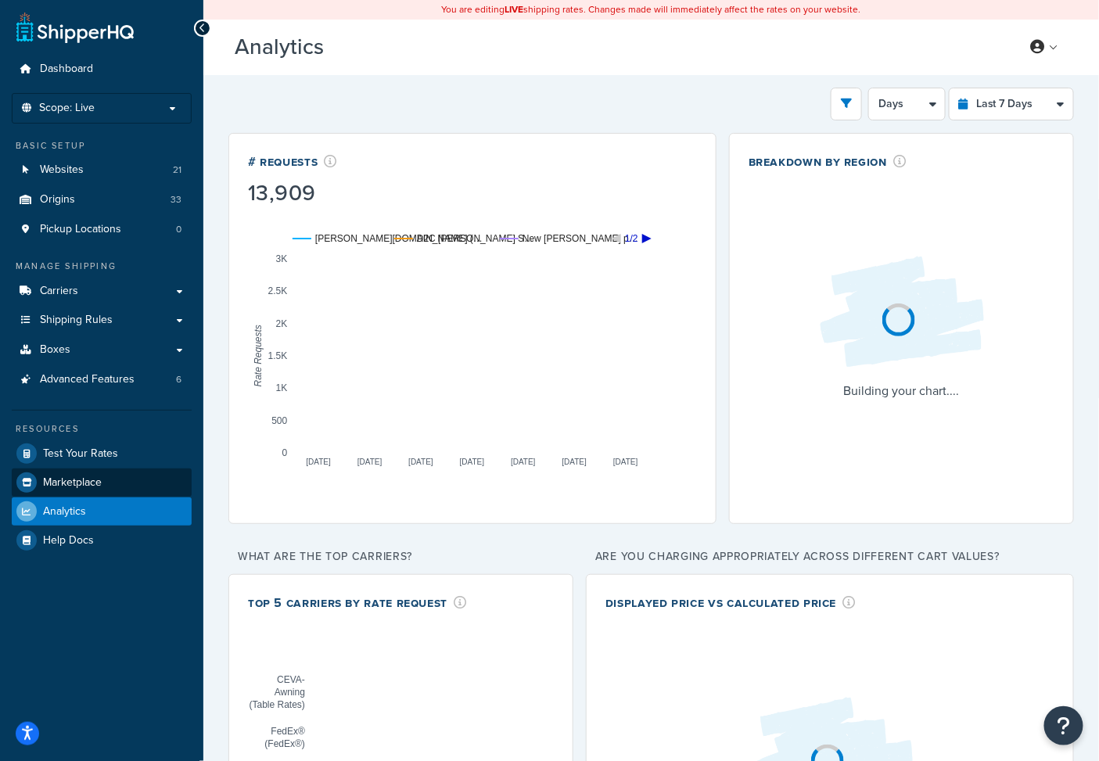
select select "last_3_months"
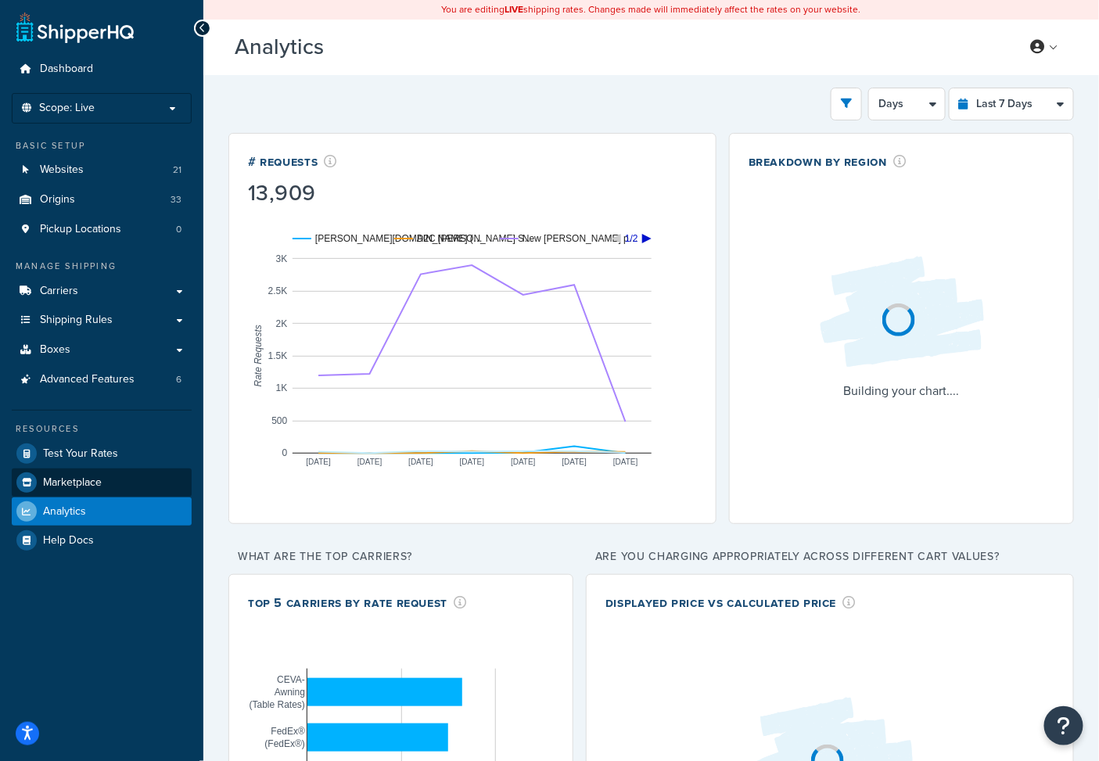
click at [949, 88] on select "Last 24 Hours Last 7 Days Last 30 Days Last 3 Months Last 6 Months Last 12 Mont…" at bounding box center [1011, 103] width 124 height 31
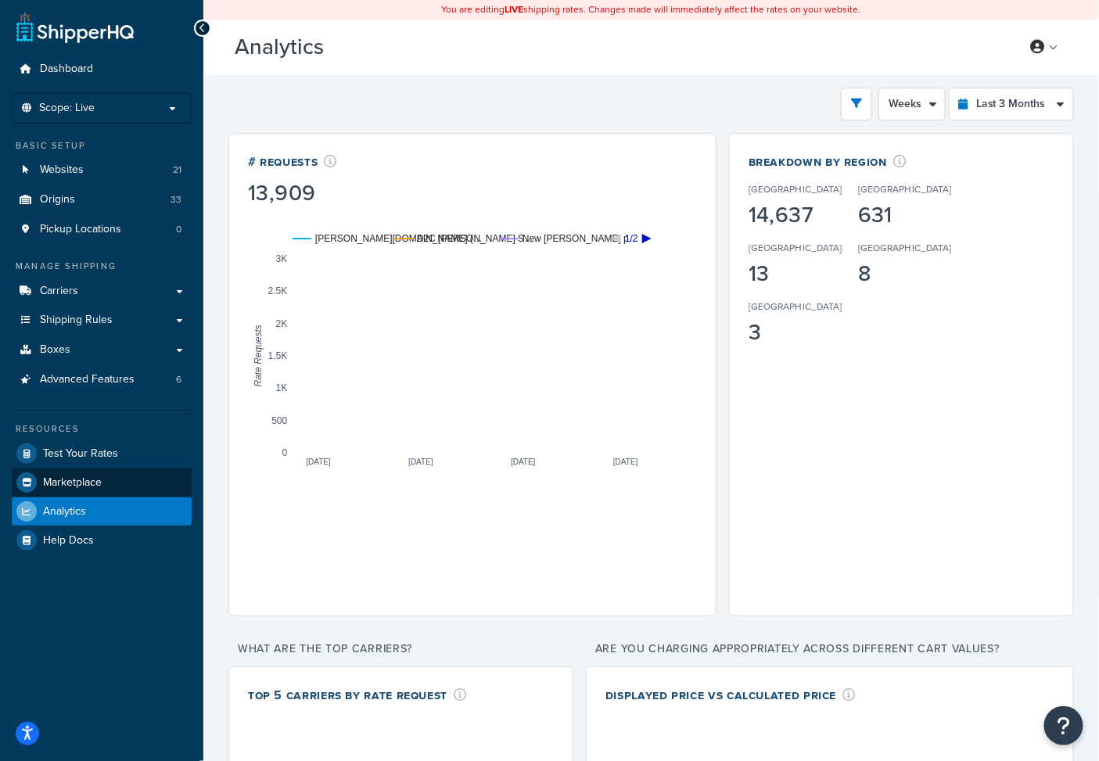
select select "1w"
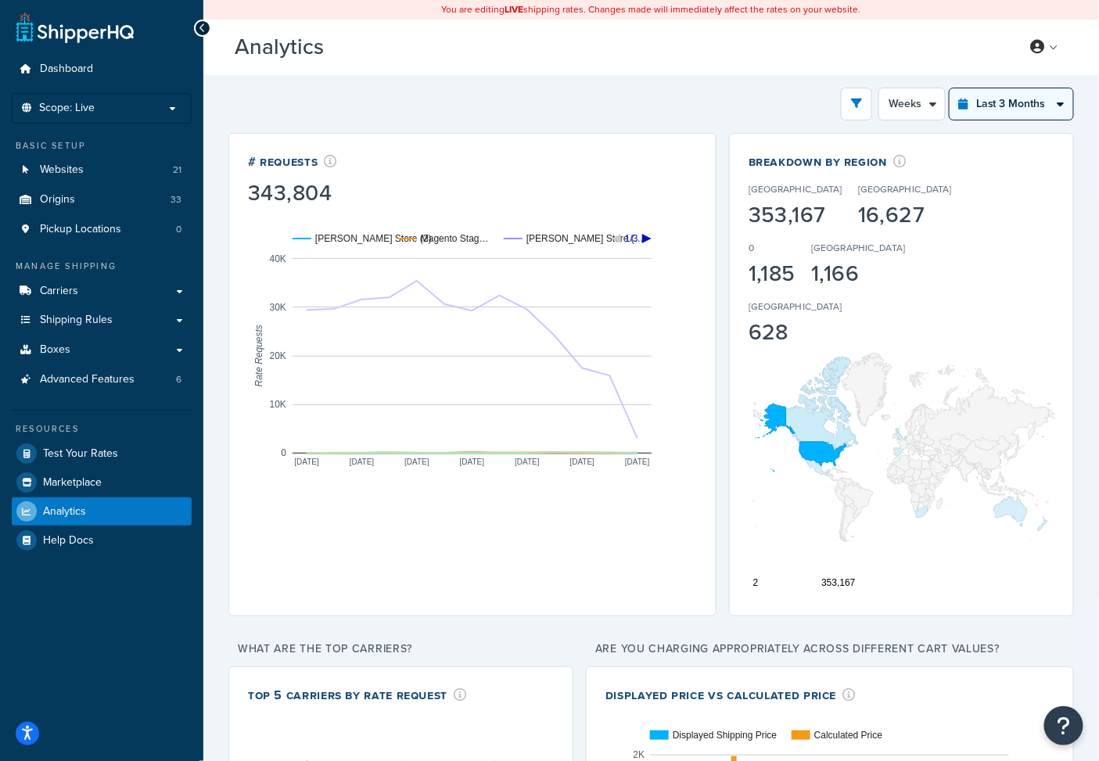
click at [1006, 109] on select "Last 24 Hours Last 7 Days Last 30 Days Last 3 Months Last 6 Months Last 12 Mont…" at bounding box center [1011, 103] width 124 height 31
click at [949, 88] on select "Last 24 Hours Last 7 Days Last 30 Days Last 3 Months Last 6 Months Last 12 Mont…" at bounding box center [1011, 103] width 124 height 31
click at [1049, 115] on select "Last 24 Hours Last 7 Days Last 30 Days Last 3 Months Last 6 Months Last 12 Mont…" at bounding box center [1011, 103] width 124 height 31
select select "last_year"
click at [949, 88] on select "Last 24 Hours Last 7 Days Last 30 Days Last 3 Months Last 6 Months Last 12 Mont…" at bounding box center [1011, 103] width 124 height 31
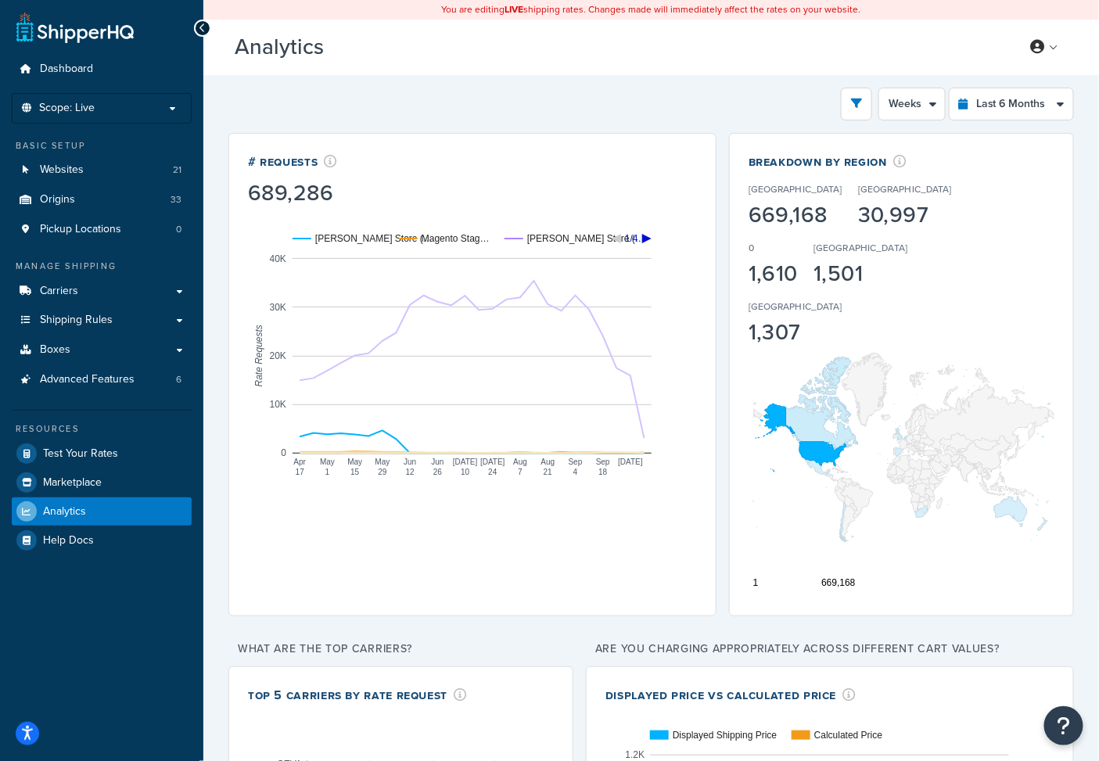
select select "1M"
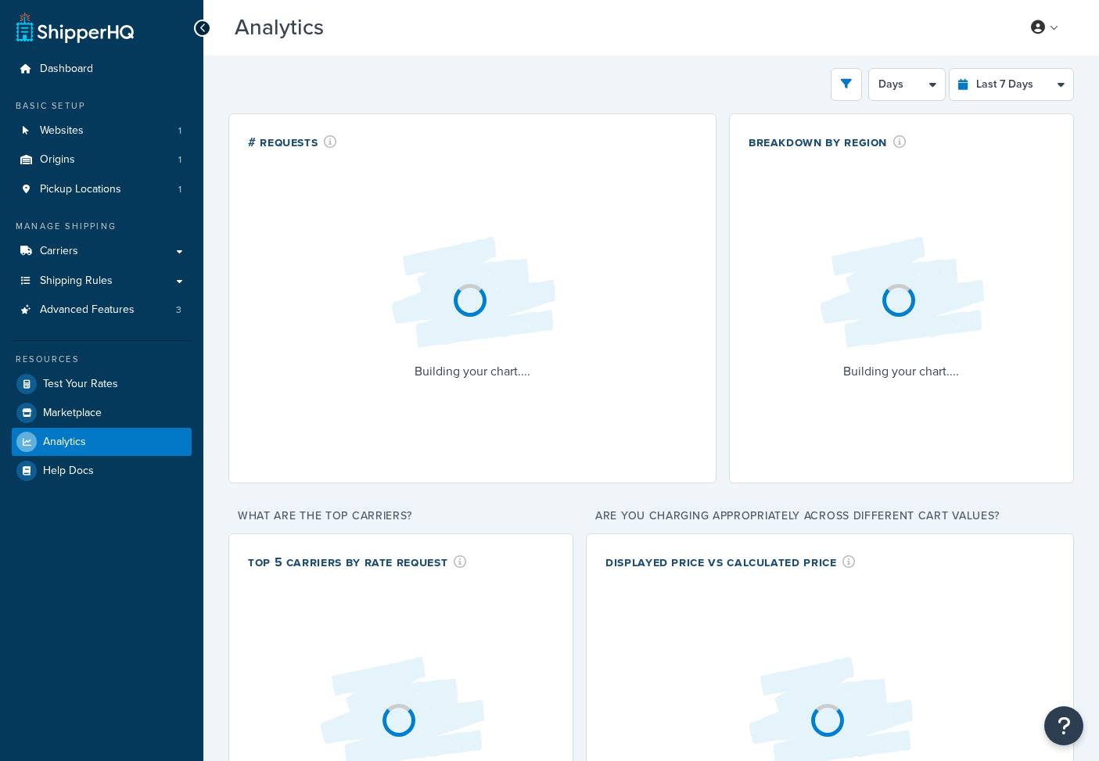
select select "last_7_days"
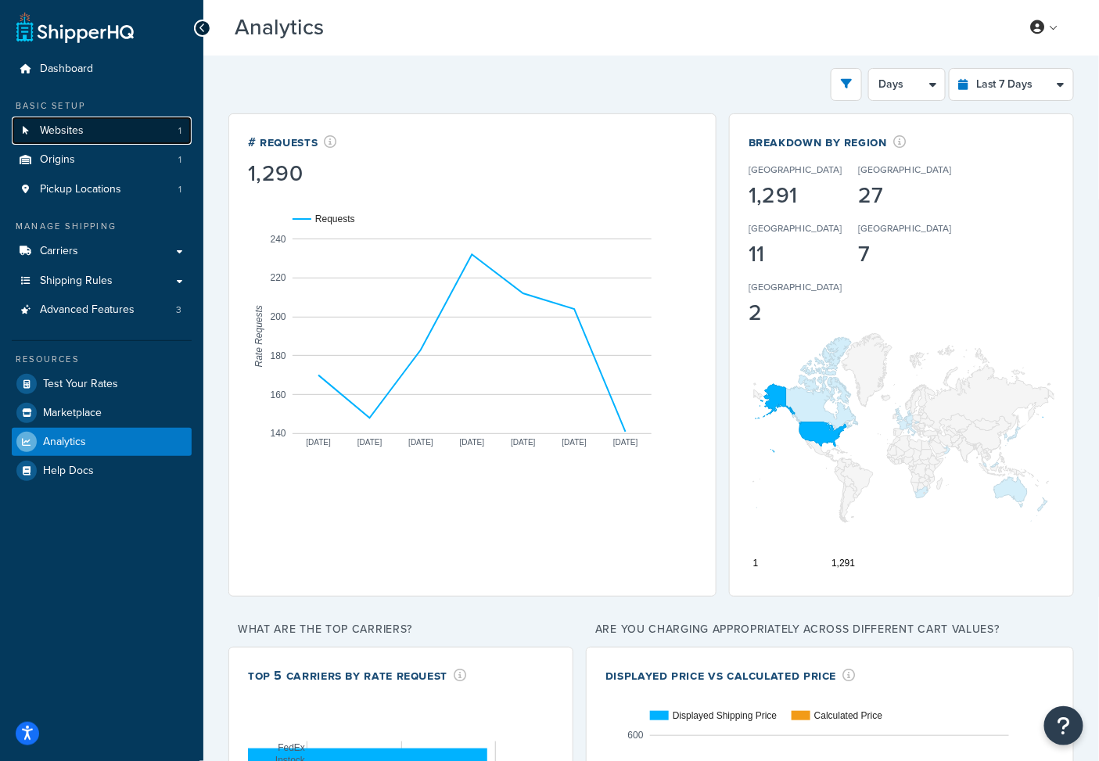
click at [75, 132] on span "Websites" at bounding box center [62, 130] width 44 height 13
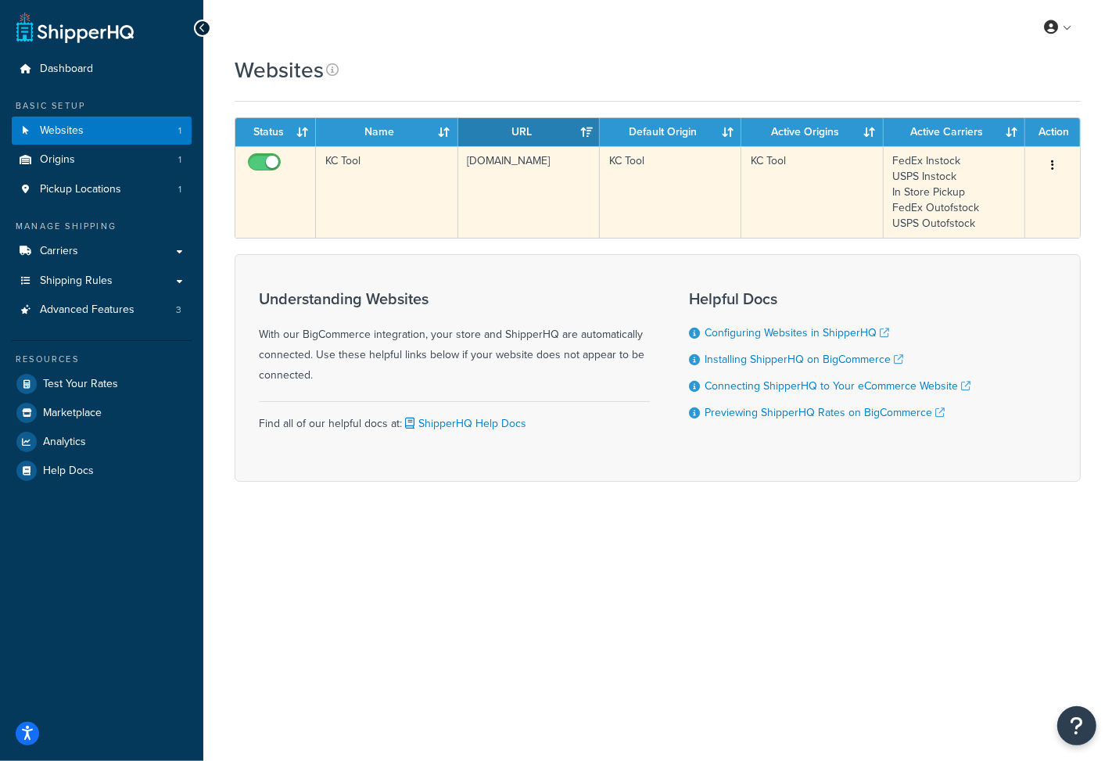
click at [508, 194] on td "www.kctool.com" at bounding box center [529, 192] width 142 height 92
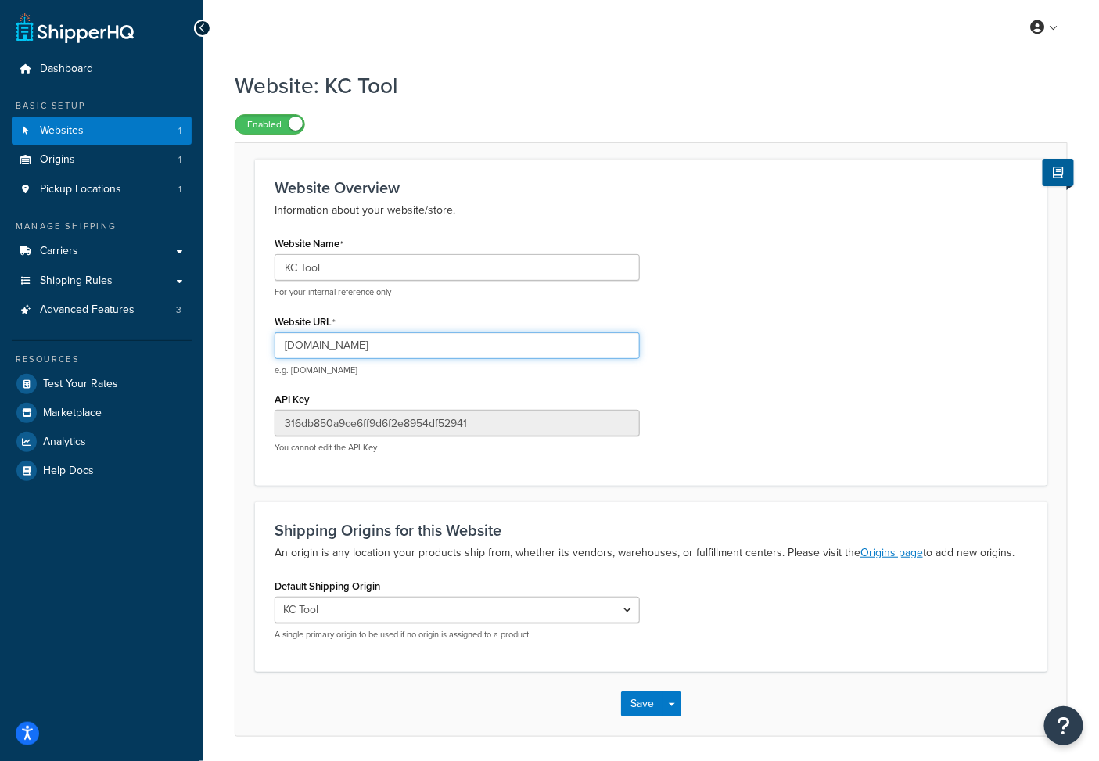
click at [356, 344] on input "www.kctool.com" at bounding box center [457, 345] width 365 height 27
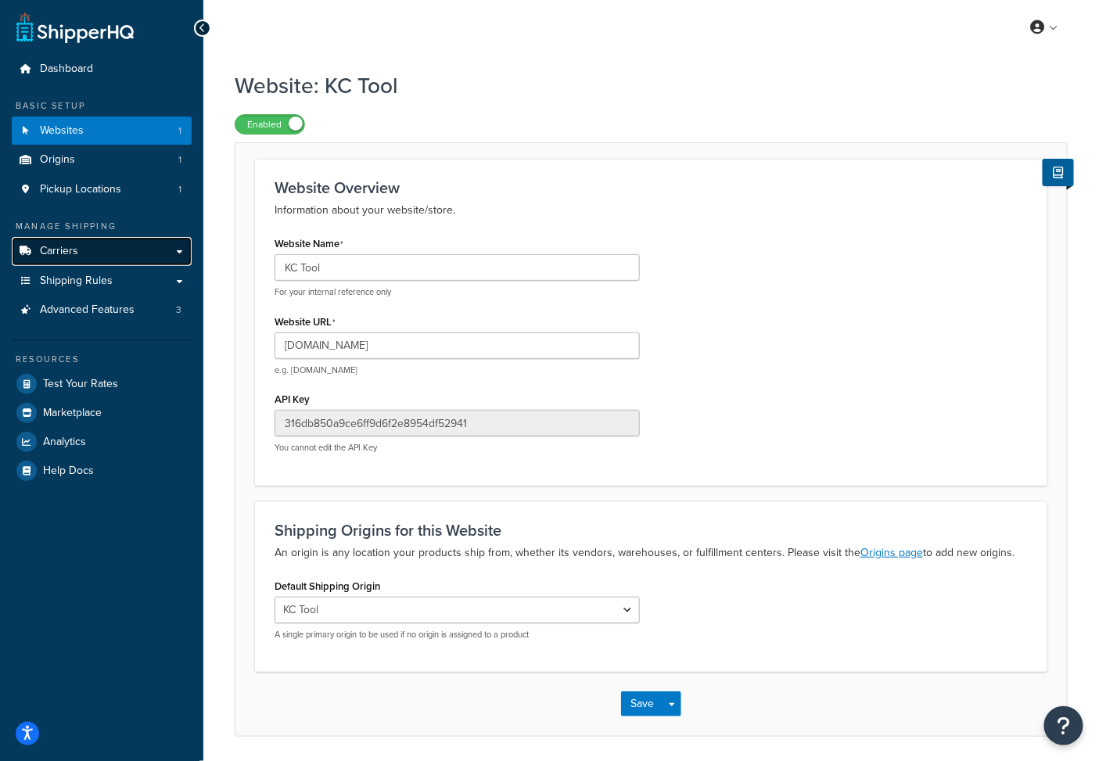
click at [106, 252] on link "Carriers" at bounding box center [102, 251] width 180 height 29
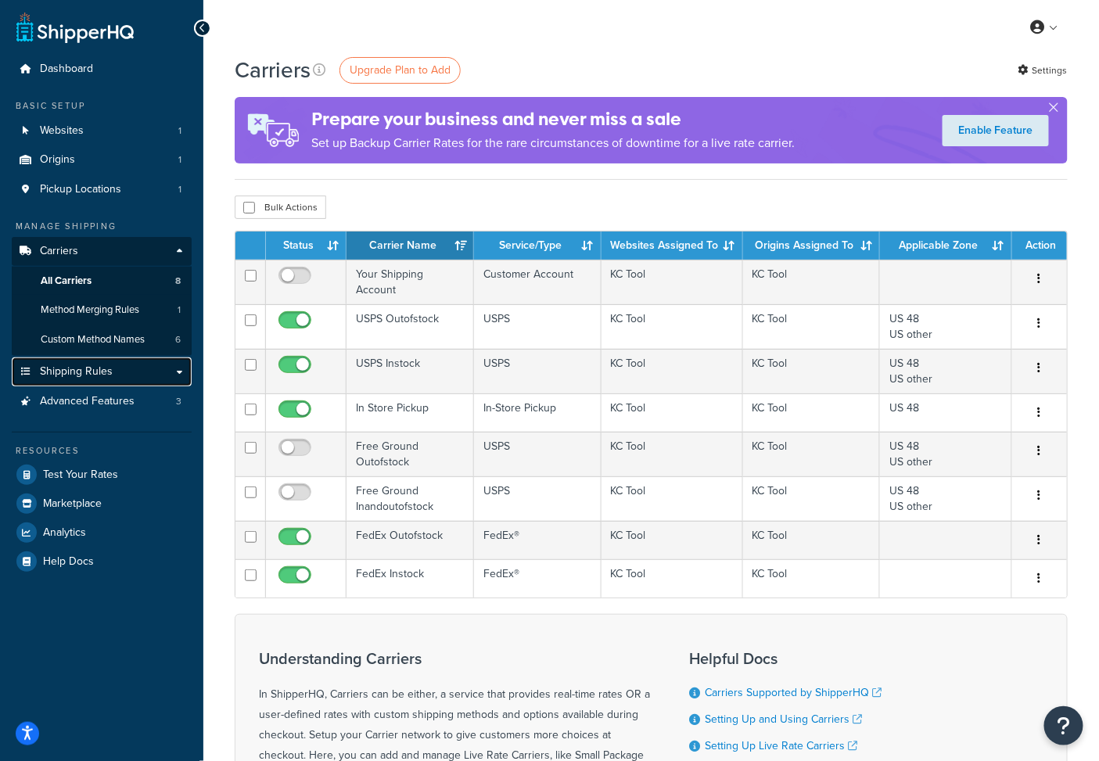
click at [138, 379] on link "Shipping Rules" at bounding box center [102, 371] width 180 height 29
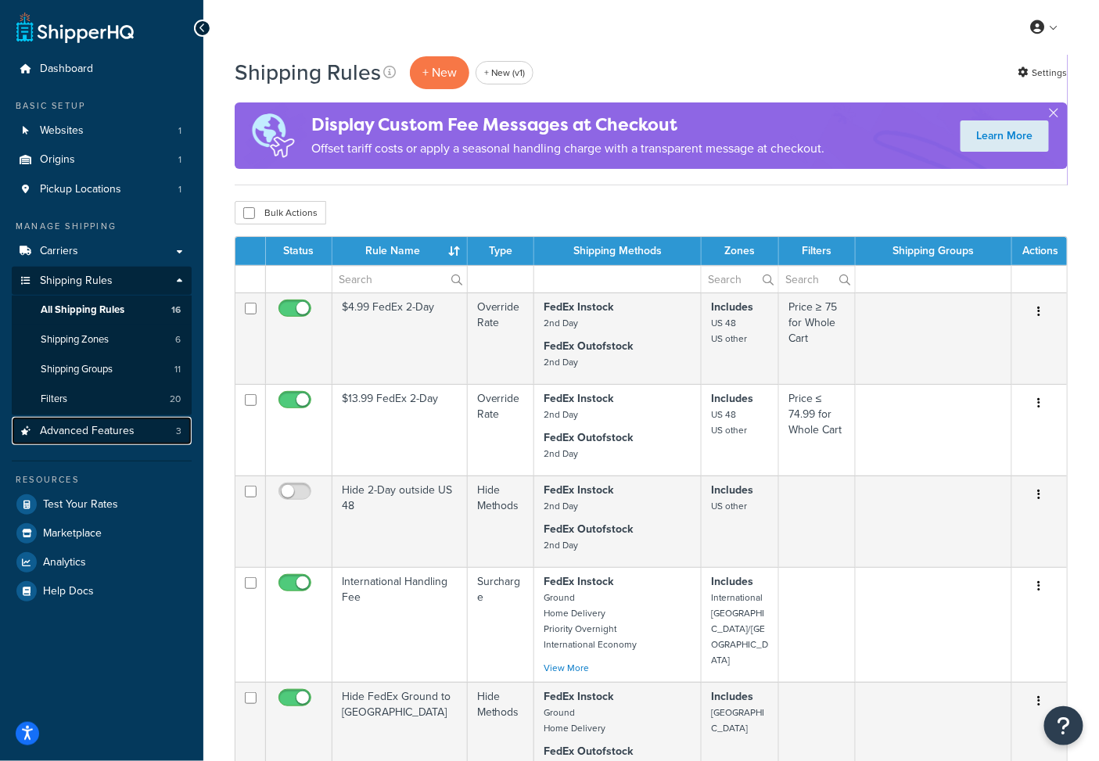
click at [110, 440] on link "Advanced Features 3" at bounding box center [102, 431] width 180 height 29
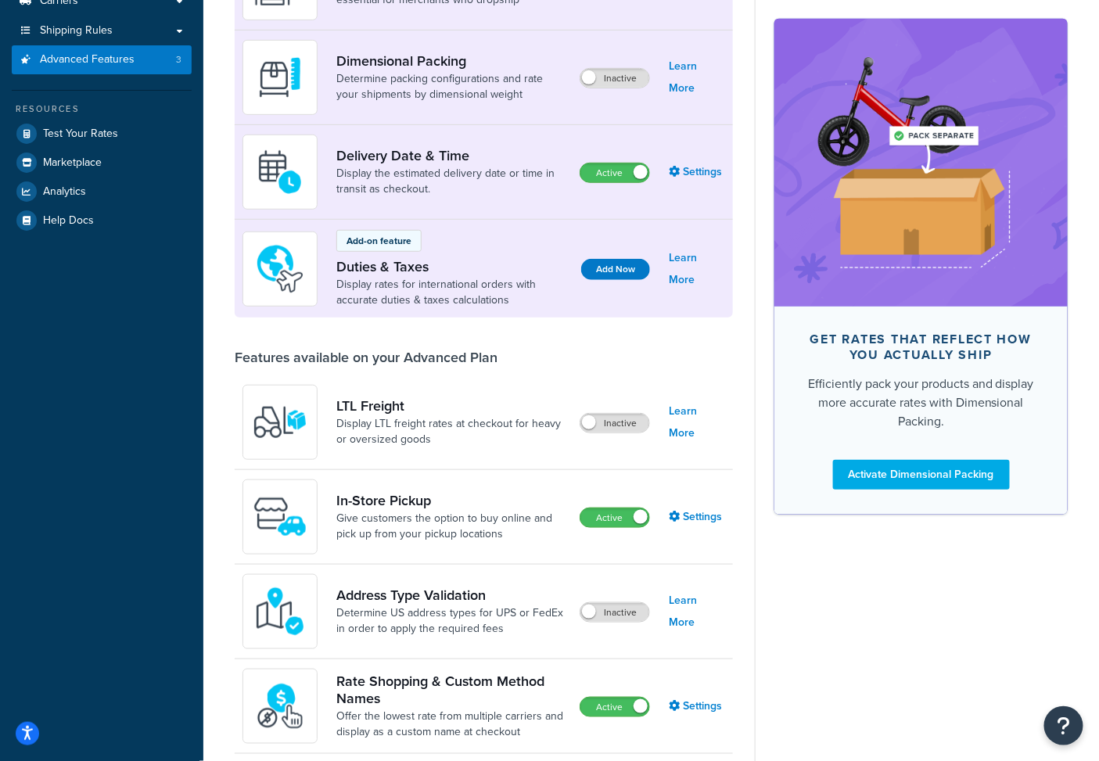
scroll to position [168, 0]
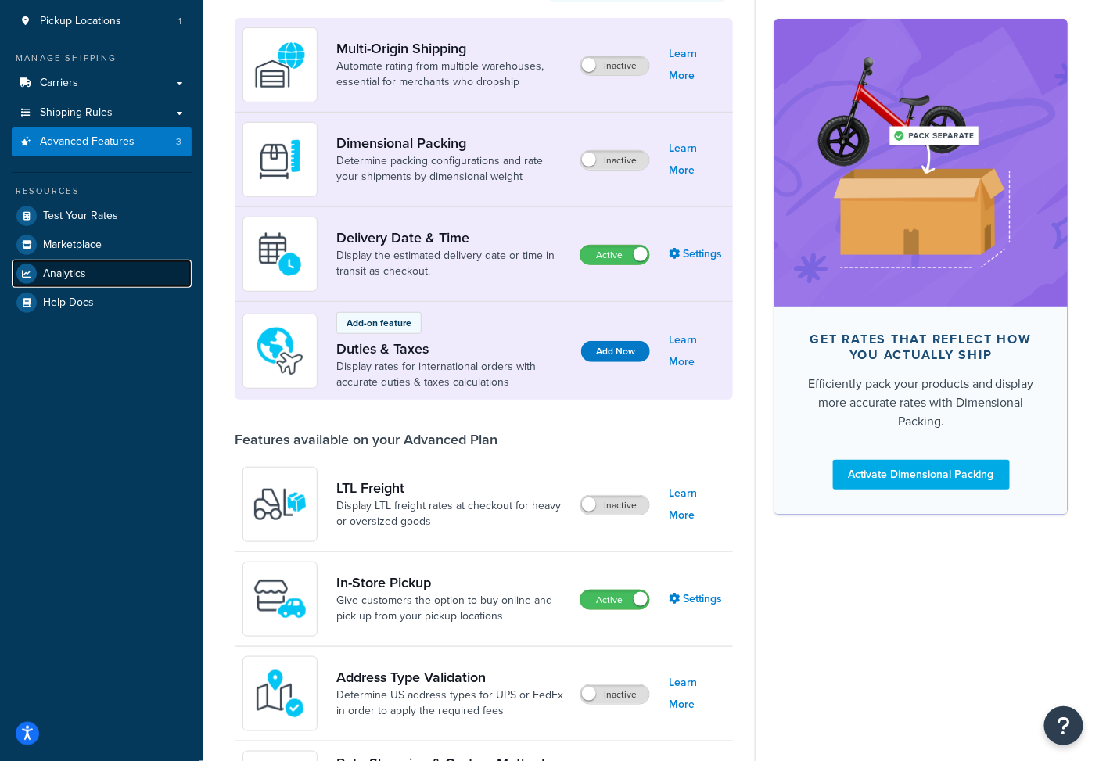
click at [111, 271] on link "Analytics" at bounding box center [102, 274] width 180 height 28
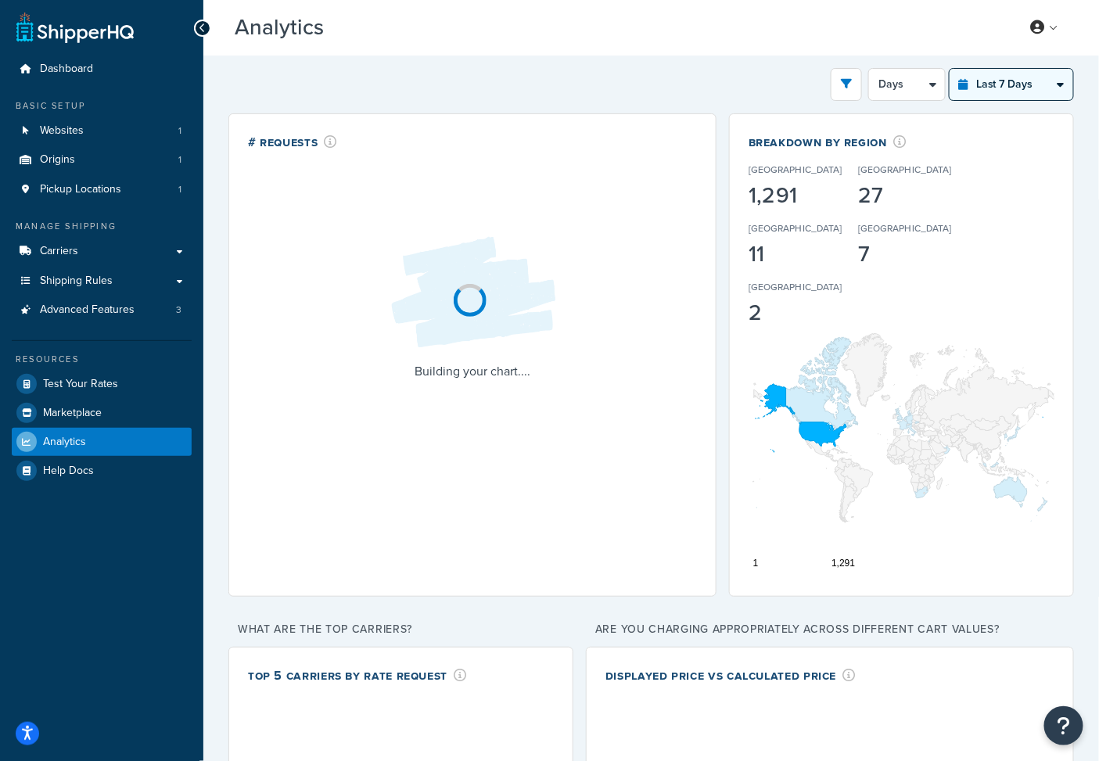
click at [1002, 80] on select "Last 24 Hours Last 7 Days Last 30 Days Last 3 Months Last 6 Months Last 12 Mont…" at bounding box center [1011, 84] width 124 height 31
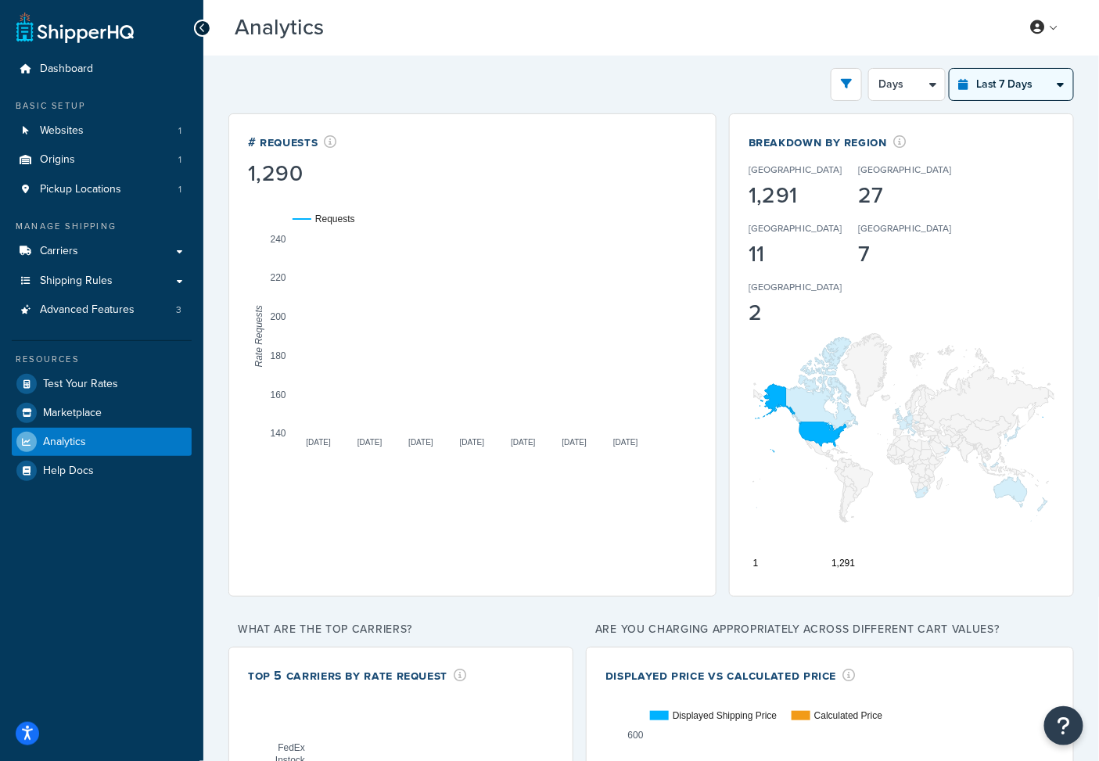
select select "last_year"
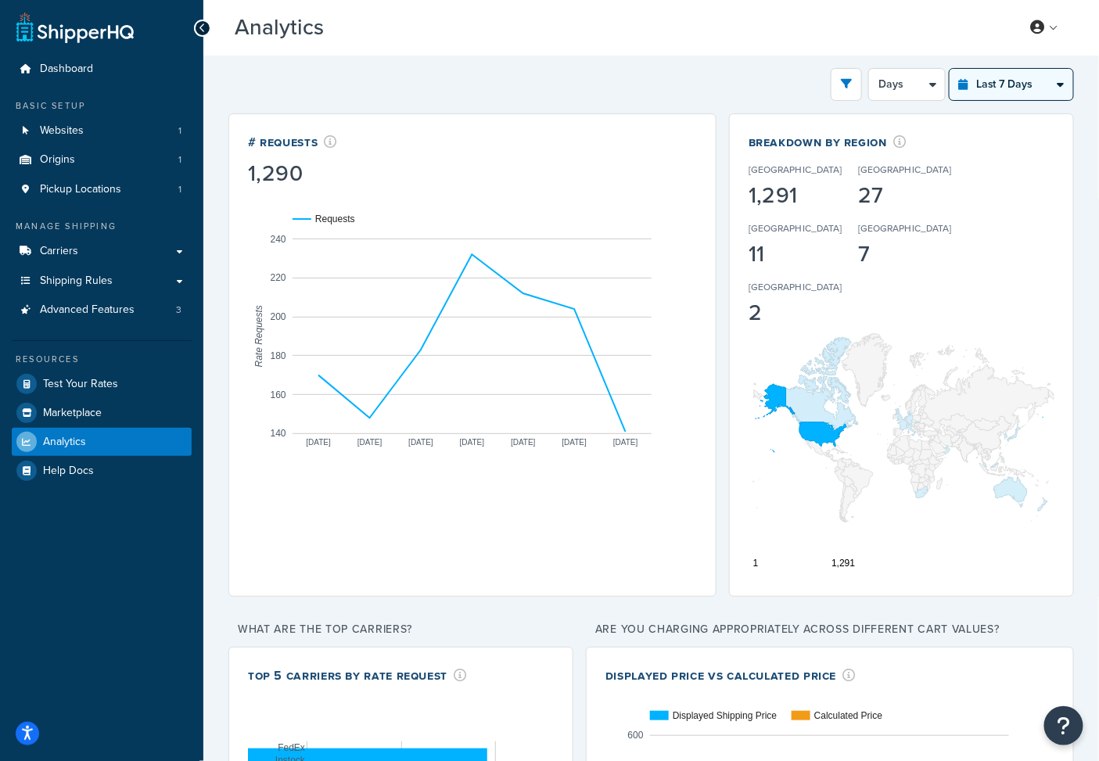
click at [949, 69] on select "Last 24 Hours Last 7 Days Last 30 Days Last 3 Months Last 6 Months Last 12 Mont…" at bounding box center [1011, 84] width 124 height 31
select select "1M"
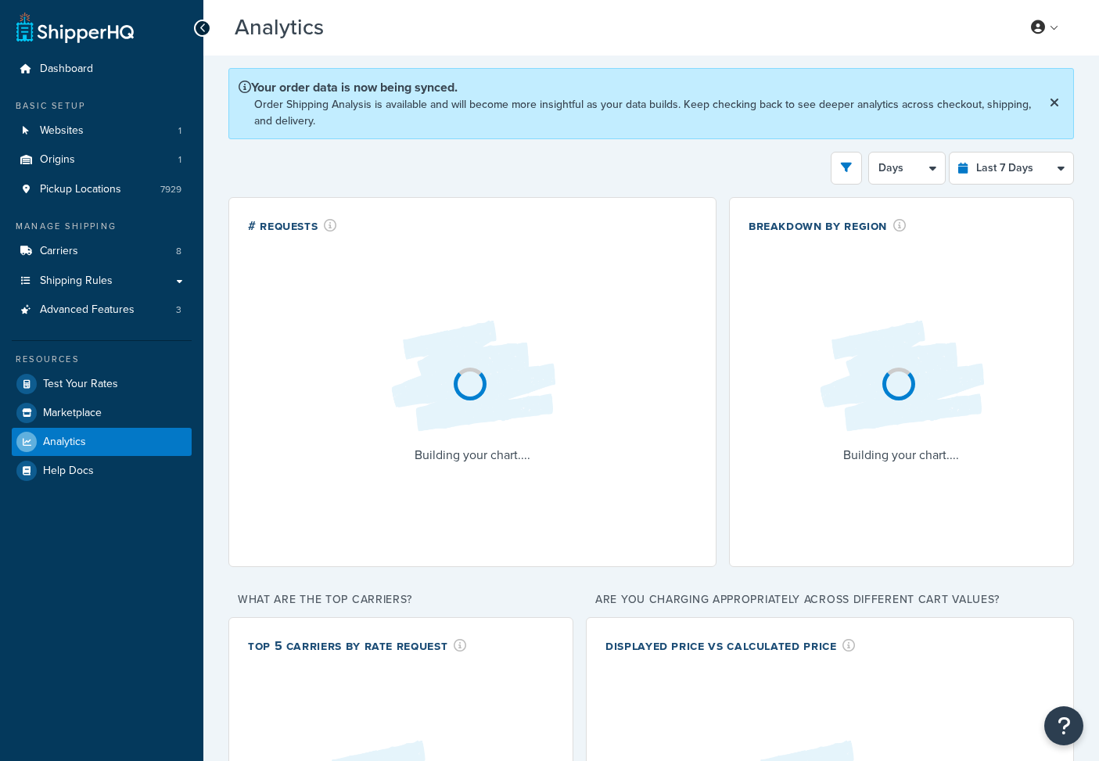
select select "last_7_days"
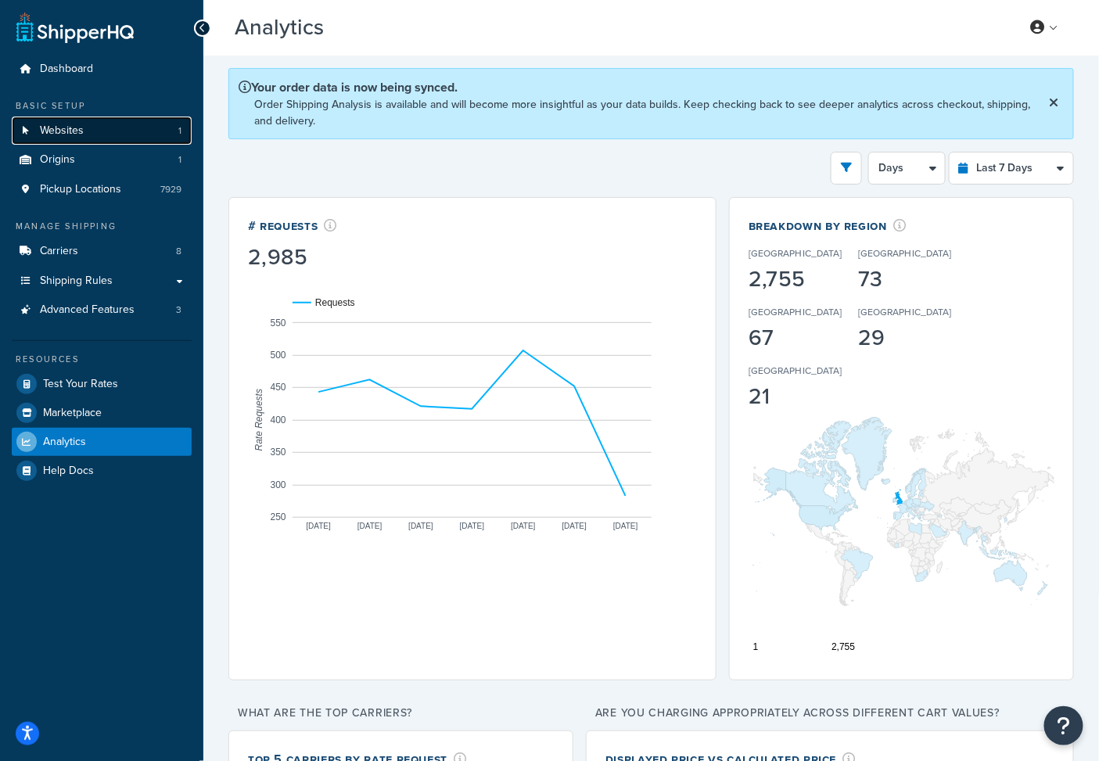
click at [97, 129] on link "Websites 1" at bounding box center [102, 131] width 180 height 29
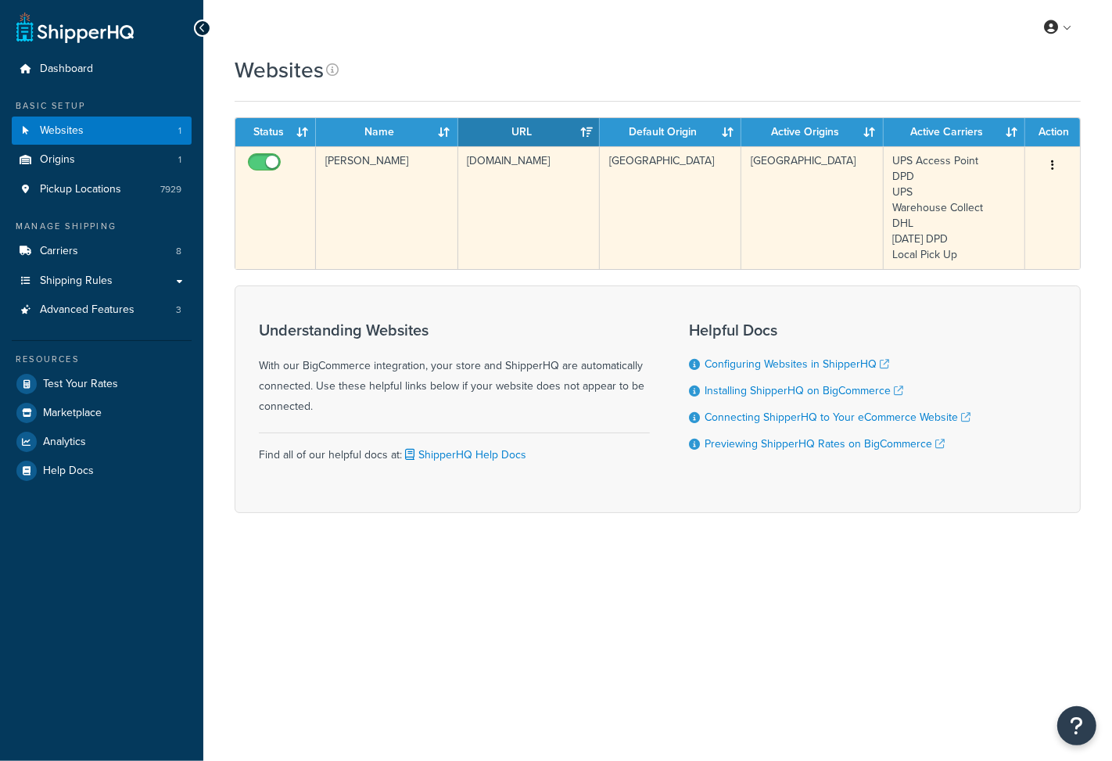
click at [507, 227] on td "[DOMAIN_NAME]" at bounding box center [529, 207] width 142 height 123
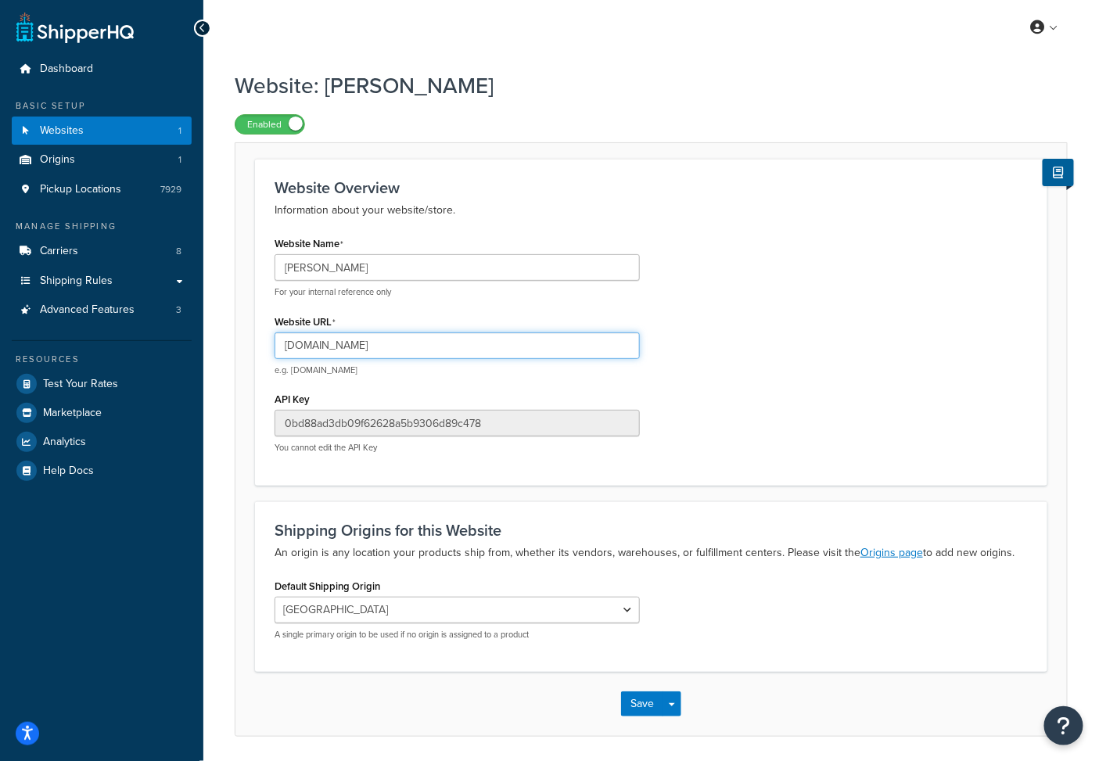
click at [372, 344] on input "[DOMAIN_NAME]" at bounding box center [457, 345] width 365 height 27
click at [371, 344] on input "heinnie.com" at bounding box center [457, 345] width 365 height 27
click at [368, 343] on input "heinnie.com" at bounding box center [457, 345] width 365 height 27
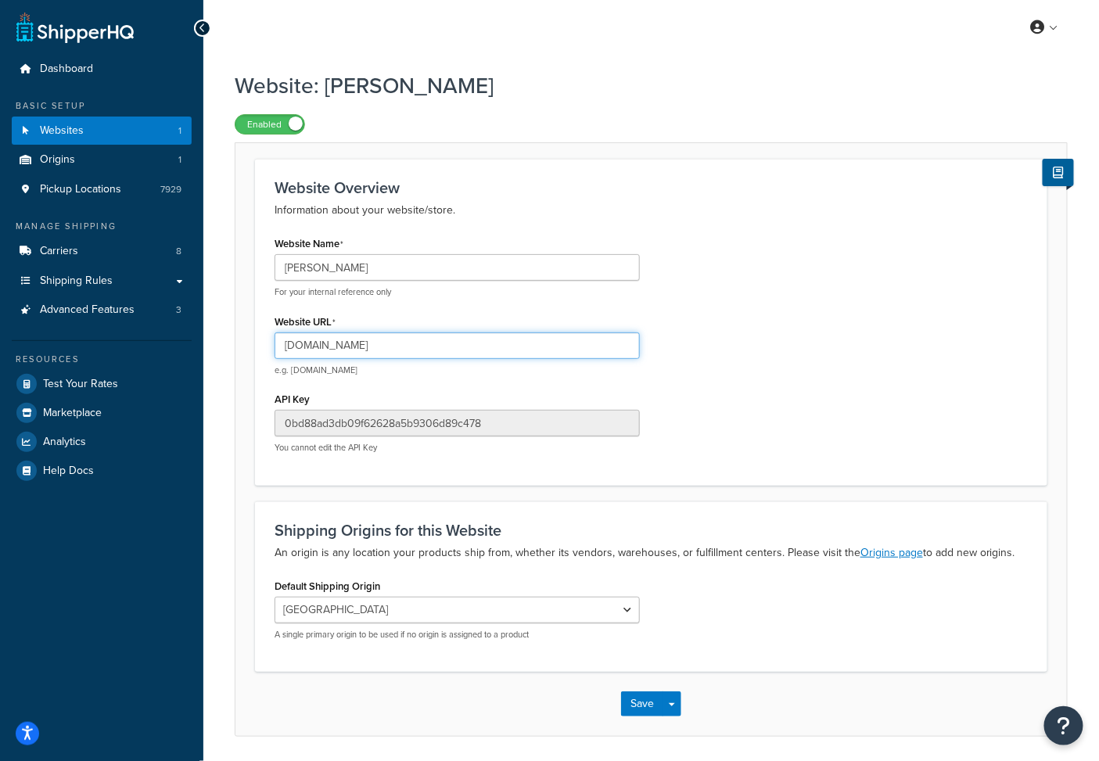
click at [368, 343] on input "heinnie.com" at bounding box center [457, 345] width 365 height 27
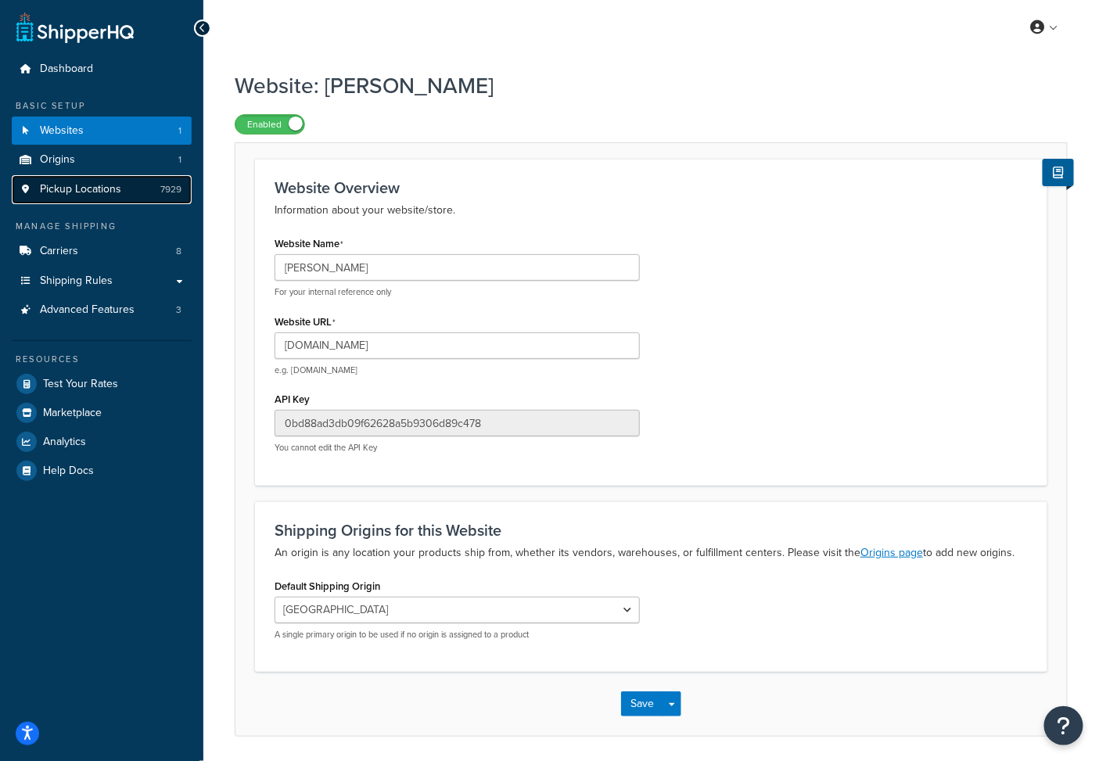
click at [106, 192] on span "Pickup Locations" at bounding box center [80, 189] width 81 height 13
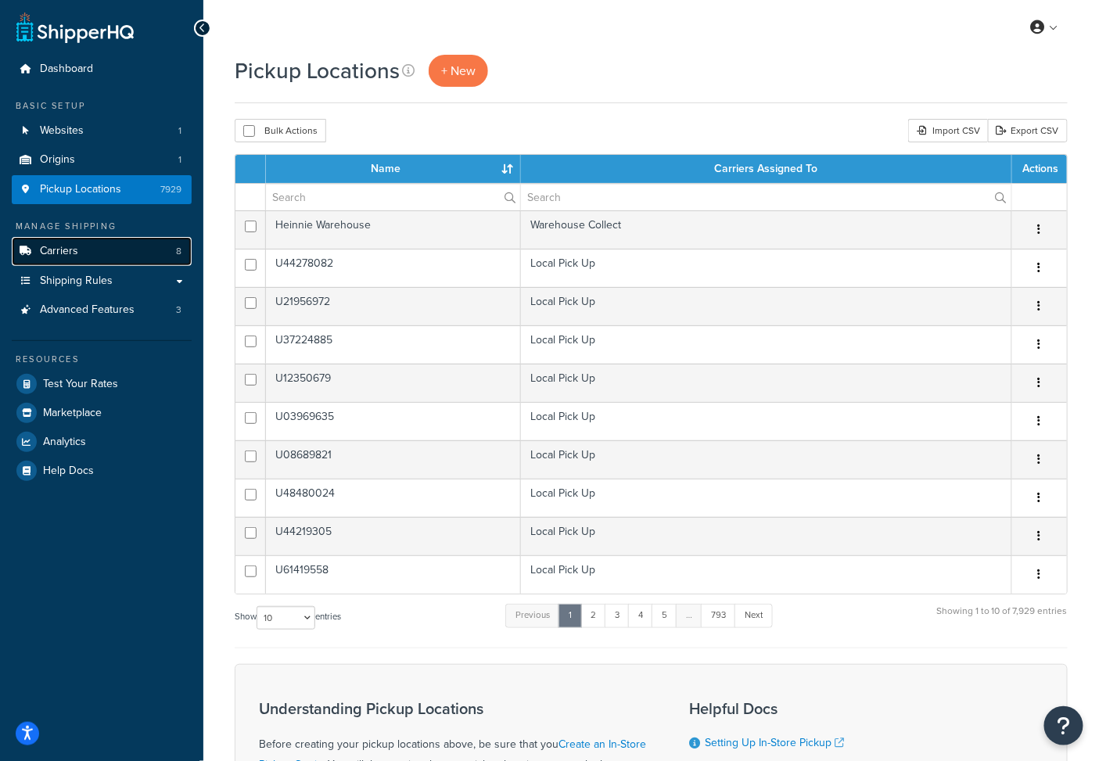
drag, startPoint x: 94, startPoint y: 248, endPoint x: 21, endPoint y: 257, distance: 73.3
click at [92, 248] on link "Carriers 8" at bounding box center [102, 251] width 180 height 29
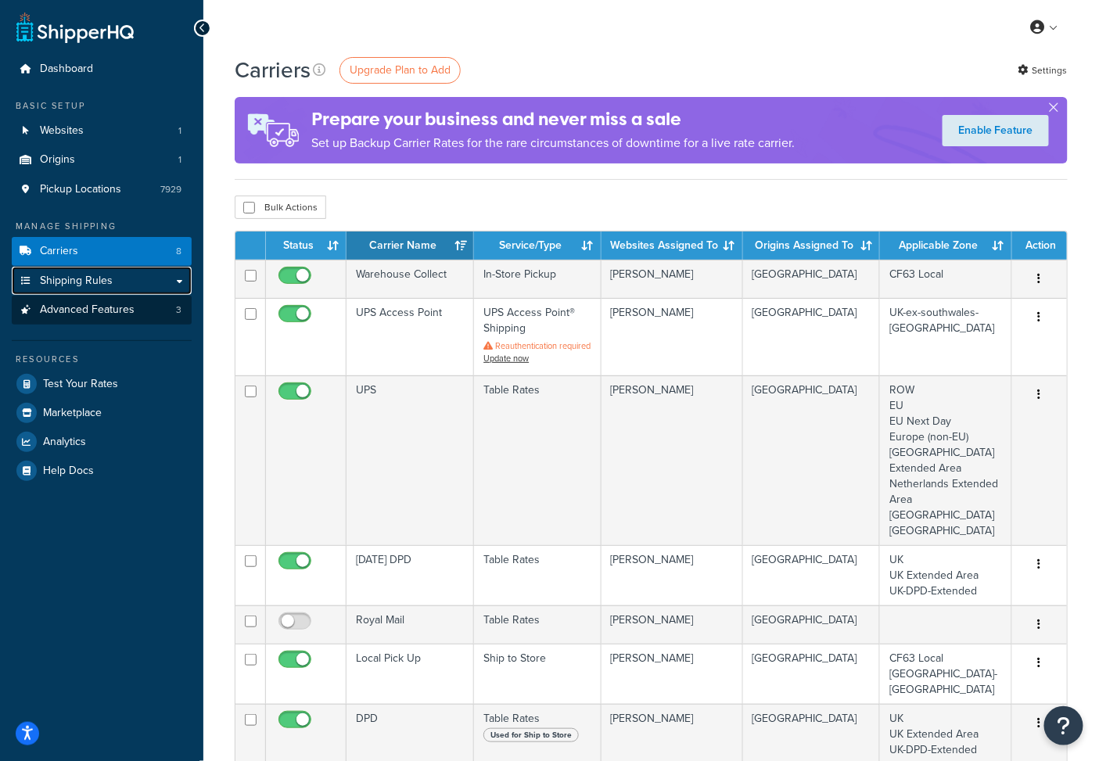
drag, startPoint x: 74, startPoint y: 289, endPoint x: 36, endPoint y: 299, distance: 39.6
click at [74, 288] on link "Shipping Rules" at bounding box center [102, 281] width 180 height 29
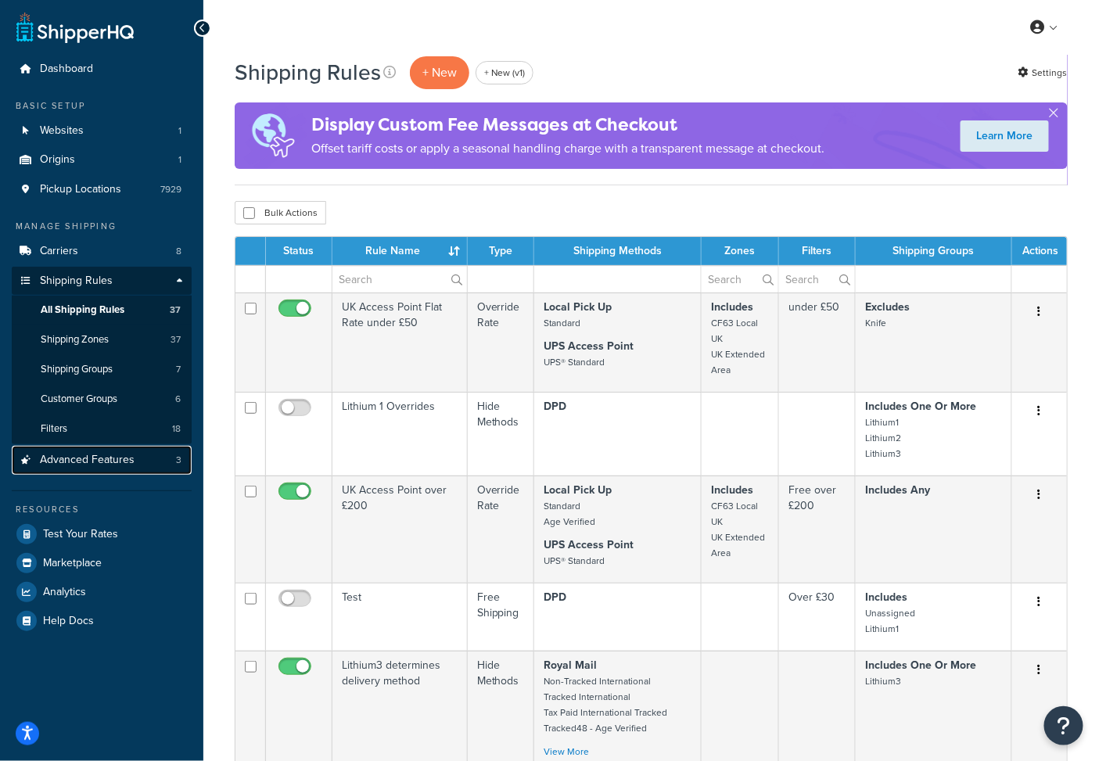
drag, startPoint x: 106, startPoint y: 456, endPoint x: 93, endPoint y: 462, distance: 14.7
click at [106, 456] on span "Advanced Features" at bounding box center [87, 460] width 95 height 13
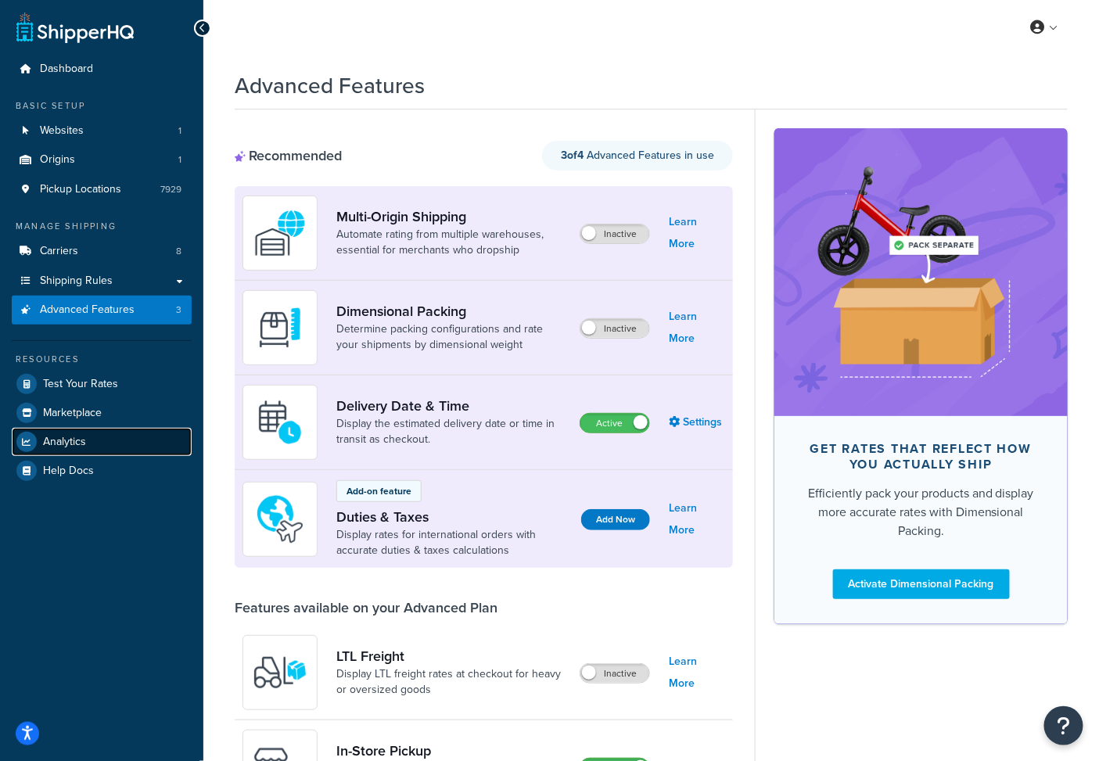
click at [68, 441] on span "Analytics" at bounding box center [64, 442] width 43 height 13
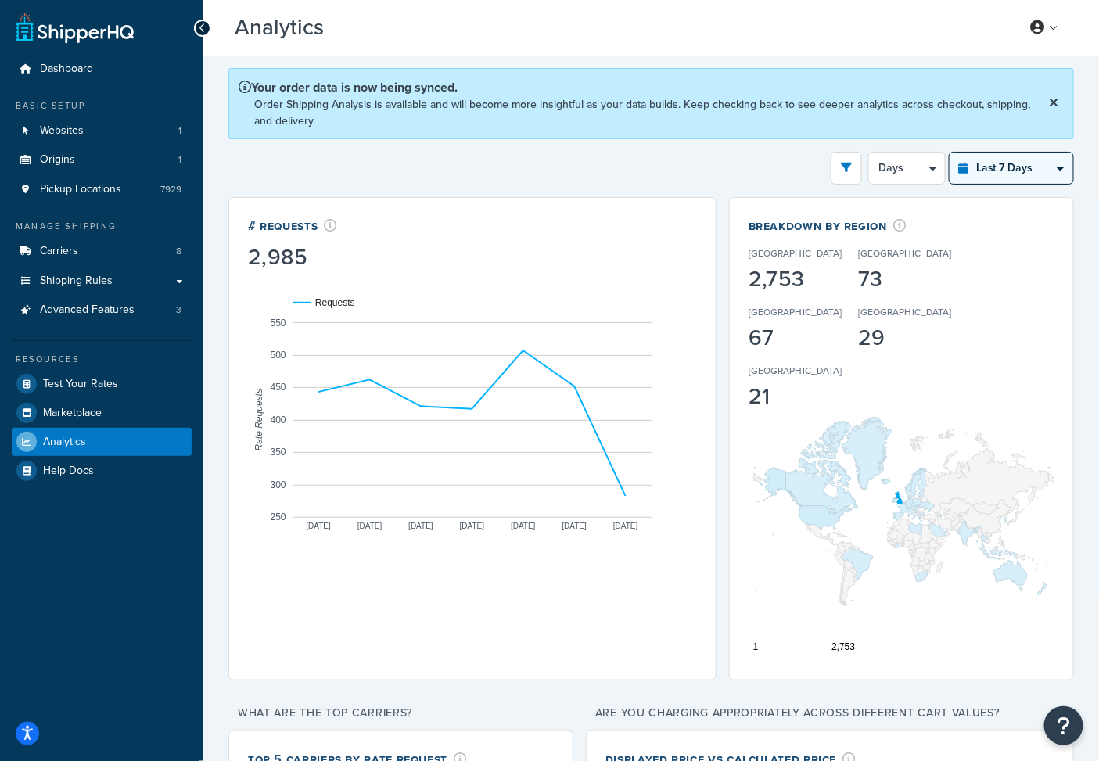
click at [1057, 159] on select "Last 24 Hours Last 7 Days Last 30 Days Last 3 Months Last 6 Months Last 12 Mont…" at bounding box center [1011, 168] width 124 height 31
select select "last_3_months"
click at [949, 153] on select "Last 24 Hours Last 7 Days Last 30 Days Last 3 Months Last 6 Months Last 12 Mont…" at bounding box center [1011, 168] width 124 height 31
select select "1w"
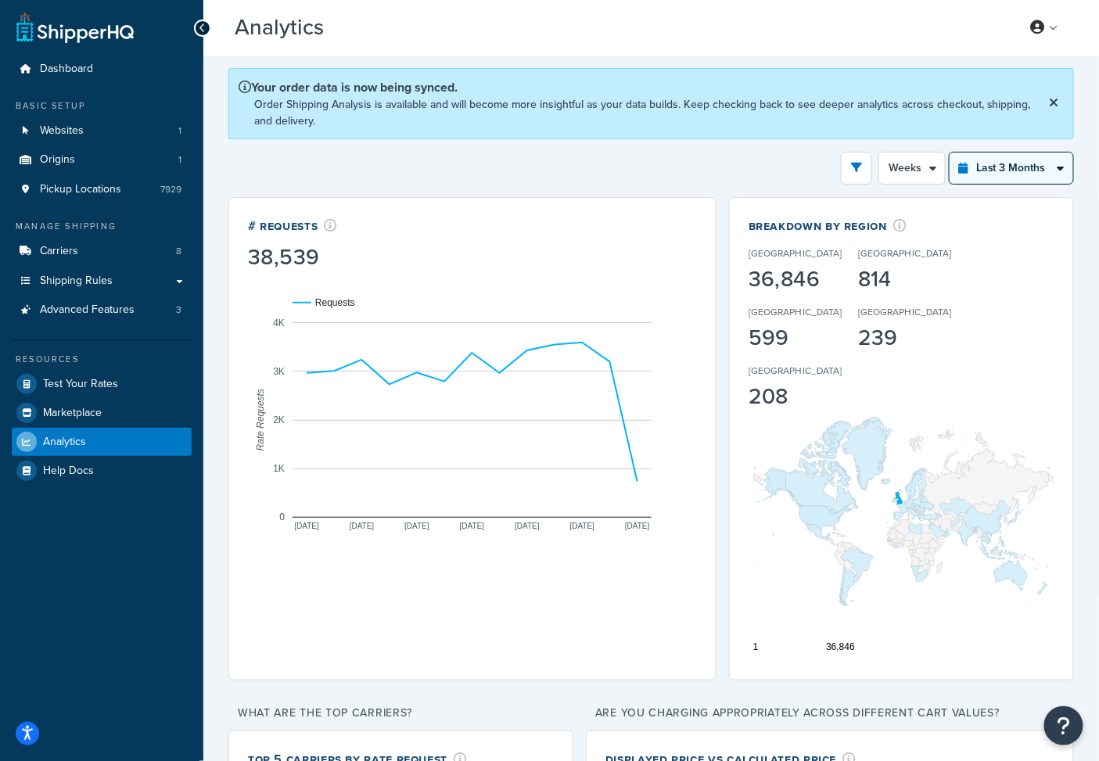
click at [1049, 175] on select "Last 24 Hours Last 7 Days Last 30 Days Last 3 Months Last 6 Months Last 12 Mont…" at bounding box center [1011, 168] width 124 height 31
select select "last_year"
click at [949, 153] on select "Last 24 Hours Last 7 Days Last 30 Days Last 3 Months Last 6 Months Last 12 Mont…" at bounding box center [1011, 168] width 124 height 31
select select "1M"
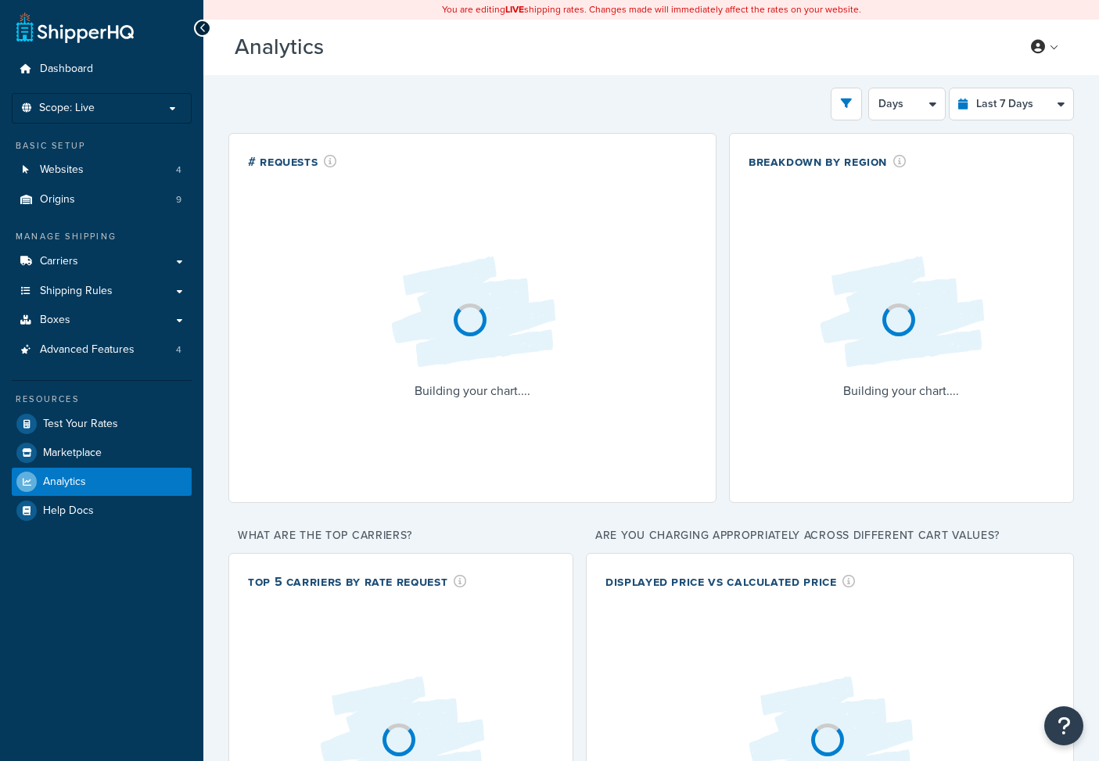
select select "last_7_days"
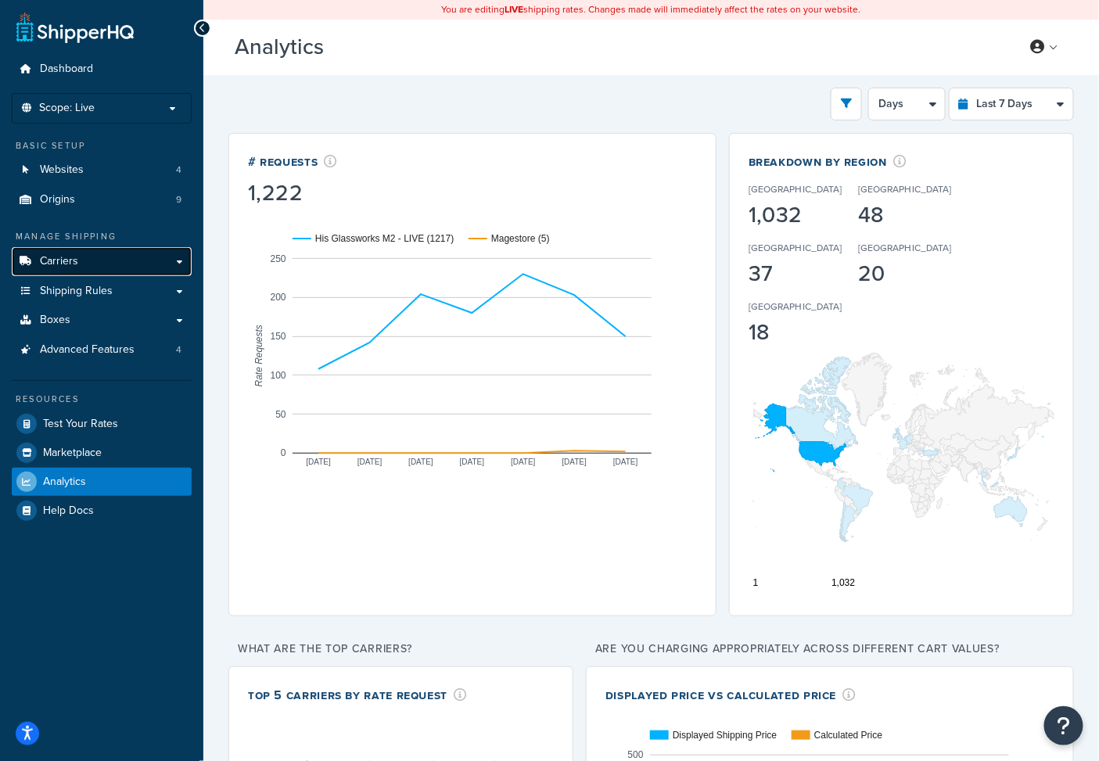
click at [111, 257] on link "Carriers" at bounding box center [102, 261] width 180 height 29
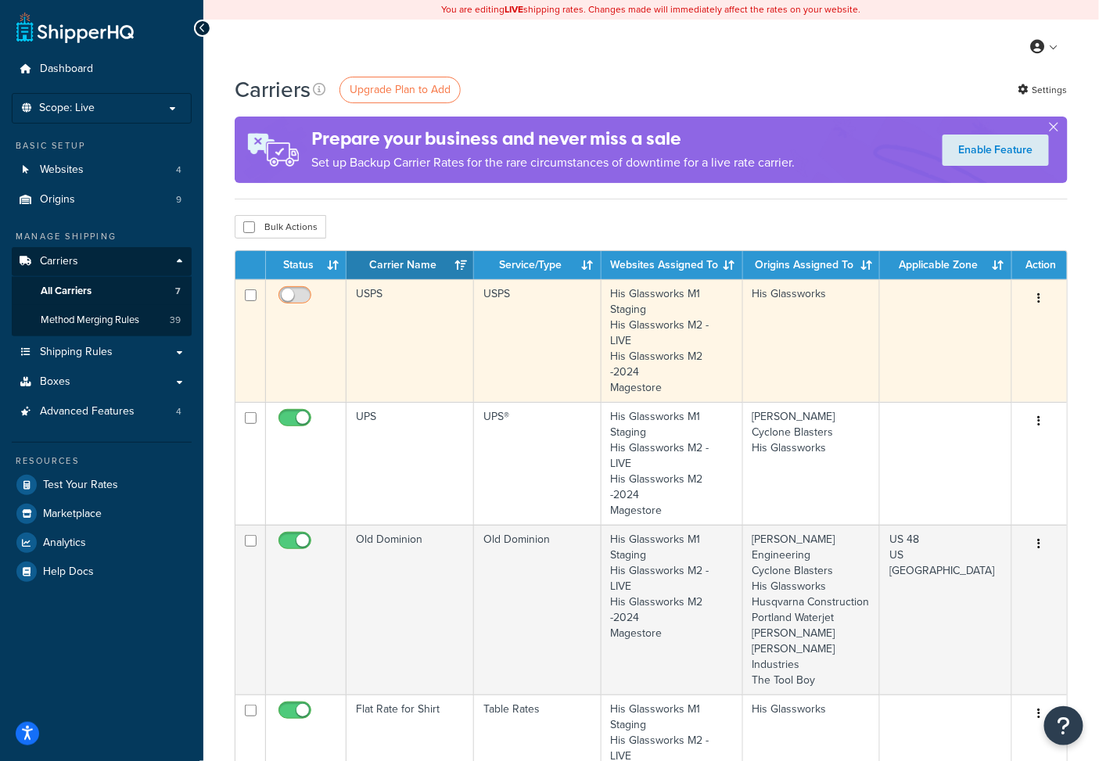
click at [305, 300] on input "checkbox" at bounding box center [296, 299] width 43 height 20
click at [289, 300] on input "checkbox" at bounding box center [296, 299] width 43 height 20
checkbox input "false"
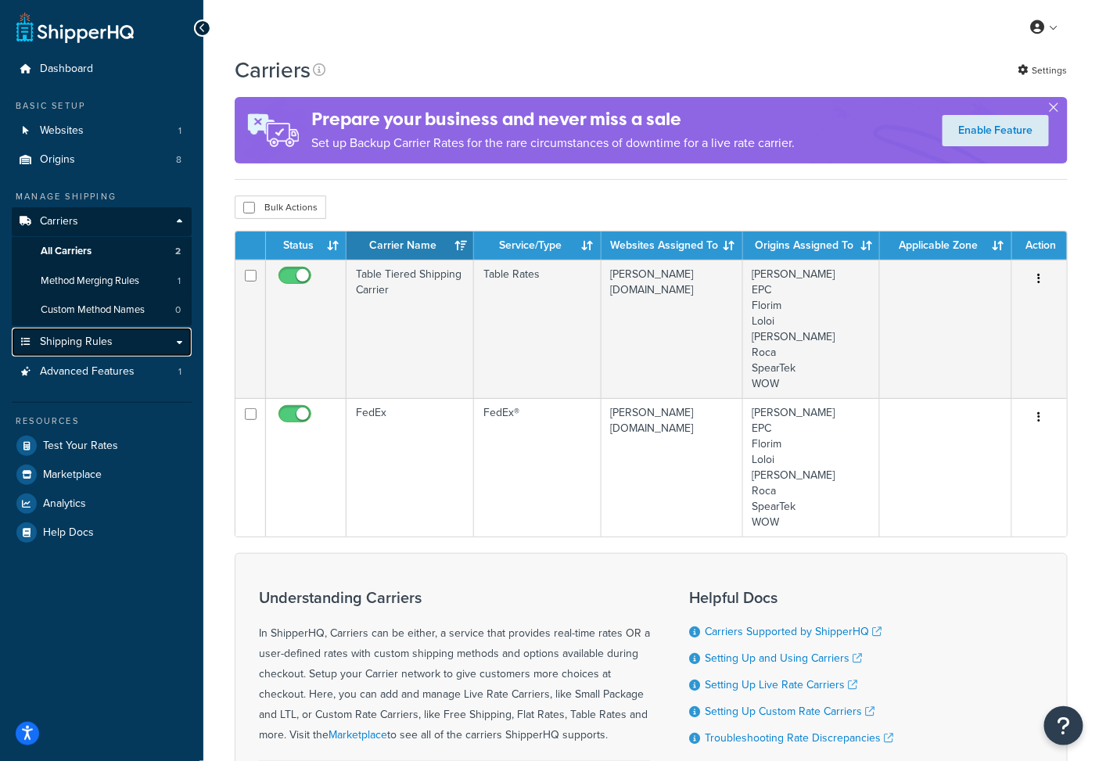
click at [127, 350] on link "Shipping Rules" at bounding box center [102, 342] width 180 height 29
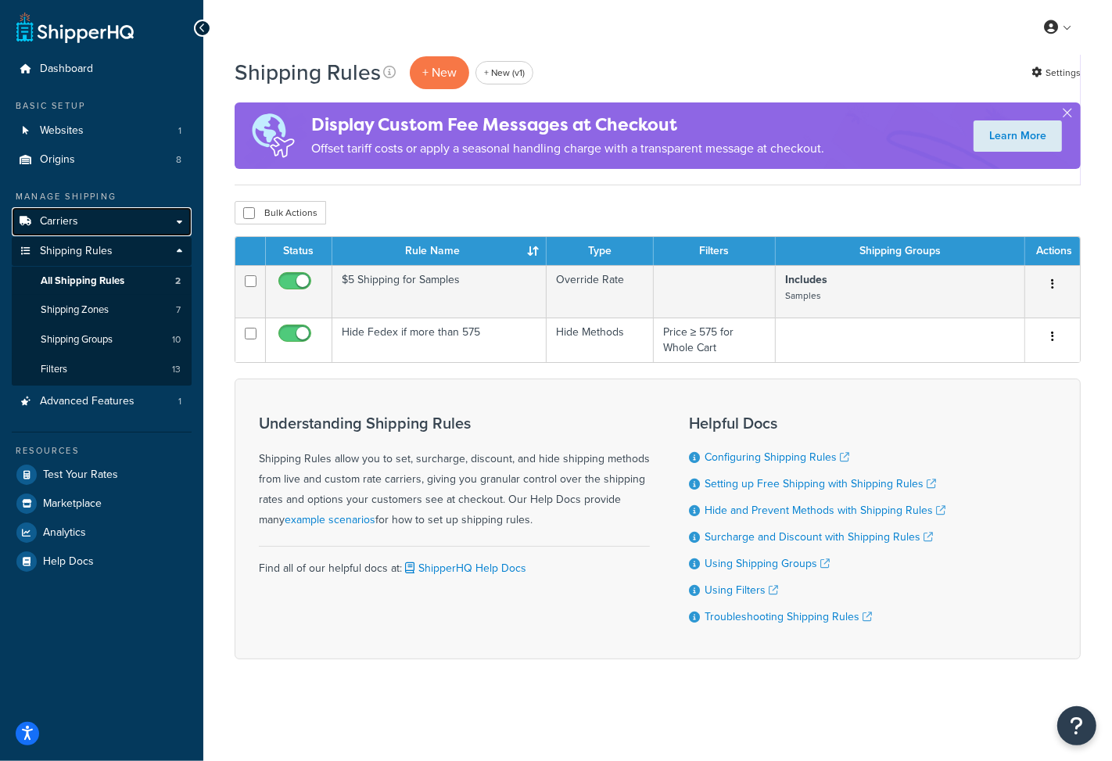
click at [90, 218] on link "Carriers" at bounding box center [102, 221] width 180 height 29
